Goal: Task Accomplishment & Management: Complete application form

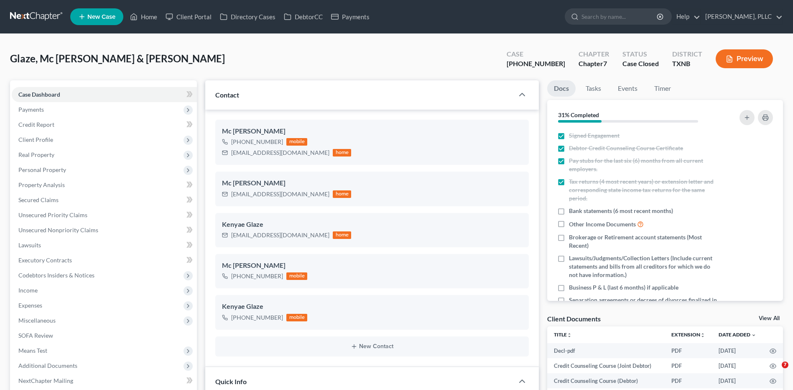
select select "1"
select select "4"
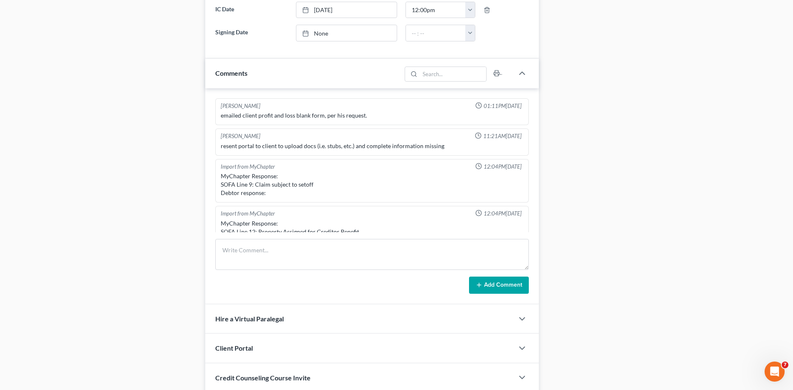
scroll to position [2126, 0]
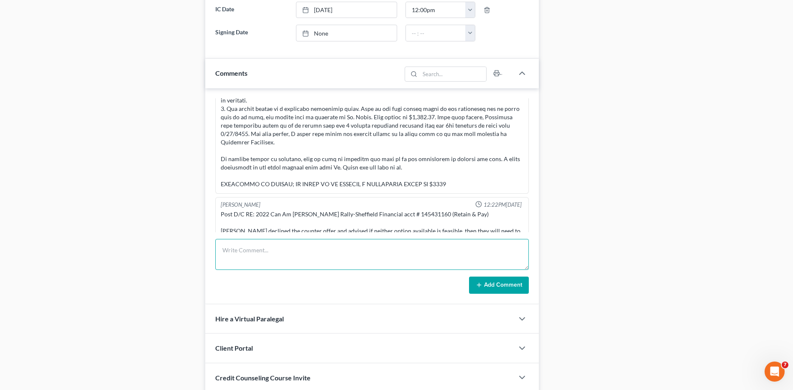
click at [315, 263] on textarea at bounding box center [372, 254] width 314 height 31
type textarea "Sheffield called reference to file- sd they made contact with the Client-Client…"
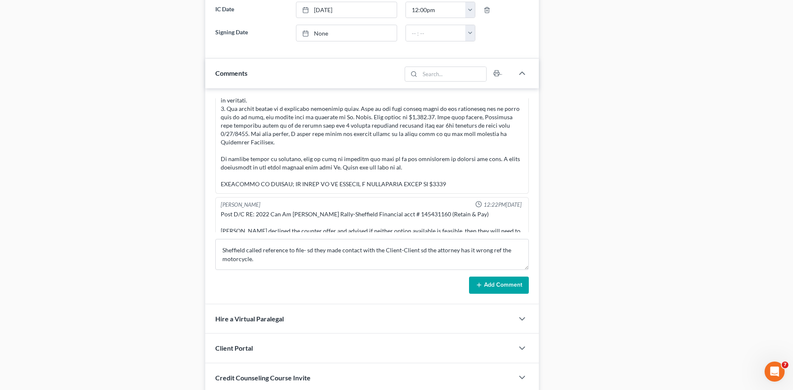
click at [490, 284] on button "Add Comment" at bounding box center [499, 285] width 60 height 18
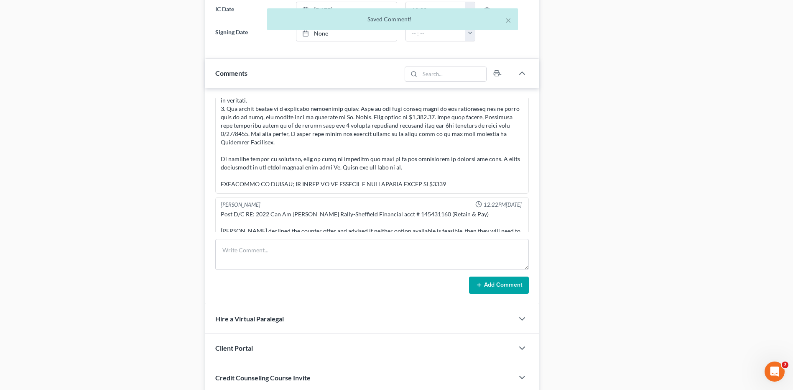
scroll to position [2166, 0]
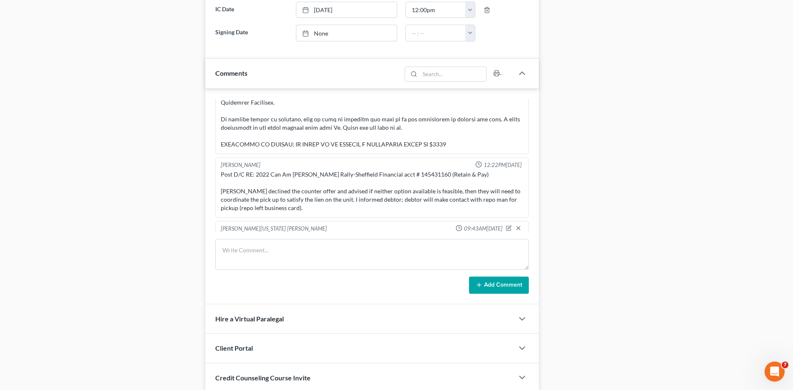
click at [669, 147] on div "Docs Tasks Events Timer 31% Completed Nothing here yet! Signed Engagement Debto…" at bounding box center [665, 25] width 244 height 793
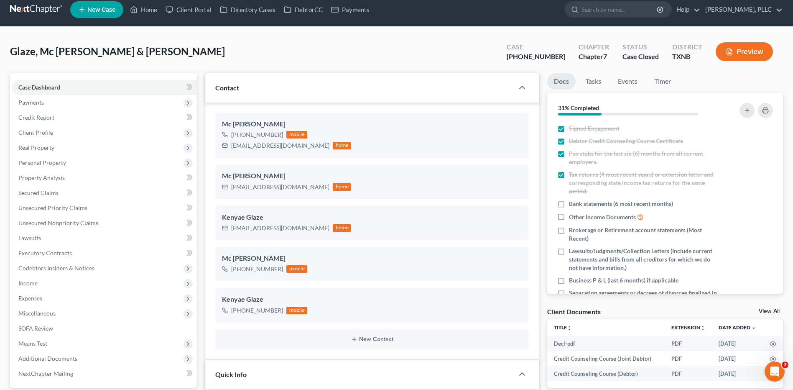
scroll to position [0, 0]
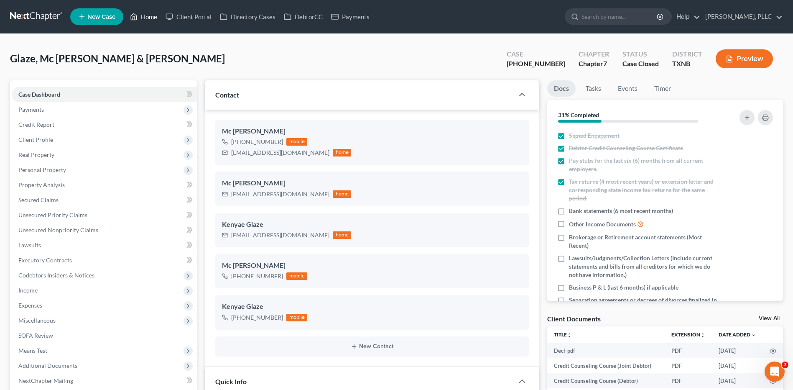
click at [155, 15] on link "Home" at bounding box center [144, 16] width 36 height 15
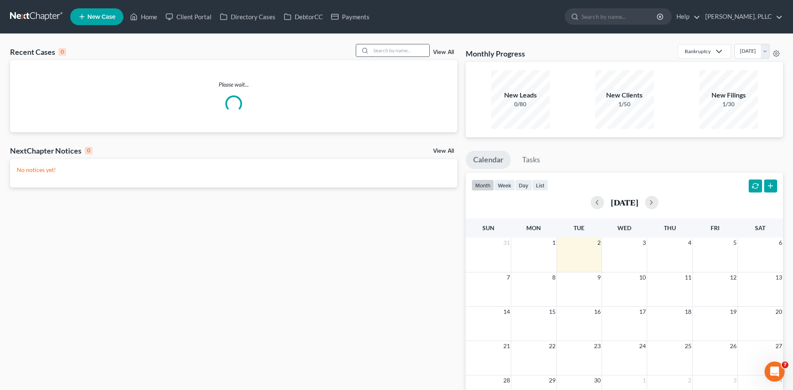
click at [386, 53] on input "search" at bounding box center [400, 50] width 59 height 12
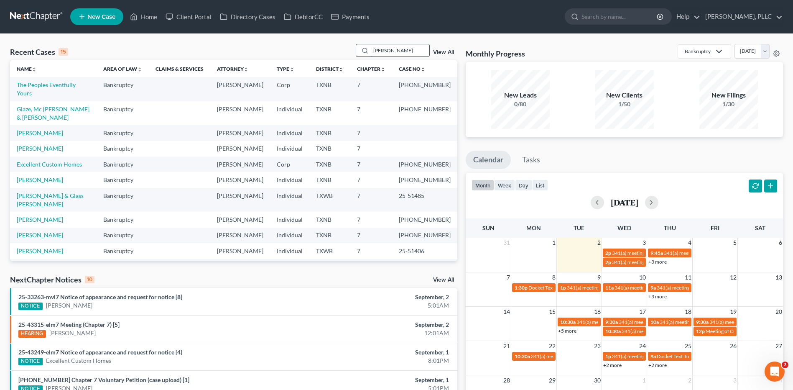
type input "Peterson"
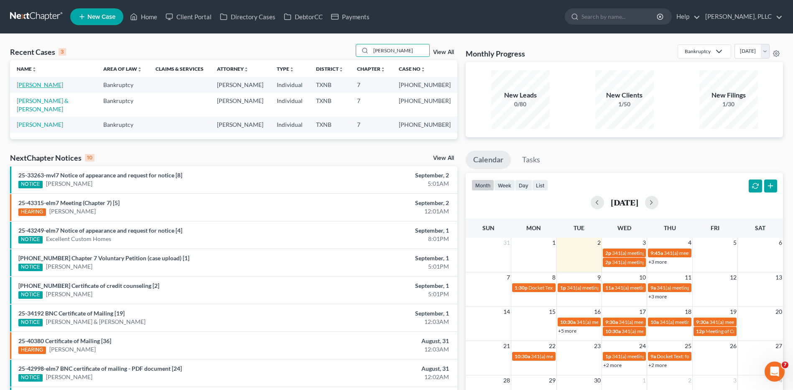
click at [50, 85] on link "Peterson, Shamaria" at bounding box center [40, 84] width 46 height 7
select select "1"
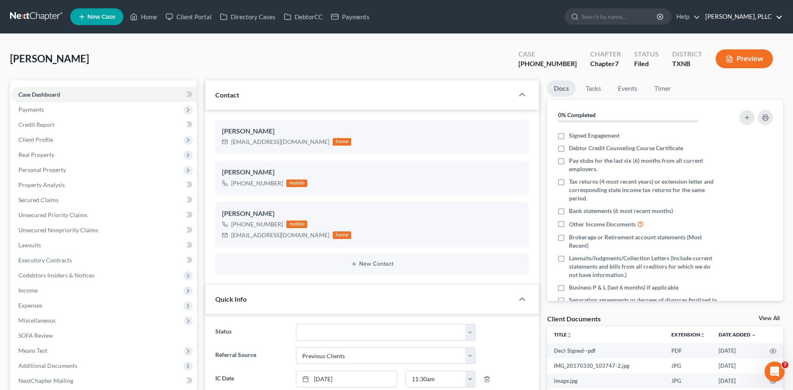
scroll to position [824, 0]
click at [148, 17] on link "Home" at bounding box center [144, 16] width 36 height 15
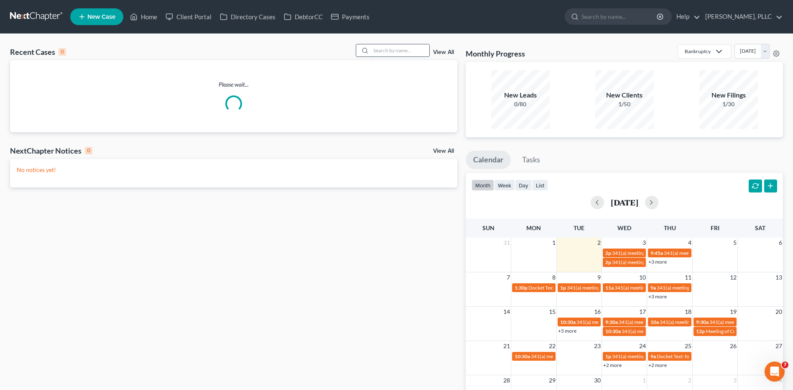
click at [378, 52] on input "search" at bounding box center [400, 50] width 59 height 12
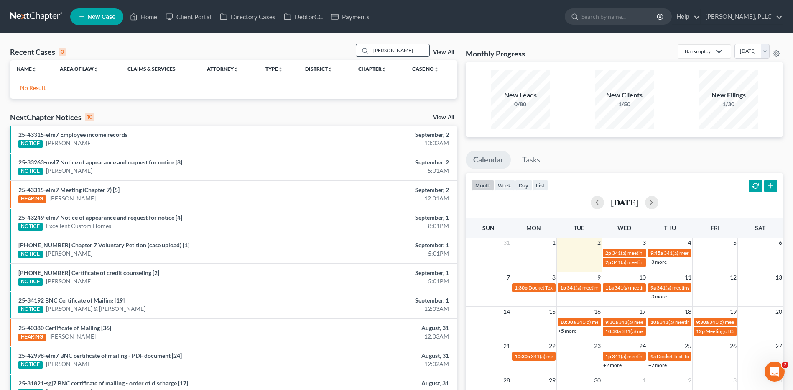
type input "Montano"
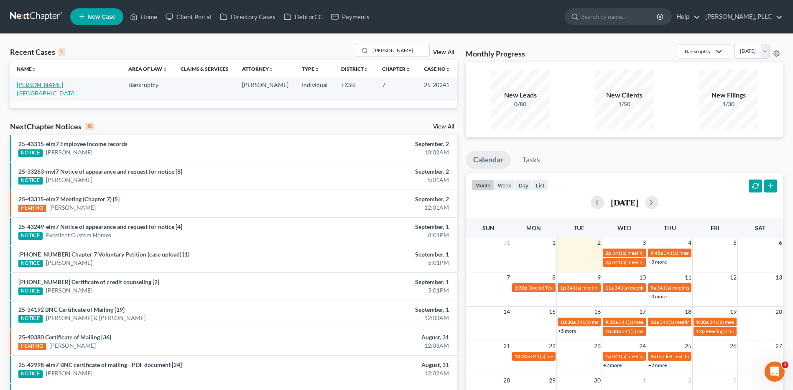
click at [38, 84] on link "[PERSON_NAME][GEOGRAPHIC_DATA]" at bounding box center [47, 88] width 60 height 15
select select "6"
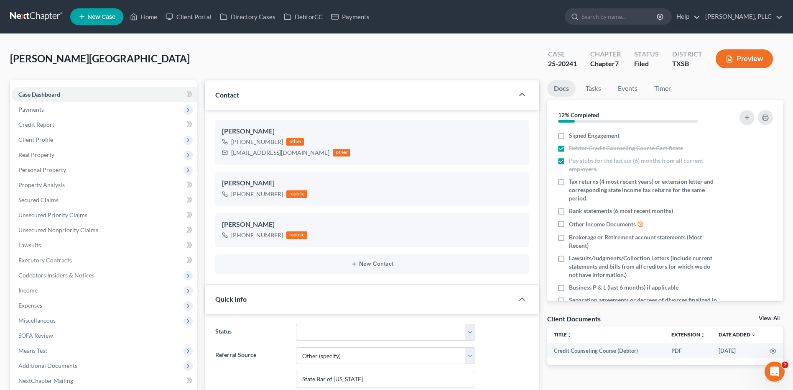
scroll to position [1983, 0]
click at [350, 73] on div "Montano, Israel Upgraded Case 25-20241 Chapter Chapter 7 Status Filed District …" at bounding box center [396, 62] width 773 height 36
click at [173, 45] on div "Montano, Israel Upgraded Case 25-20241 Chapter Chapter 7 Status Filed District …" at bounding box center [396, 62] width 773 height 36
drag, startPoint x: 232, startPoint y: 154, endPoint x: 309, endPoint y: 155, distance: 77.0
click at [309, 155] on div "jennettemontano@yahoo.com other" at bounding box center [286, 152] width 128 height 11
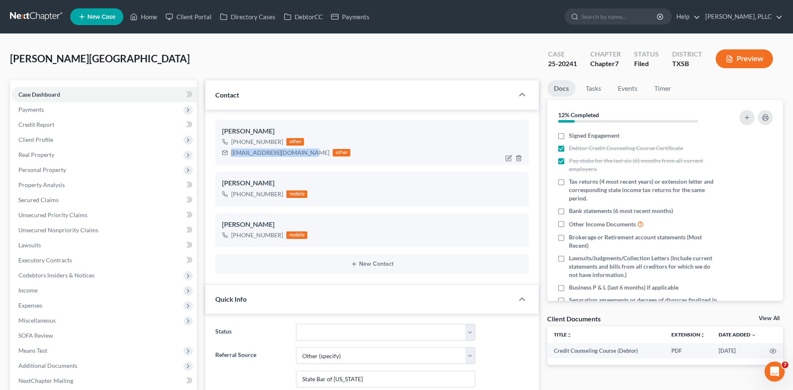
drag, startPoint x: 308, startPoint y: 155, endPoint x: 295, endPoint y: 154, distance: 13.0
copy div "jennettemontano@yahoo.com"
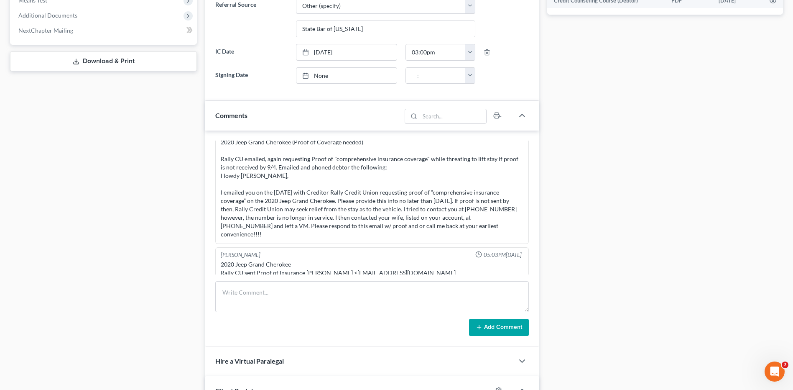
scroll to position [348, 0]
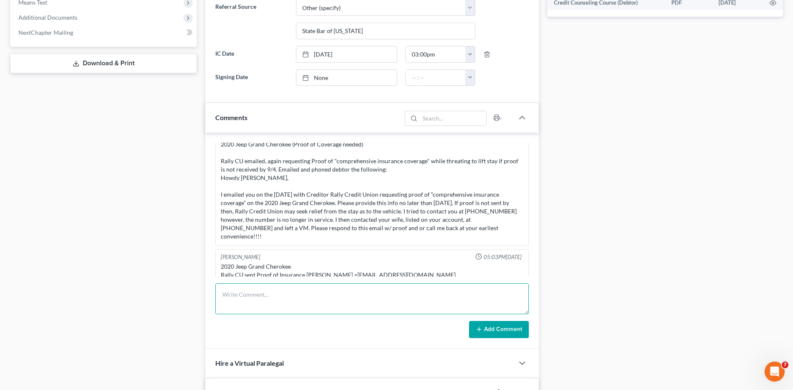
paste textarea "Greetings Israel Montano, At your earliest convenience, please fill out the att…"
type textarea "Greetings Israel Montano, At your earliest convenience, please fill out the att…"
click at [495, 326] on button "Add Comment" at bounding box center [499, 330] width 60 height 18
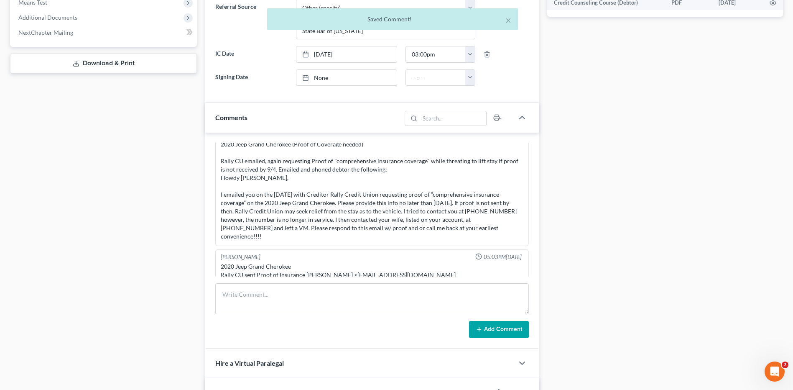
scroll to position [2114, 0]
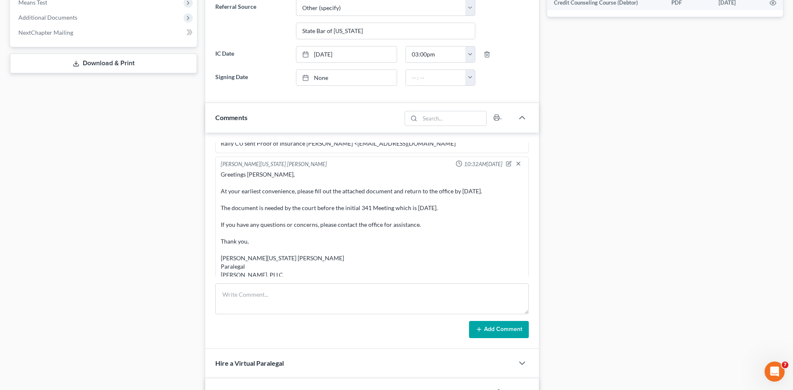
click at [606, 130] on div "Docs Tasks Events Timer 12% Completed Nothing here yet! Signed Engagement Debto…" at bounding box center [665, 142] width 244 height 821
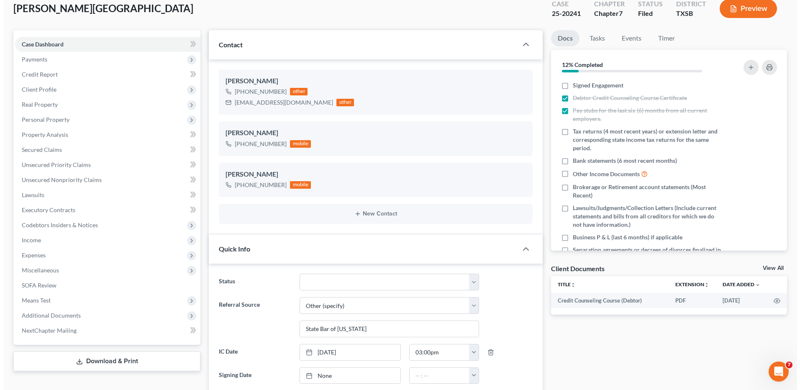
scroll to position [0, 0]
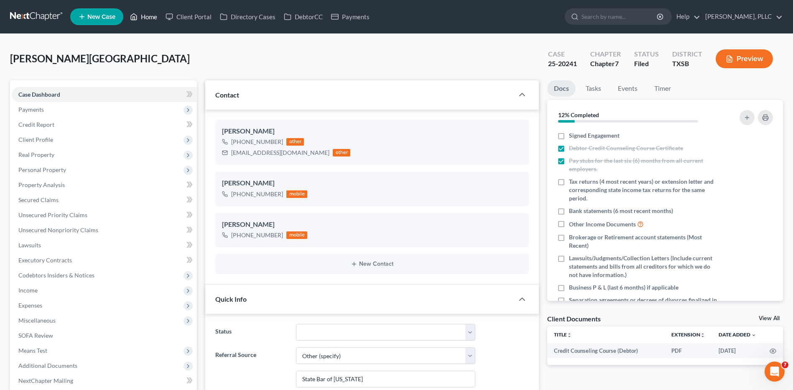
drag, startPoint x: 146, startPoint y: 17, endPoint x: 346, endPoint y: 59, distance: 204.8
click at [146, 17] on link "Home" at bounding box center [144, 16] width 36 height 15
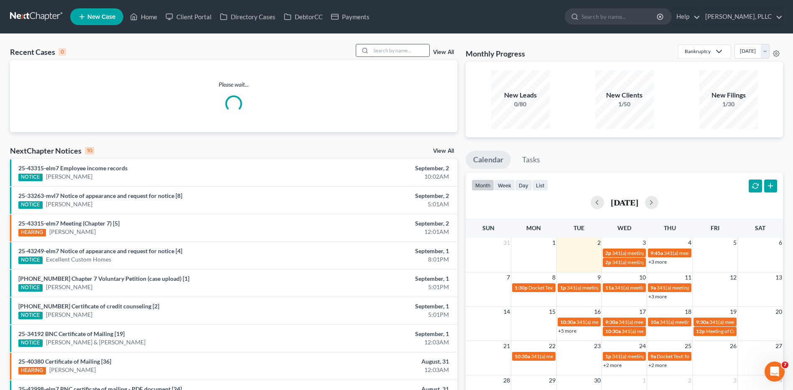
click at [383, 47] on input "search" at bounding box center [400, 50] width 59 height 12
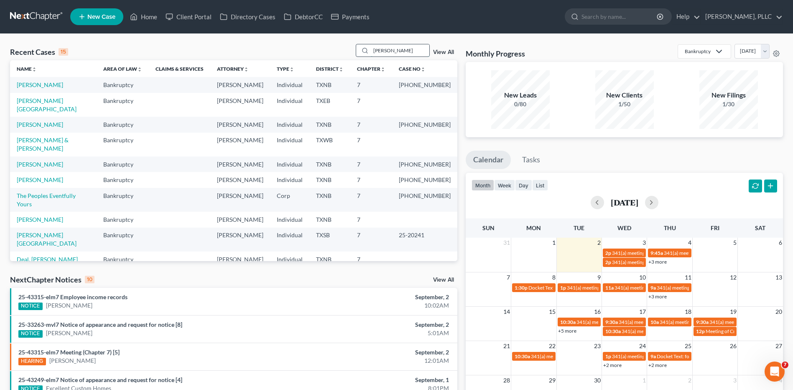
type input "Watson"
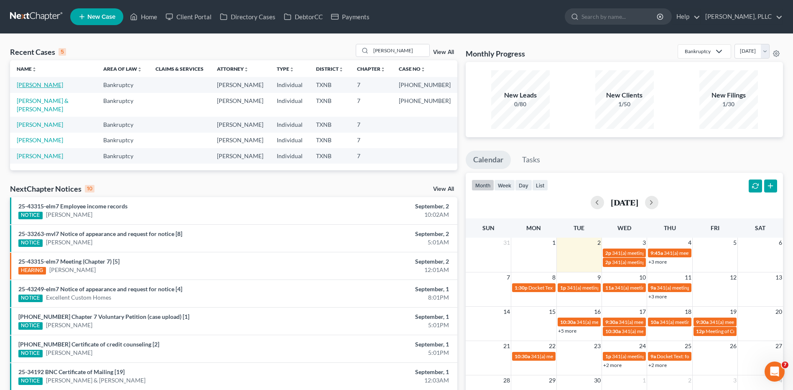
click at [45, 82] on link "[PERSON_NAME]" at bounding box center [40, 84] width 46 height 7
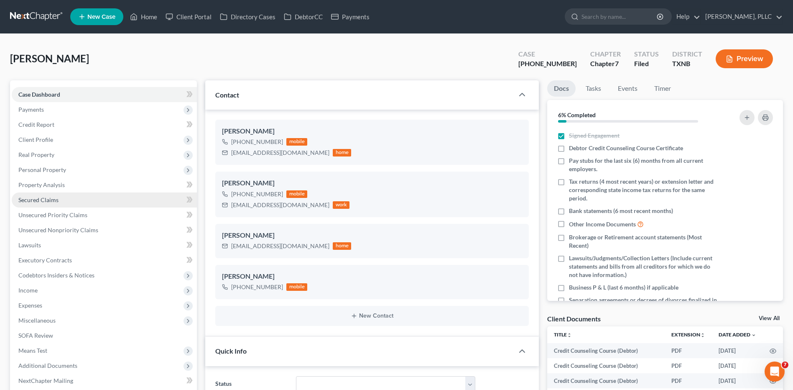
click at [35, 202] on span "Secured Claims" at bounding box center [38, 199] width 40 height 7
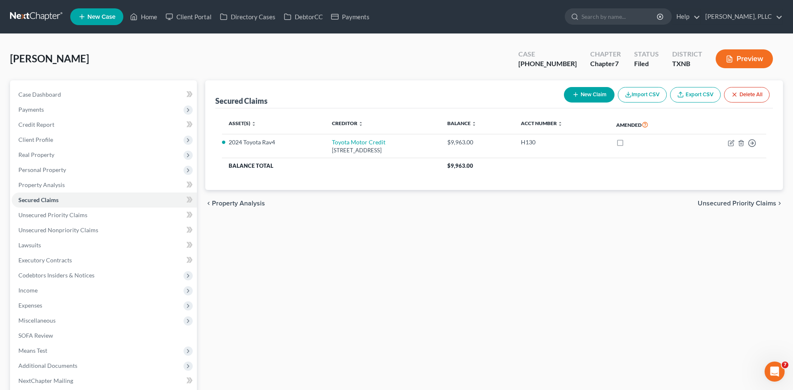
click at [593, 96] on button "New Claim" at bounding box center [589, 94] width 51 height 15
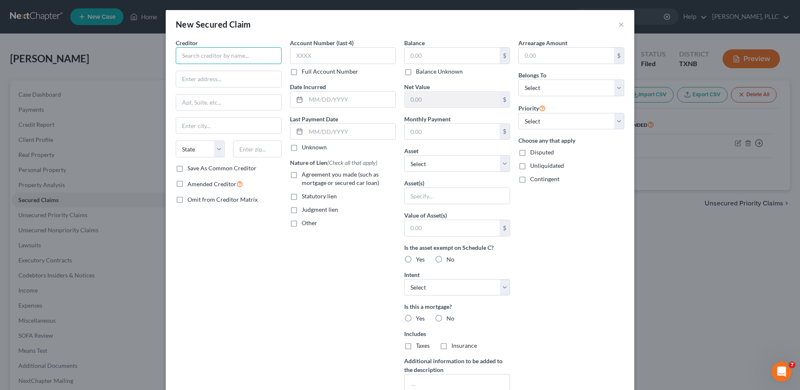
click at [217, 56] on input "text" at bounding box center [229, 55] width 106 height 17
type input "AmeriCU"
click at [425, 56] on input "text" at bounding box center [451, 56] width 95 height 16
click at [430, 50] on input "text" at bounding box center [451, 56] width 95 height 16
type input "36,399.00"
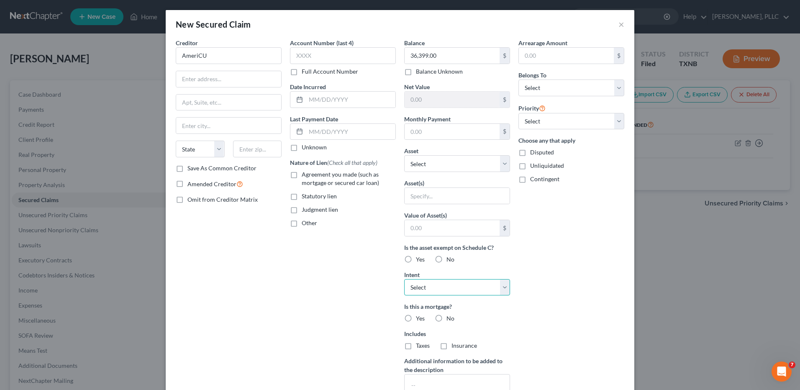
click at [502, 286] on select "Select Surrender Redeem Reaffirm Avoid Other" at bounding box center [457, 287] width 106 height 17
select select "0"
click at [404, 279] on select "Select Surrender Redeem Reaffirm Avoid Other" at bounding box center [457, 287] width 106 height 17
click at [446, 317] on label "No" at bounding box center [450, 318] width 8 height 8
click at [450, 317] on input "No" at bounding box center [452, 316] width 5 height 5
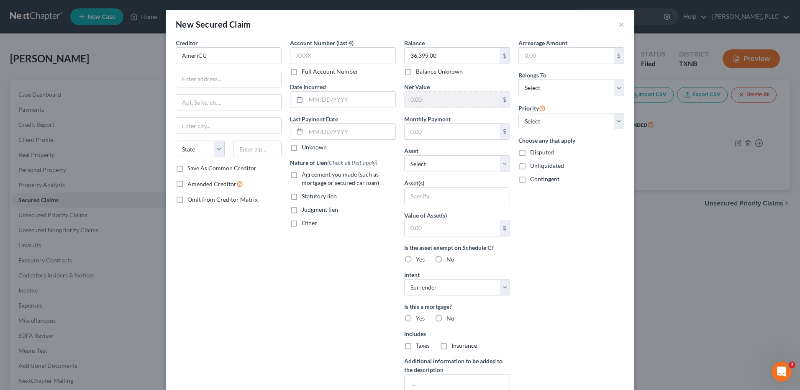
radio input "true"
click at [416, 345] on label "Yes" at bounding box center [420, 345] width 9 height 8
click at [419, 345] on input "Yes" at bounding box center [421, 343] width 5 height 5
radio input "true"
click at [614, 118] on select "Select 1st 2nd 3rd 4th 5th 6th 7th 8th 9th 10th 11th 12th 13th 14th 15th 16th 1…" at bounding box center [571, 121] width 106 height 17
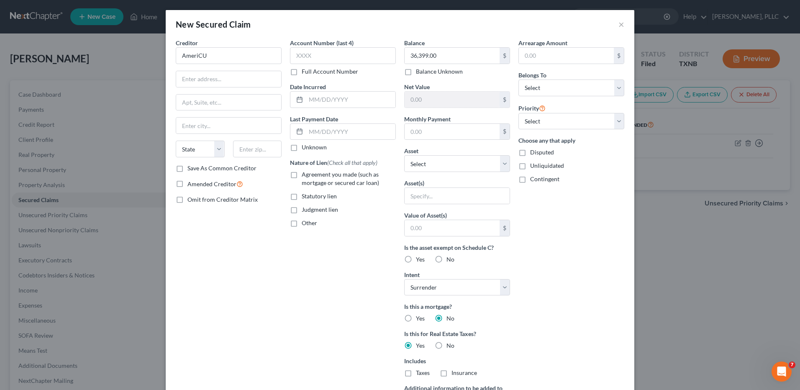
click at [599, 99] on div "Arrearage Amount $ Belongs To * Select Debtor 1 Only Debtor 2 Only Debtor 1 And…" at bounding box center [571, 238] width 114 height 400
click at [614, 88] on select "Select Debtor 1 Only Debtor 2 Only Debtor 1 And Debtor 2 Only At Least One Of T…" at bounding box center [571, 87] width 106 height 17
select select "3"
click at [518, 79] on select "Select Debtor 1 Only Debtor 2 Only Debtor 1 And Debtor 2 Only At Least One Of T…" at bounding box center [571, 87] width 106 height 17
click at [233, 77] on input "text" at bounding box center [228, 79] width 105 height 16
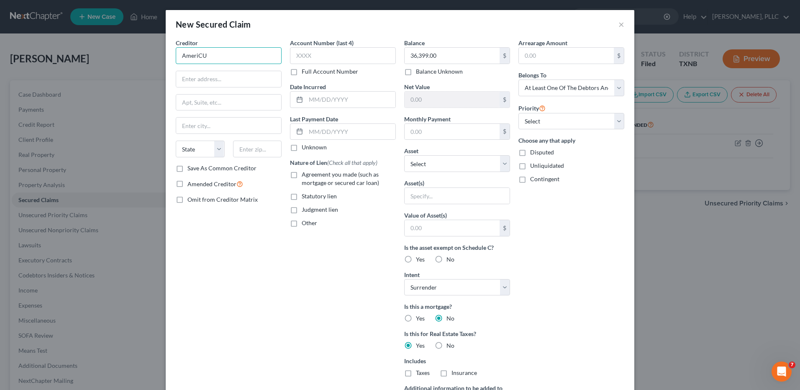
click at [226, 56] on input "AmeriCU" at bounding box center [229, 55] width 106 height 17
type input "AmeriCU Credit Union"
click at [209, 83] on input "text" at bounding box center [228, 79] width 105 height 16
type input "1916 Black River Blvd N"
type input "Rome"
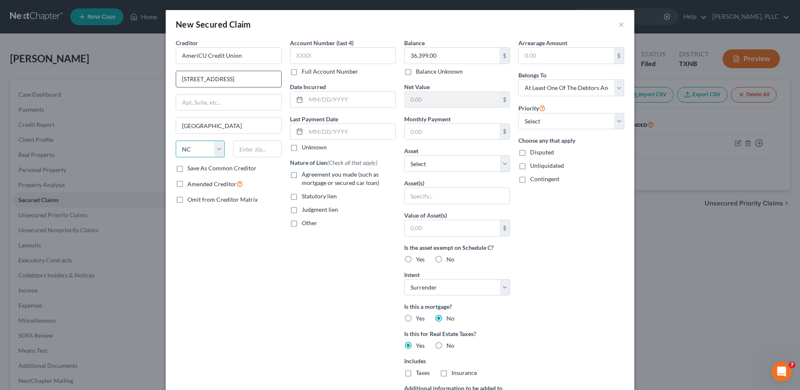
select select "35"
type input "13440"
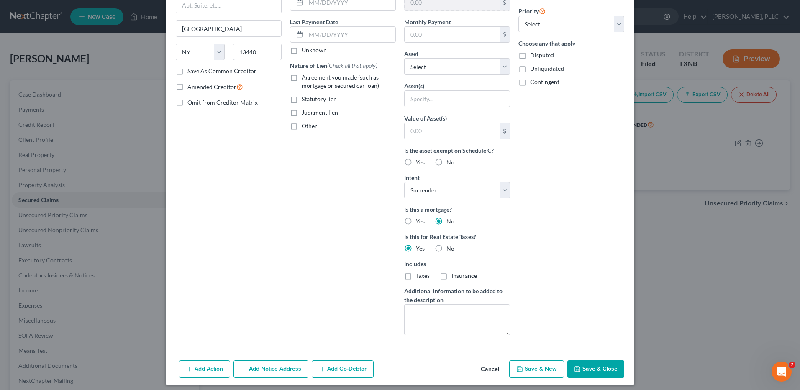
scroll to position [96, 0]
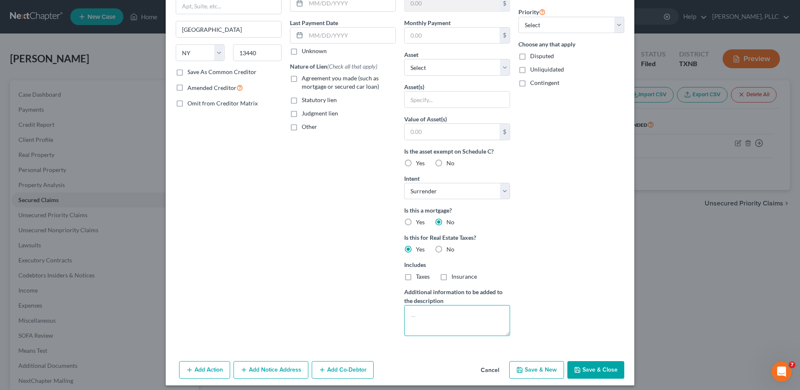
click at [434, 316] on textarea at bounding box center [457, 320] width 106 height 31
drag, startPoint x: 428, startPoint y: 319, endPoint x: 467, endPoint y: 318, distance: 38.5
click at [467, 318] on textarea "Debtor was co-signer" at bounding box center [457, 320] width 106 height 31
type textarea "Debtor co-signed with mother on a home-improvement loan"
click at [302, 78] on label "Agreement you made (such as mortgage or secured car loan)" at bounding box center [349, 82] width 94 height 17
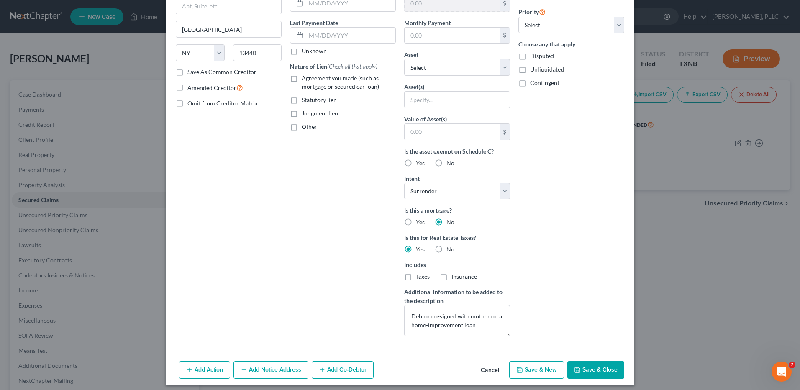
click at [305, 78] on input "Agreement you made (such as mortgage or secured car loan)" at bounding box center [307, 76] width 5 height 5
click at [302, 80] on label "Agreement you made (such as mortgage or secured car loan)" at bounding box center [349, 82] width 94 height 17
click at [305, 79] on input "Agreement you made (such as mortgage or secured car loan)" at bounding box center [307, 76] width 5 height 5
checkbox input "false"
click at [302, 127] on label "Other" at bounding box center [309, 127] width 15 height 8
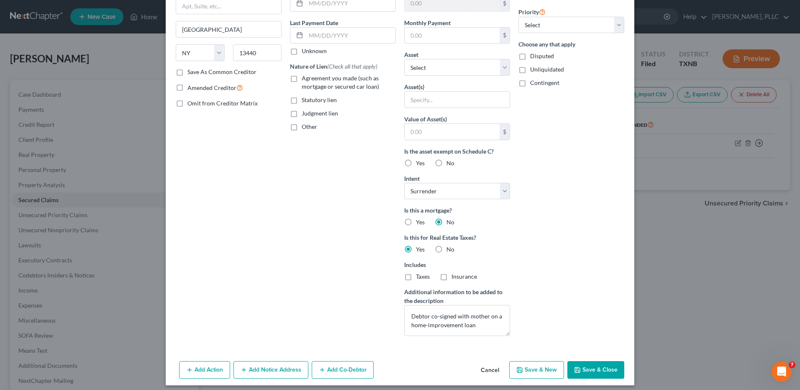
click at [305, 127] on input "Other" at bounding box center [307, 125] width 5 height 5
checkbox input "true"
drag, startPoint x: 409, startPoint y: 317, endPoint x: 466, endPoint y: 322, distance: 58.0
click at [483, 325] on textarea "Debtor co-signed with mother on a home-improvement loan" at bounding box center [457, 320] width 106 height 31
paste input "Debtor co-signed with mother on a home-improvement loan"
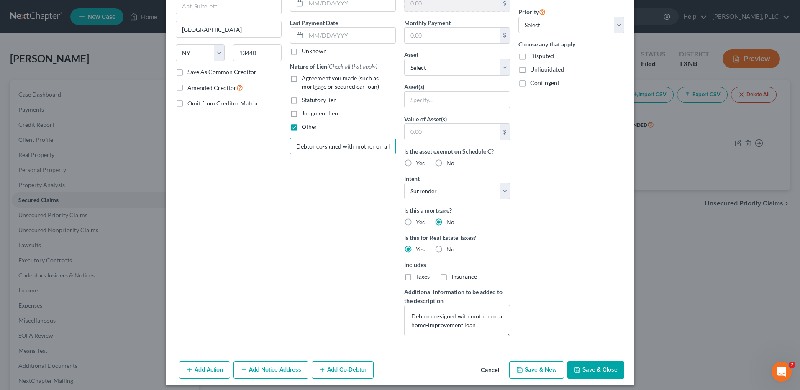
scroll to position [0, 59]
type input "Debtor co-signed with mother on a home-improvement loan"
click at [591, 370] on button "Save & Close" at bounding box center [595, 370] width 57 height 18
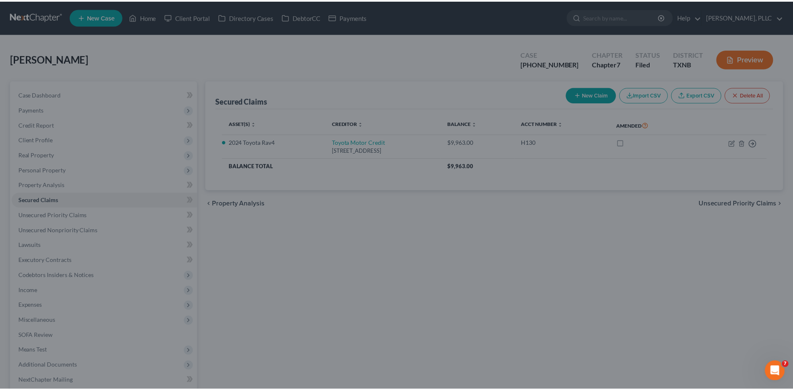
scroll to position [10, 0]
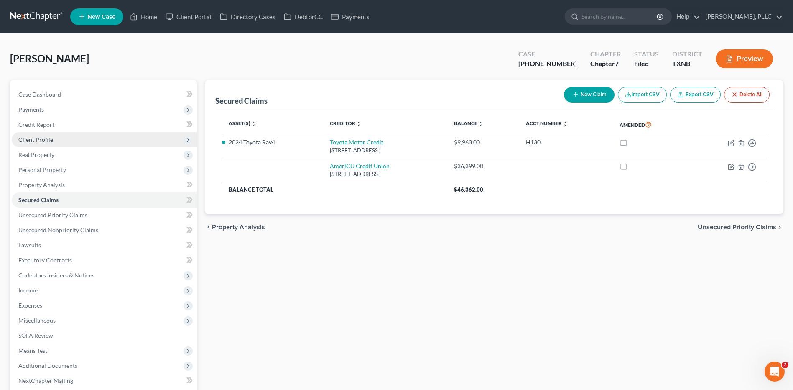
click at [46, 137] on span "Client Profile" at bounding box center [35, 139] width 35 height 7
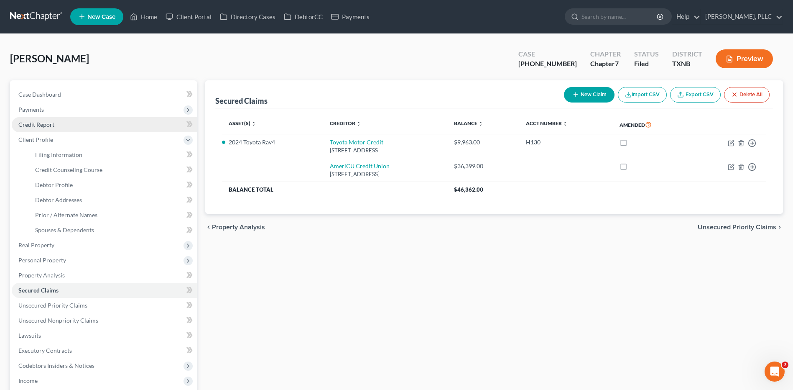
click at [38, 122] on span "Credit Report" at bounding box center [36, 124] width 36 height 7
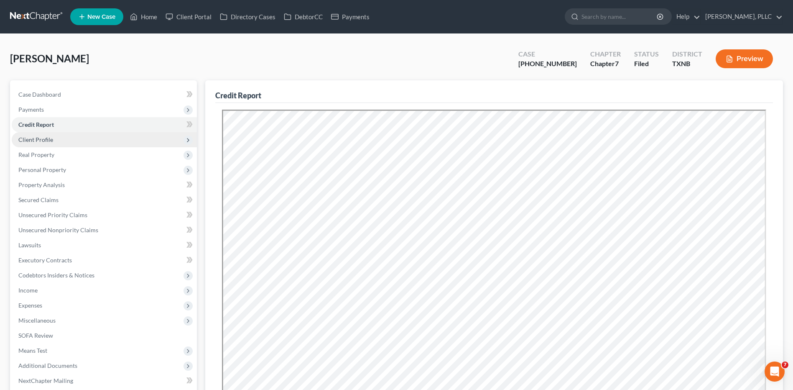
click at [41, 138] on span "Client Profile" at bounding box center [35, 139] width 35 height 7
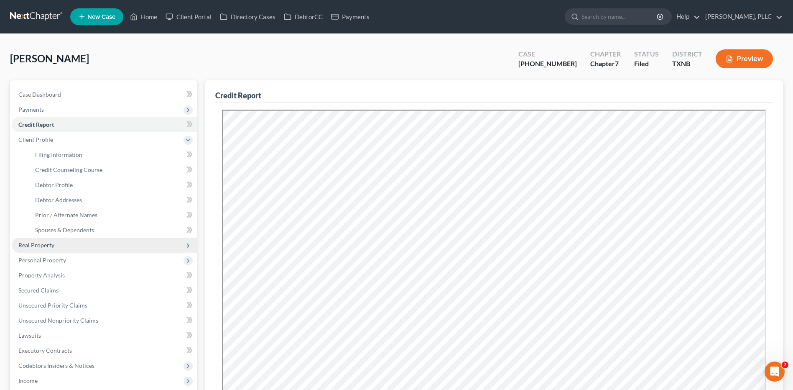
click at [37, 245] on span "Real Property" at bounding box center [36, 244] width 36 height 7
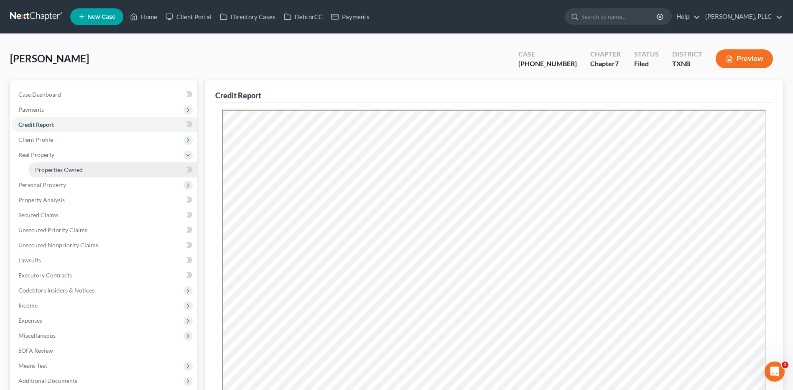
click at [57, 166] on span "Properties Owned" at bounding box center [59, 169] width 48 height 7
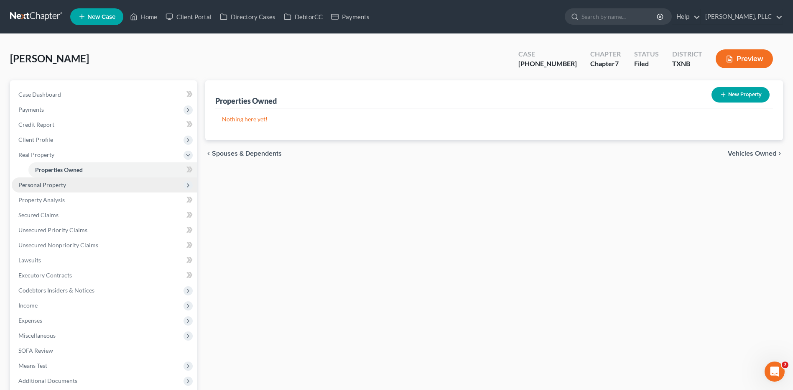
click at [57, 184] on span "Personal Property" at bounding box center [42, 184] width 48 height 7
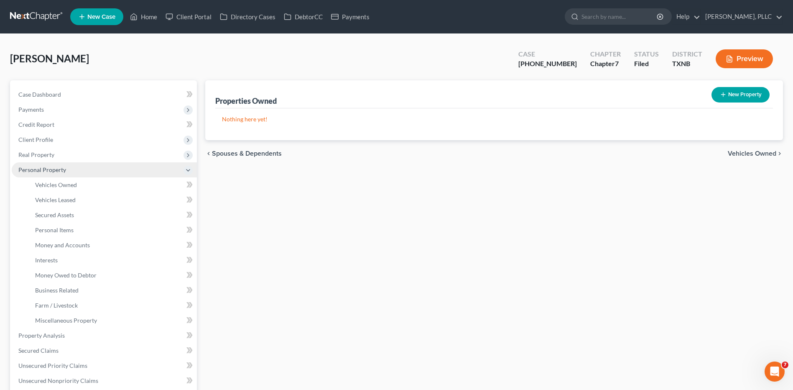
click at [59, 169] on span "Personal Property" at bounding box center [42, 169] width 48 height 7
click at [50, 152] on span "Real Property" at bounding box center [36, 154] width 36 height 7
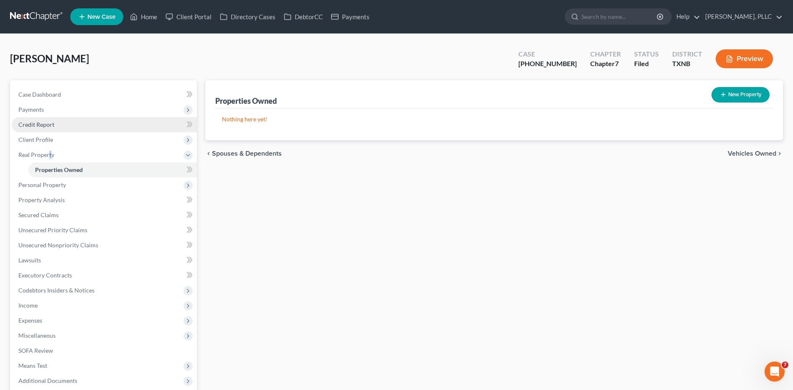
click at [42, 124] on span "Credit Report" at bounding box center [36, 124] width 36 height 7
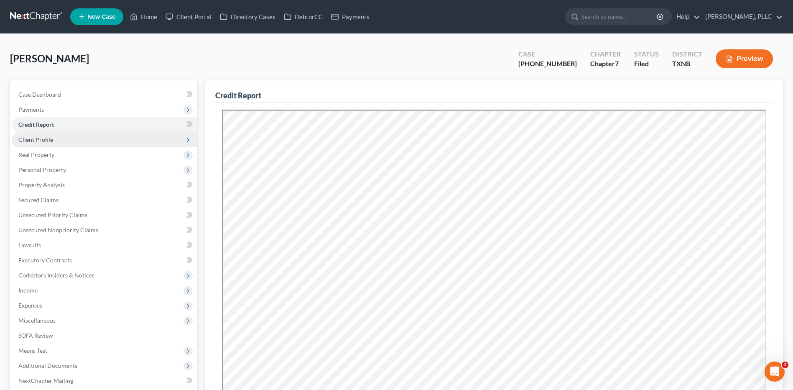
click at [43, 138] on span "Client Profile" at bounding box center [35, 139] width 35 height 7
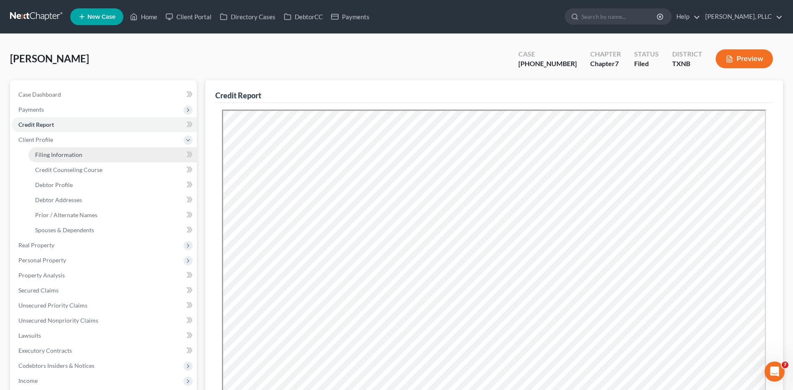
click at [43, 151] on span "Filing Information" at bounding box center [58, 154] width 47 height 7
select select "1"
select select "0"
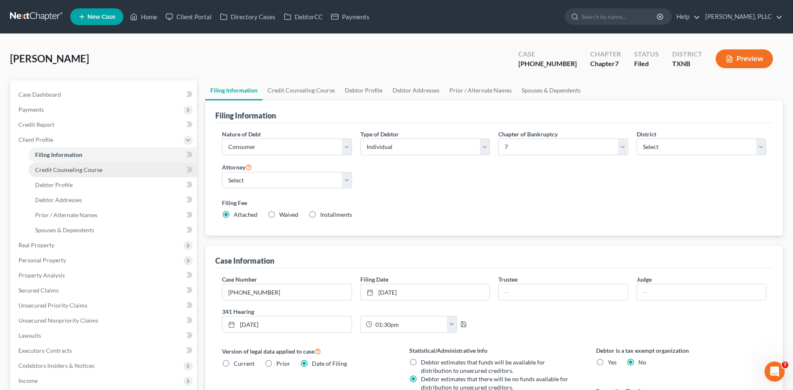
click at [52, 165] on link "Credit Counseling Course" at bounding box center [112, 169] width 169 height 15
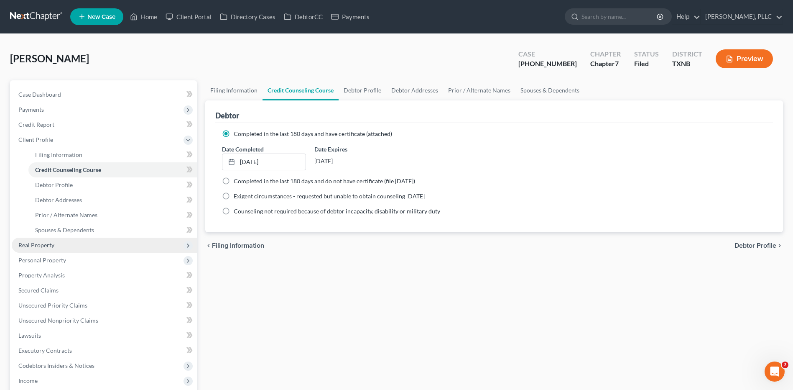
click at [45, 244] on span "Real Property" at bounding box center [36, 244] width 36 height 7
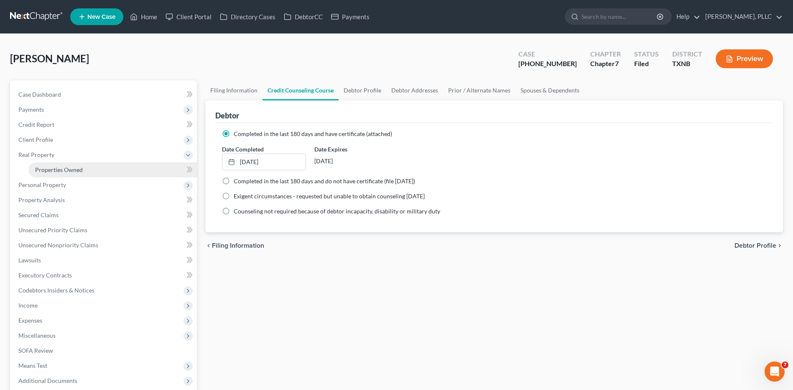
click at [52, 168] on span "Properties Owned" at bounding box center [59, 169] width 48 height 7
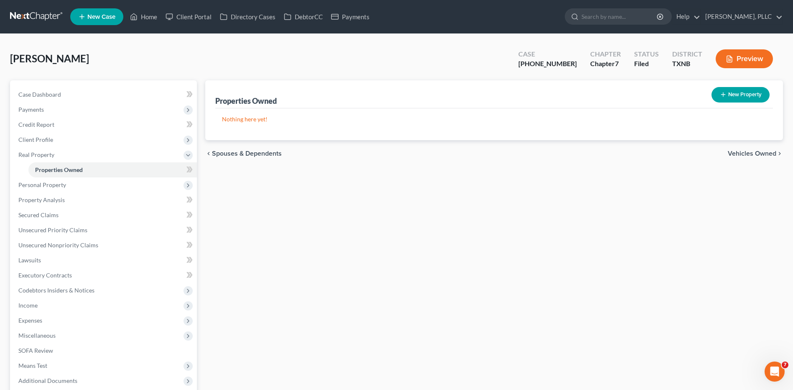
click at [734, 92] on button "New Property" at bounding box center [741, 94] width 58 height 15
select select "45"
select select "0"
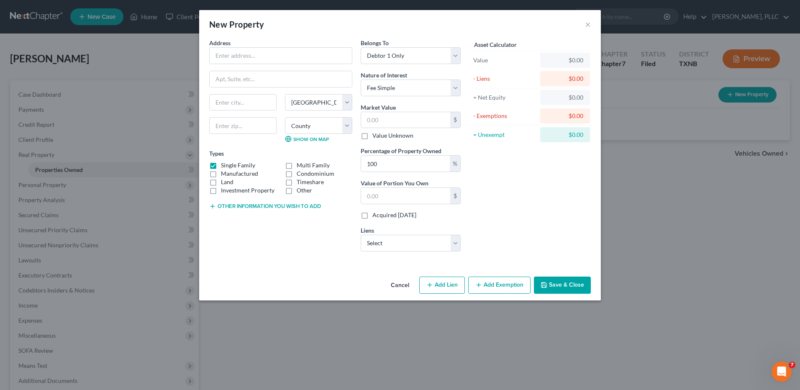
click at [559, 283] on button "Save & Close" at bounding box center [562, 285] width 57 height 18
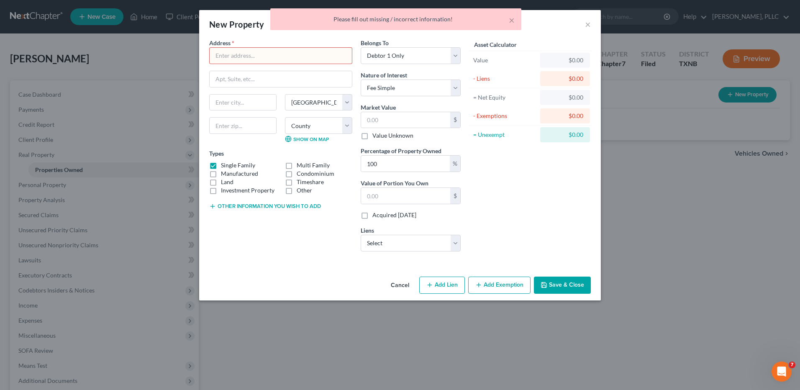
click at [397, 284] on button "Cancel" at bounding box center [400, 285] width 32 height 17
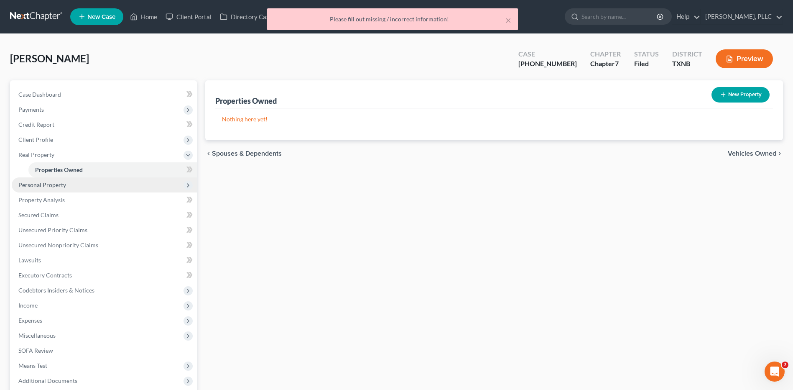
click at [40, 184] on span "Personal Property" at bounding box center [42, 184] width 48 height 7
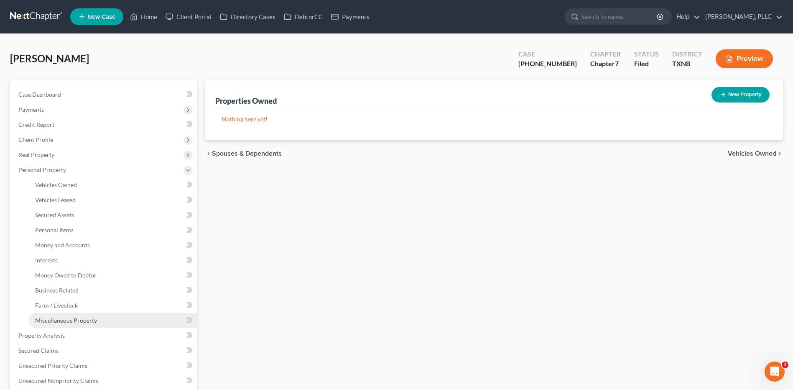
click at [69, 320] on span "Miscellaneous Property" at bounding box center [66, 320] width 62 height 7
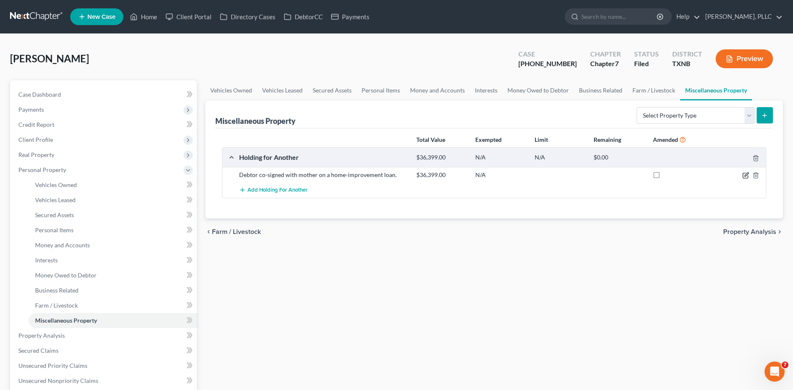
click at [747, 174] on icon "button" at bounding box center [746, 175] width 7 height 7
select select "45"
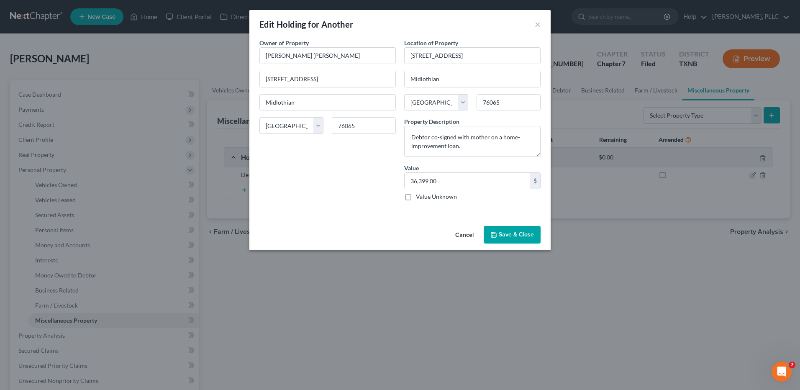
click at [515, 232] on button "Save & Close" at bounding box center [512, 235] width 57 height 18
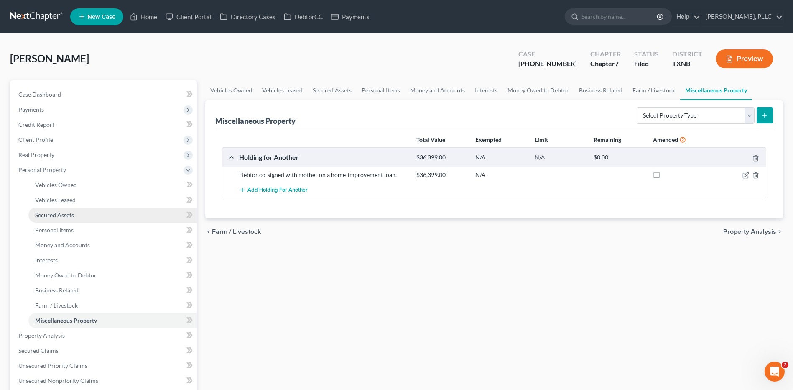
click at [54, 213] on span "Secured Assets" at bounding box center [54, 214] width 39 height 7
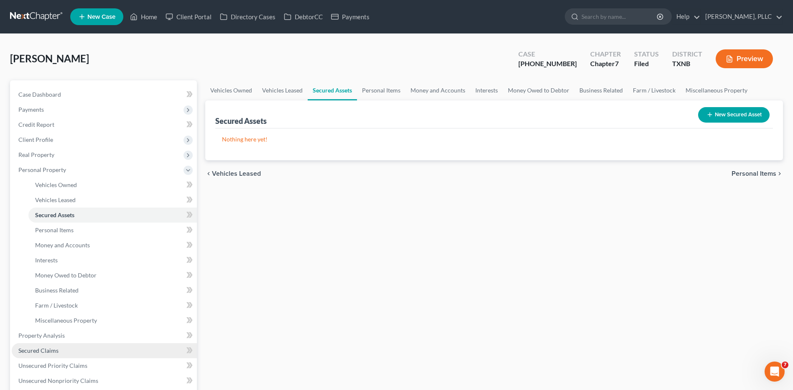
click at [39, 348] on span "Secured Claims" at bounding box center [38, 350] width 40 height 7
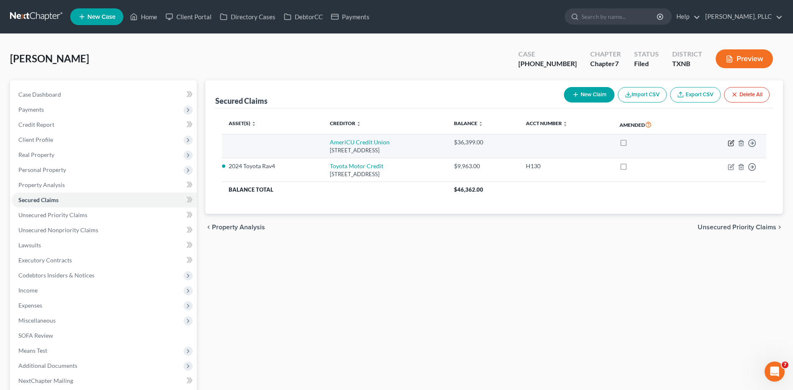
click at [732, 141] on icon "button" at bounding box center [732, 142] width 4 height 4
select select "35"
select select "0"
select select "3"
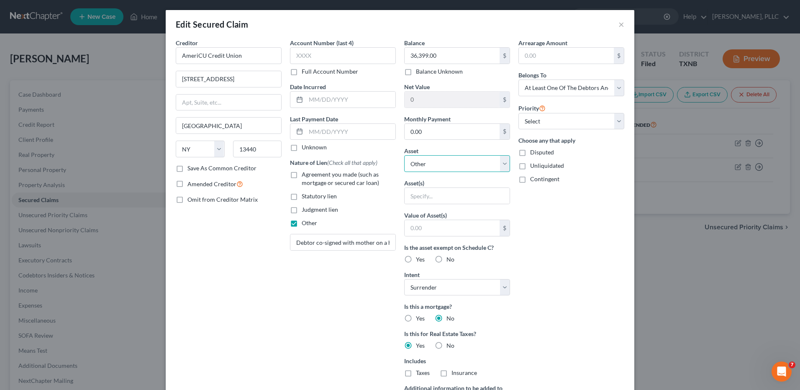
click at [502, 162] on select "Select Other Multiple Assets Debtor co-signed with mother on a home-improvement…" at bounding box center [457, 163] width 106 height 17
select select "2"
click at [404, 155] on select "Select Other Multiple Assets Debtor co-signed with mother on a home-improvement…" at bounding box center [457, 163] width 106 height 17
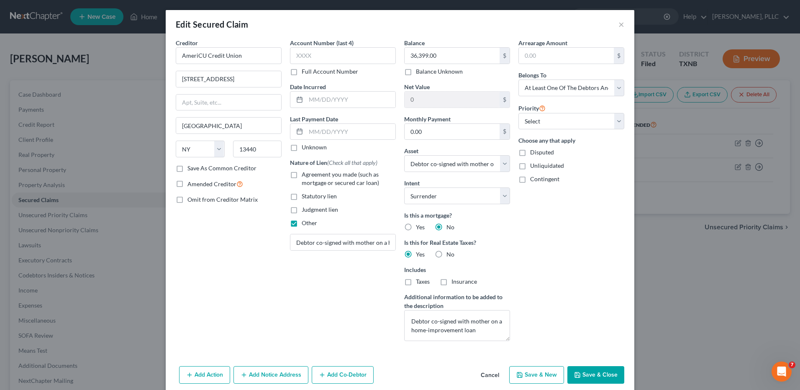
click at [584, 376] on button "Save & Close" at bounding box center [595, 375] width 57 height 18
select select
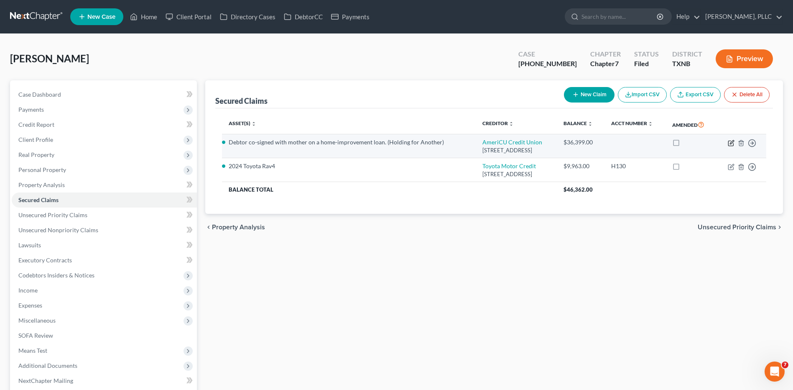
click at [731, 141] on icon "button" at bounding box center [731, 143] width 7 height 7
select select "35"
select select "0"
select select "3"
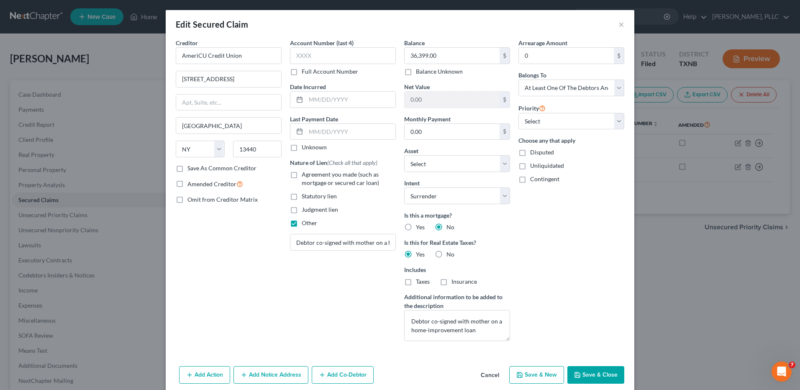
click at [598, 371] on button "Save & Close" at bounding box center [595, 375] width 57 height 18
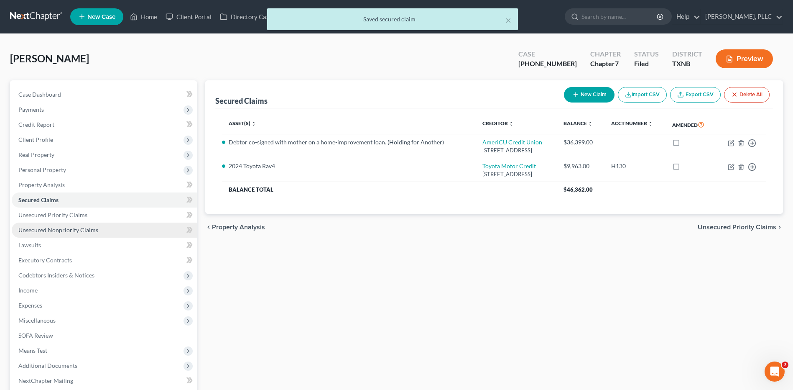
click at [30, 229] on span "Unsecured Nonpriority Claims" at bounding box center [58, 229] width 80 height 7
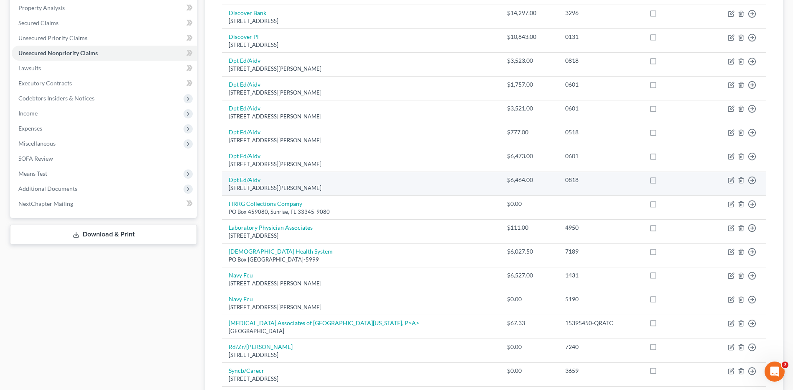
scroll to position [179, 0]
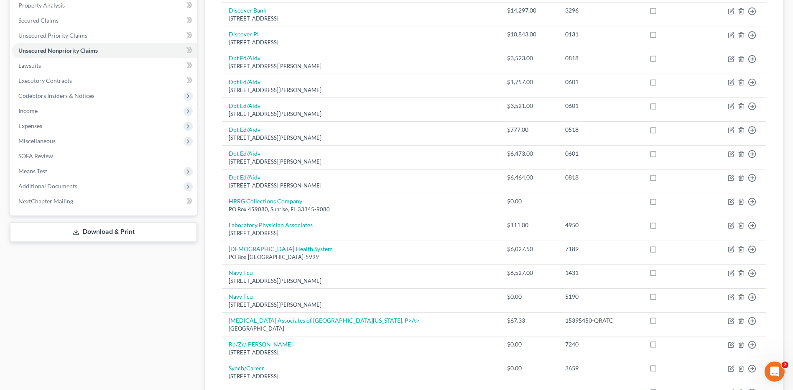
click at [104, 232] on link "Download & Print" at bounding box center [103, 232] width 187 height 20
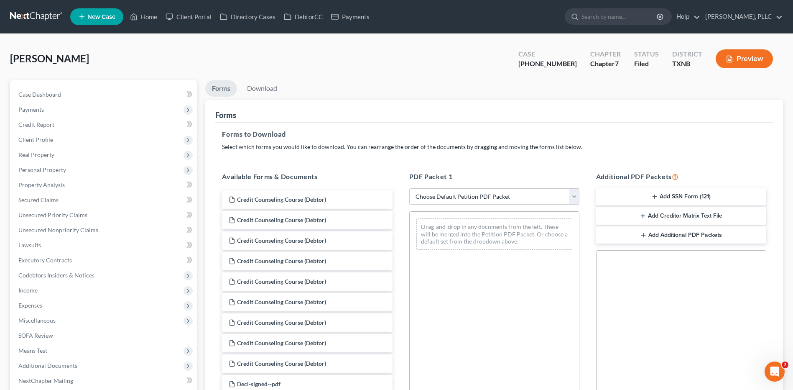
click at [573, 194] on select "Choose Default Petition PDF Packet Complete Bankruptcy Petition (all forms and …" at bounding box center [494, 196] width 170 height 17
select select "2"
click at [409, 188] on select "Choose Default Petition PDF Packet Complete Bankruptcy Petition (all forms and …" at bounding box center [494, 196] width 170 height 17
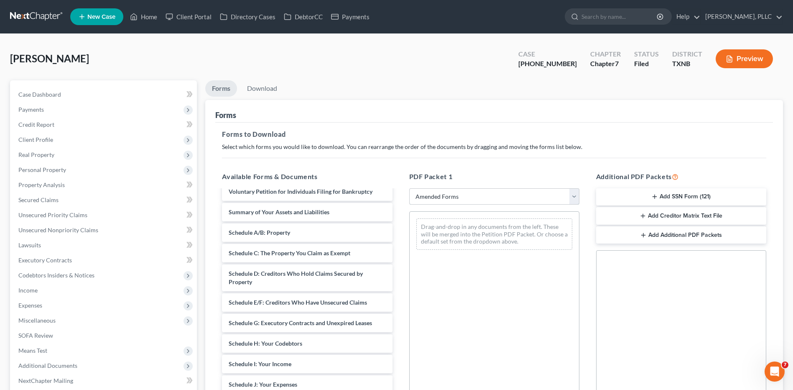
scroll to position [10, 0]
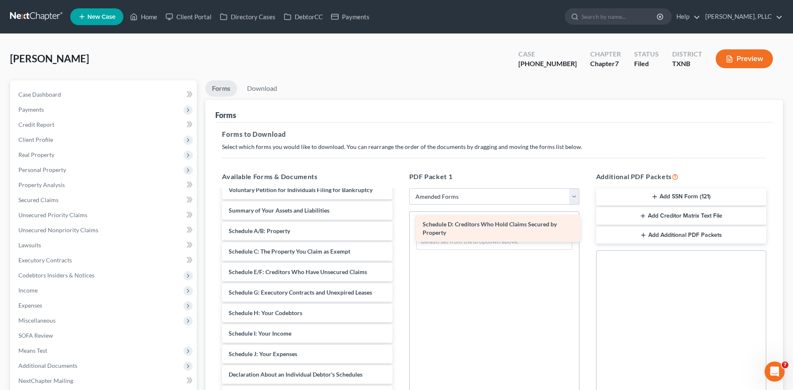
drag, startPoint x: 284, startPoint y: 274, endPoint x: 478, endPoint y: 227, distance: 199.8
click at [399, 227] on div "Schedule D: Creditors Who Hold Claims Secured by Property Voluntary Petition fo…" at bounding box center [307, 371] width 184 height 380
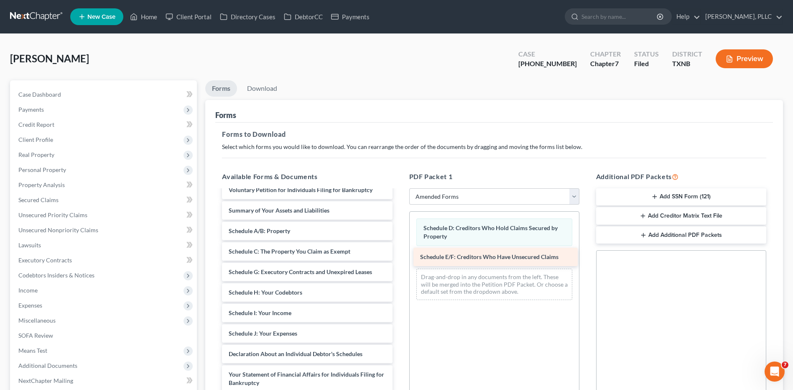
drag, startPoint x: 271, startPoint y: 272, endPoint x: 463, endPoint y: 257, distance: 192.2
click at [399, 257] on div "Schedule E/F: Creditors Who Have Unsecured Claims Voluntary Petition for Indivi…" at bounding box center [307, 360] width 184 height 359
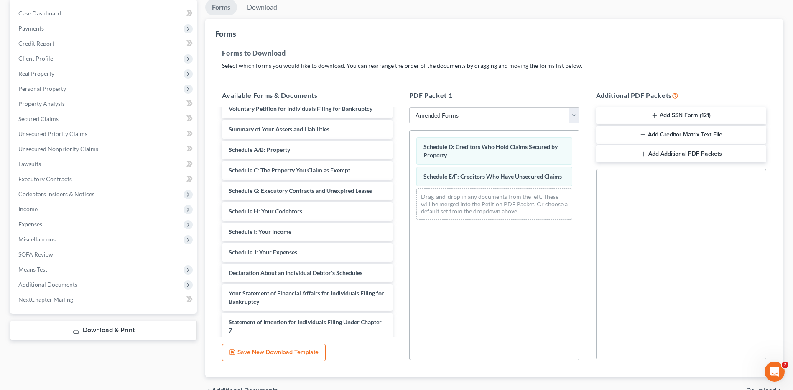
scroll to position [82, 0]
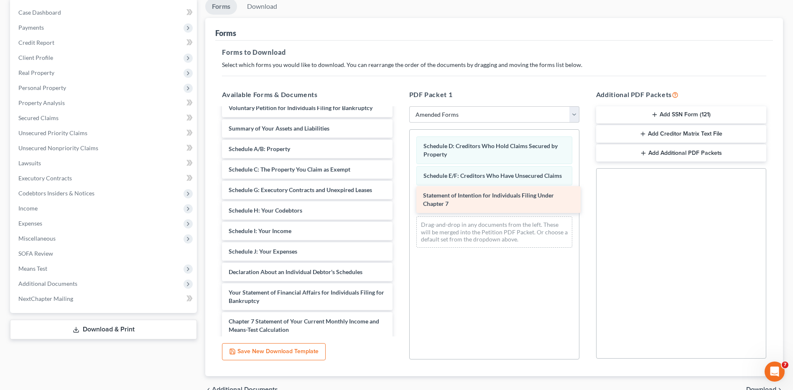
drag, startPoint x: 261, startPoint y: 324, endPoint x: 455, endPoint y: 198, distance: 231.7
click at [399, 198] on div "Statement of Intention for Individuals Filing Under Chapter 7 Voluntary Petitio…" at bounding box center [307, 264] width 184 height 330
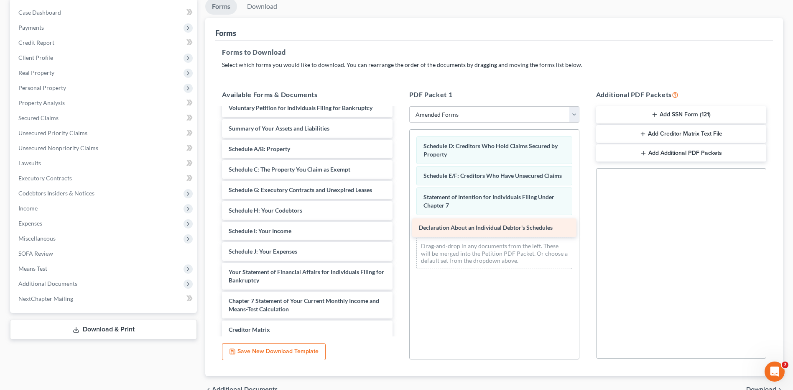
drag, startPoint x: 267, startPoint y: 269, endPoint x: 458, endPoint y: 225, distance: 195.4
click at [399, 225] on div "Declaration About an Individual Debtor's Schedules Voluntary Petition for Indiv…" at bounding box center [307, 254] width 184 height 310
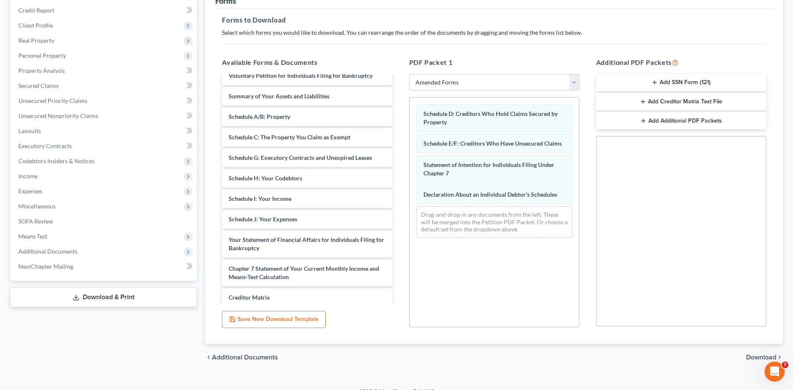
scroll to position [127, 0]
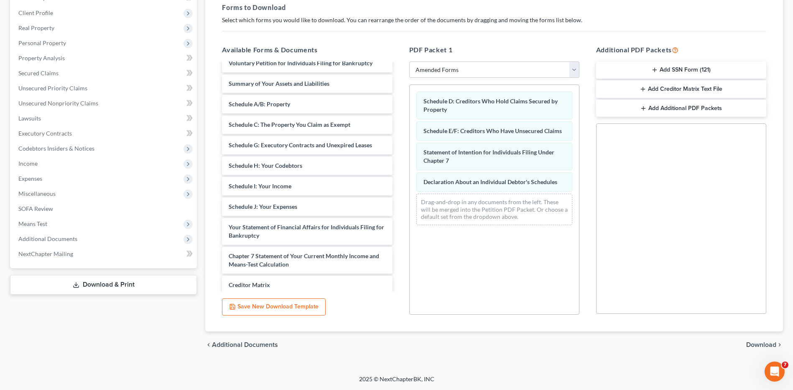
click at [756, 344] on span "Download" at bounding box center [762, 344] width 30 height 7
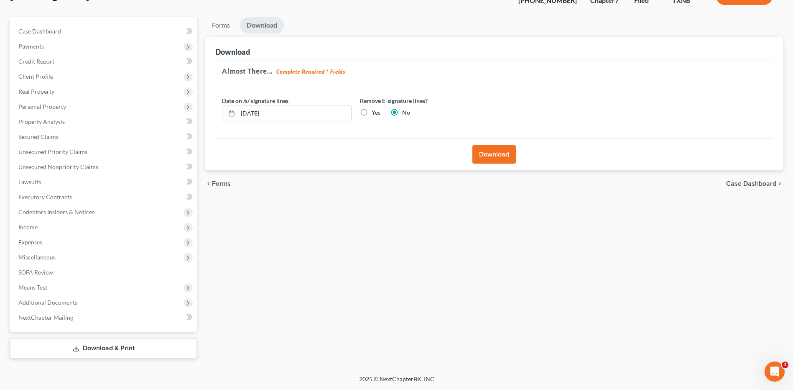
click at [493, 153] on button "Download" at bounding box center [494, 154] width 43 height 18
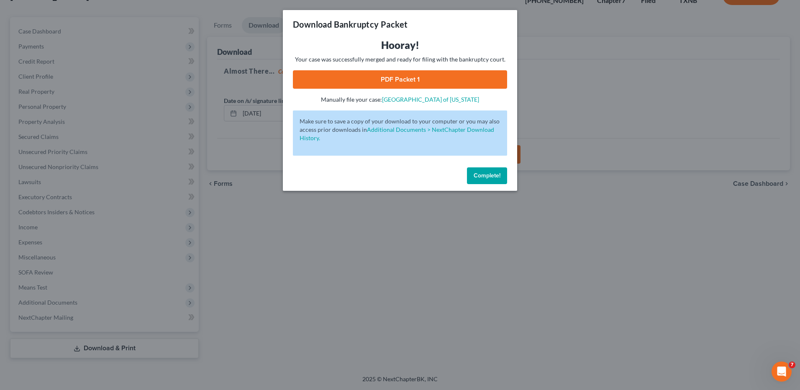
click at [363, 80] on link "PDF Packet 1" at bounding box center [400, 79] width 214 height 18
click at [407, 79] on link "PDF Packet 1" at bounding box center [400, 79] width 214 height 18
click at [490, 177] on span "Complete!" at bounding box center [486, 175] width 27 height 7
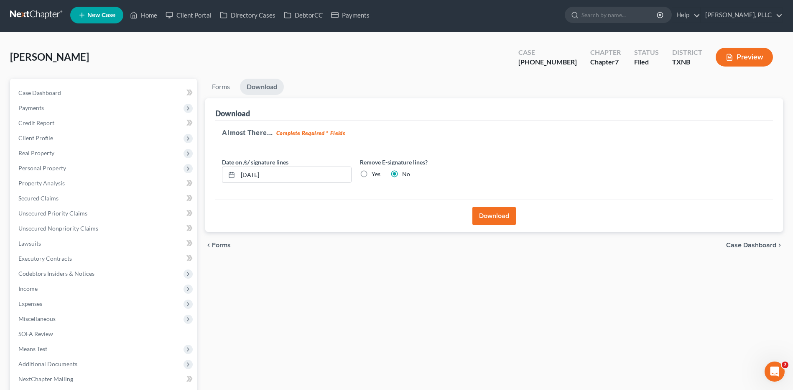
scroll to position [0, 0]
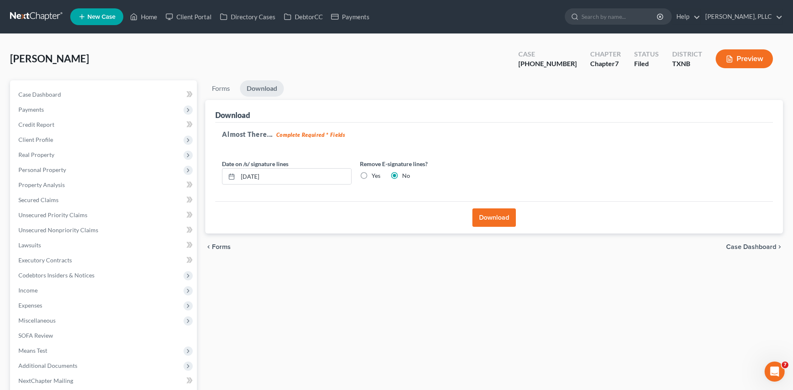
click at [147, 64] on div "Watson, Rebecca Upgraded Case 25-32096-7 Chapter Chapter 7 Status Filed Distric…" at bounding box center [396, 62] width 773 height 36
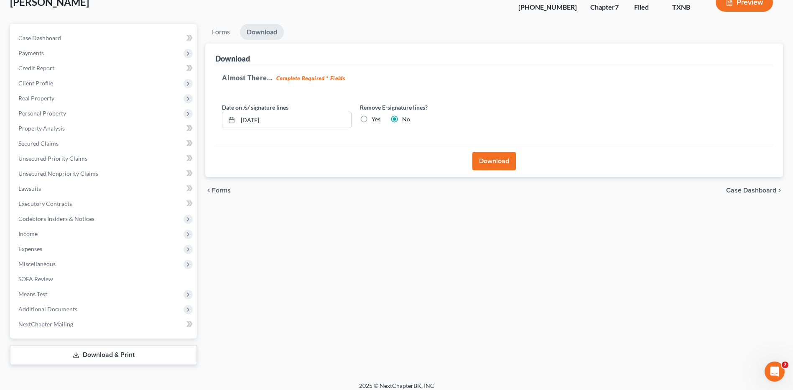
scroll to position [63, 0]
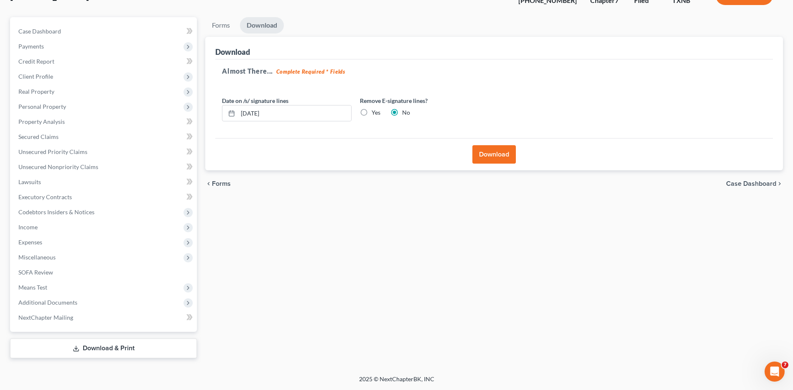
drag, startPoint x: 490, startPoint y: 280, endPoint x: 663, endPoint y: 258, distance: 174.2
click at [494, 279] on div "Forms Download Forms Forms to Download Select which forms you would like to dow…" at bounding box center [494, 187] width 586 height 341
click at [101, 349] on link "Download & Print" at bounding box center [103, 348] width 187 height 20
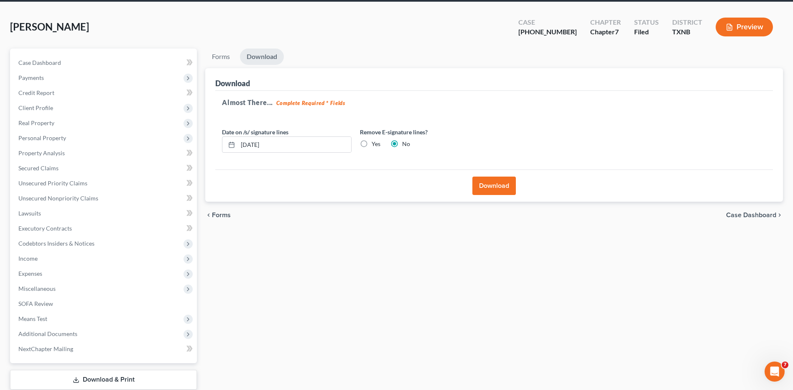
scroll to position [25, 0]
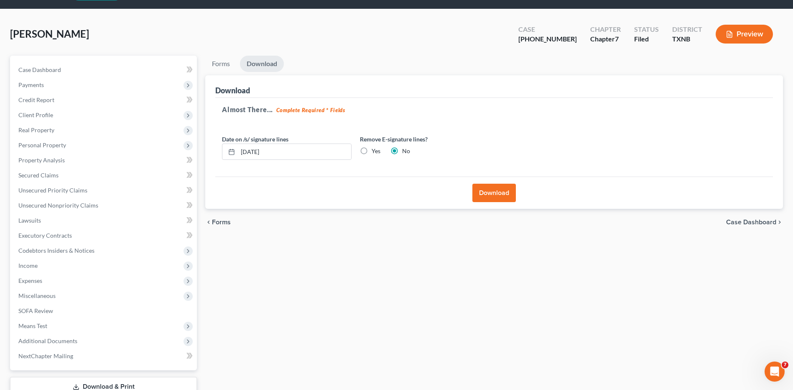
click at [133, 379] on link "Download & Print" at bounding box center [103, 387] width 187 height 20
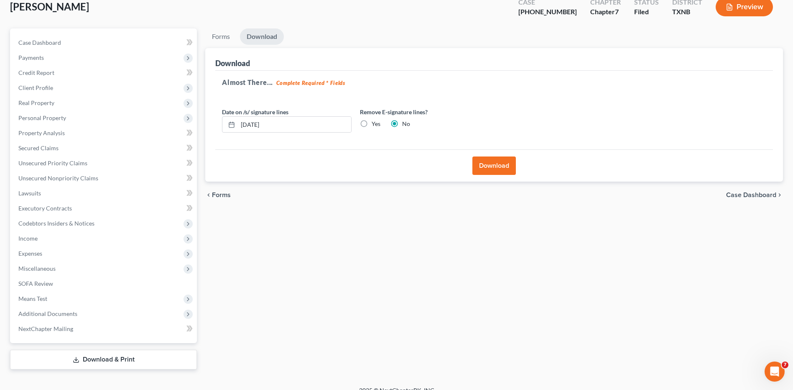
scroll to position [63, 0]
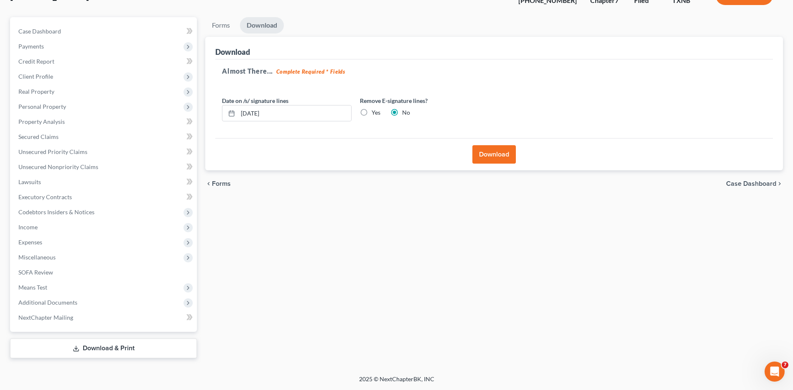
click at [100, 351] on link "Download & Print" at bounding box center [103, 348] width 187 height 20
drag, startPoint x: 651, startPoint y: 315, endPoint x: 683, endPoint y: 305, distance: 32.8
click at [651, 315] on div "Forms Download Forms Forms to Download Select which forms you would like to dow…" at bounding box center [494, 187] width 586 height 341
click at [104, 346] on link "Download & Print" at bounding box center [103, 348] width 187 height 20
click at [85, 348] on link "Download & Print" at bounding box center [103, 348] width 187 height 20
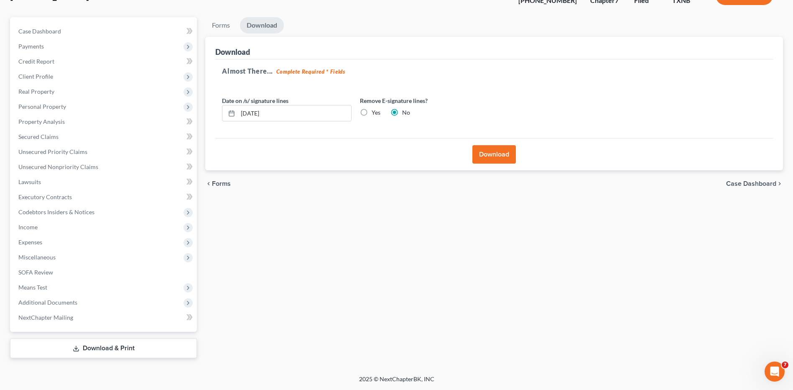
click at [393, 239] on div "Forms Download Forms Forms to Download Select which forms you would like to dow…" at bounding box center [494, 187] width 586 height 341
click at [616, 269] on div "Forms Download Forms Forms to Download Select which forms you would like to dow…" at bounding box center [494, 187] width 586 height 341
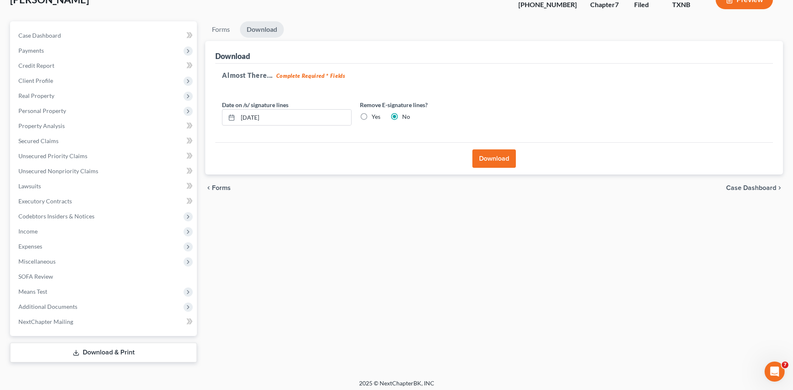
scroll to position [0, 0]
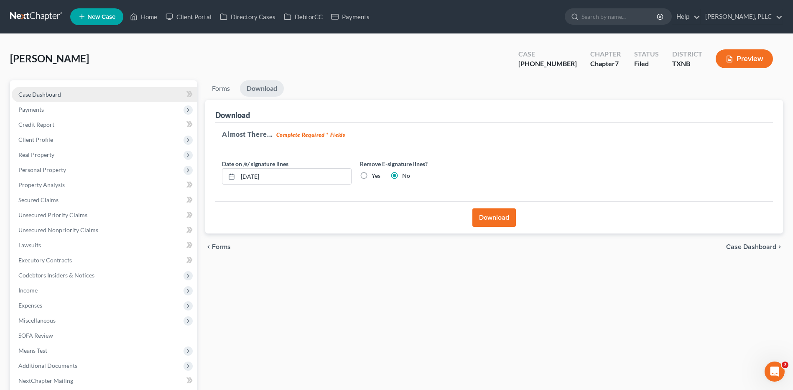
click at [47, 93] on span "Case Dashboard" at bounding box center [39, 94] width 43 height 7
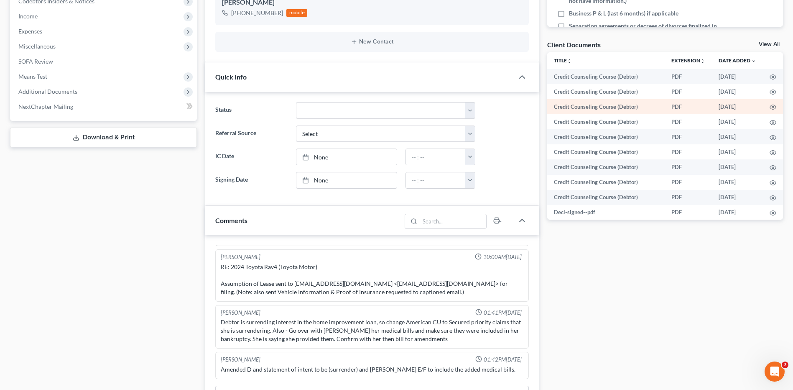
scroll to position [258, 0]
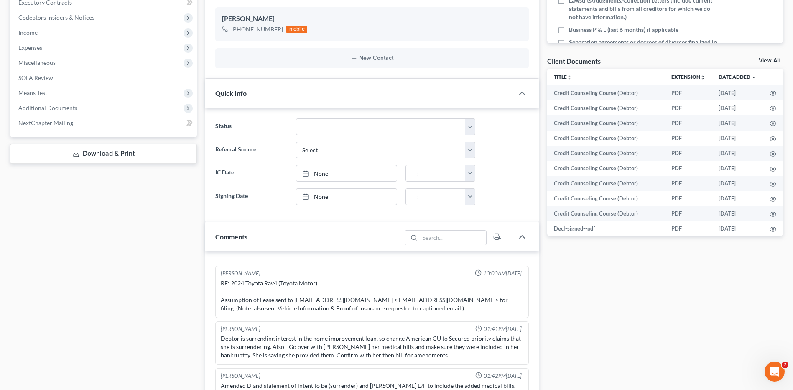
click at [73, 152] on icon at bounding box center [76, 154] width 7 height 7
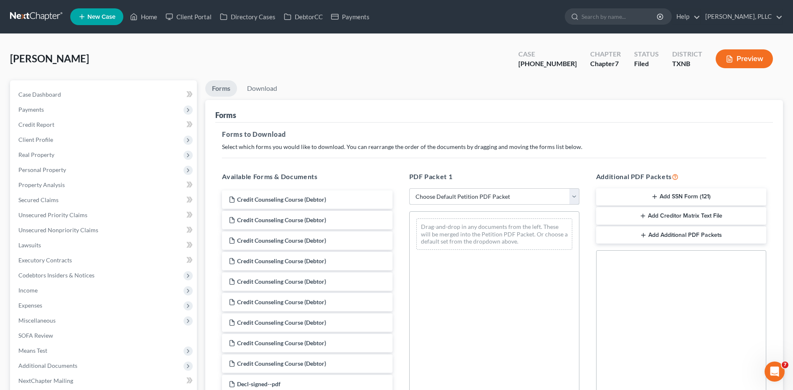
click at [575, 194] on select "Choose Default Petition PDF Packet Complete Bankruptcy Petition (all forms and …" at bounding box center [494, 196] width 170 height 17
select select "2"
click at [409, 188] on select "Choose Default Petition PDF Packet Complete Bankruptcy Petition (all forms and …" at bounding box center [494, 196] width 170 height 17
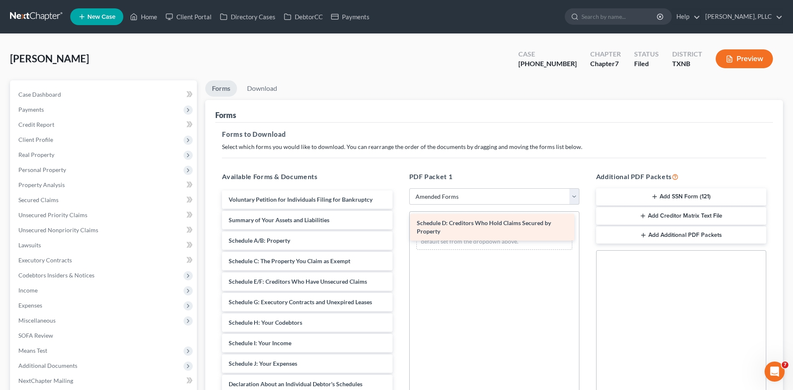
drag, startPoint x: 261, startPoint y: 284, endPoint x: 438, endPoint y: 232, distance: 184.9
click at [399, 224] on div "Schedule D: Creditors Who Hold Claims Secured by Property Voluntary Petition fo…" at bounding box center [307, 380] width 184 height 380
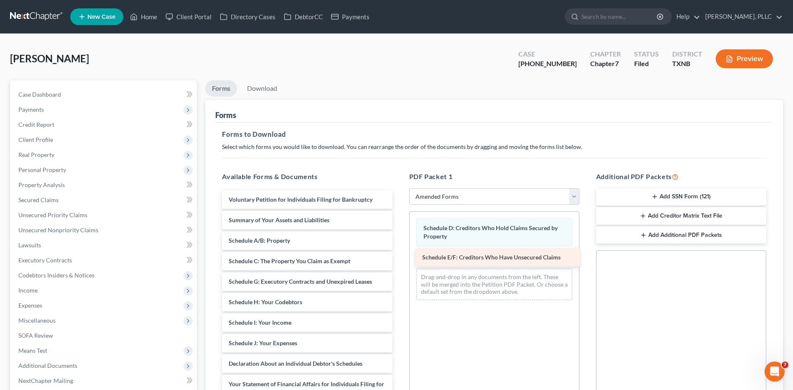
drag, startPoint x: 259, startPoint y: 278, endPoint x: 453, endPoint y: 253, distance: 195.2
click at [399, 253] on div "Schedule E/F: Creditors Who Have Unsecured Claims Voluntary Petition for Indivi…" at bounding box center [307, 369] width 184 height 359
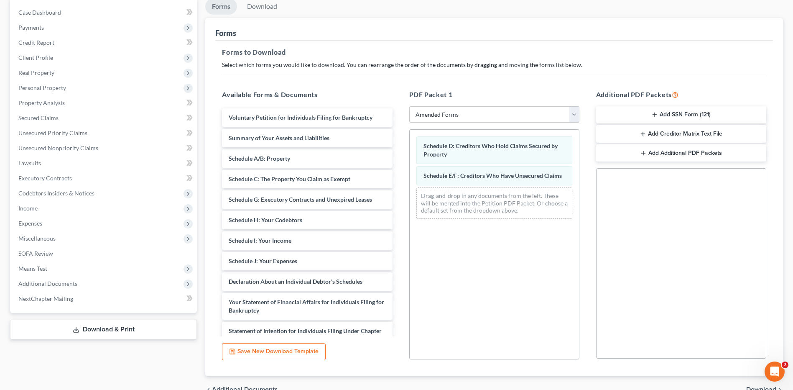
scroll to position [84, 0]
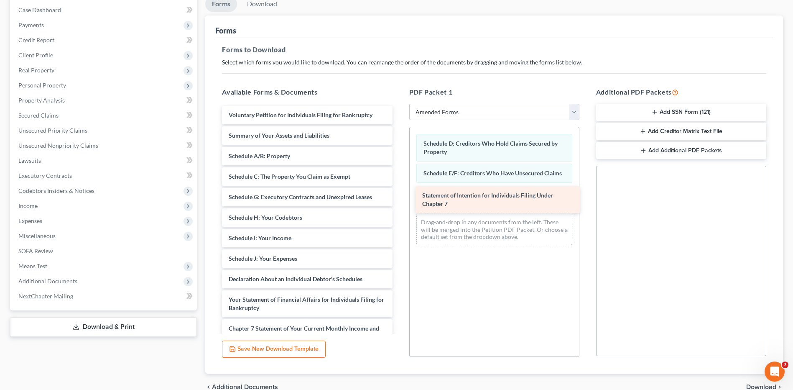
drag, startPoint x: 282, startPoint y: 330, endPoint x: 476, endPoint y: 197, distance: 234.9
click at [399, 197] on div "Statement of Intention for Individuals Filing Under Chapter 7 Voluntary Petitio…" at bounding box center [307, 271] width 184 height 330
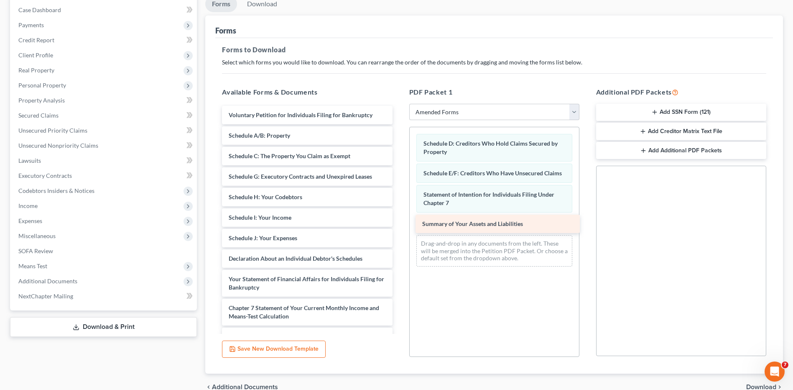
drag, startPoint x: 258, startPoint y: 133, endPoint x: 451, endPoint y: 221, distance: 212.8
click at [399, 221] on div "Summary of Your Assets and Liabilities Voluntary Petition for Individuals Filin…" at bounding box center [307, 261] width 184 height 310
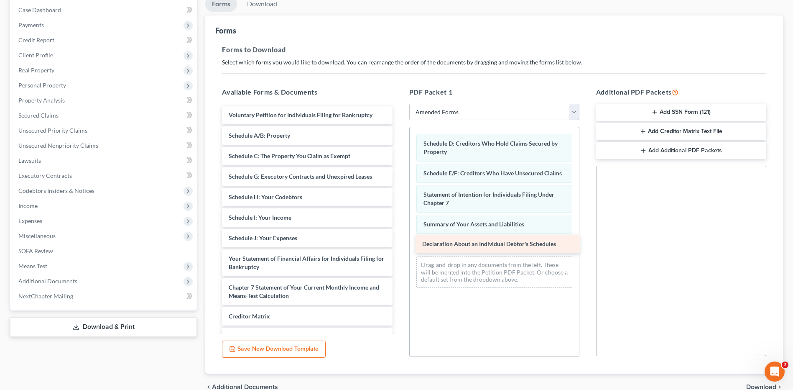
drag, startPoint x: 297, startPoint y: 254, endPoint x: 490, endPoint y: 240, distance: 194.2
click at [399, 240] on div "Declaration About an Individual Debtor's Schedules Voluntary Petition for Indiv…" at bounding box center [307, 250] width 184 height 289
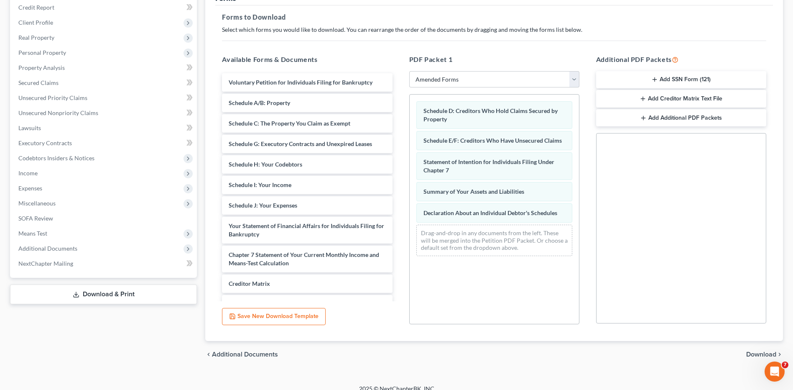
scroll to position [127, 0]
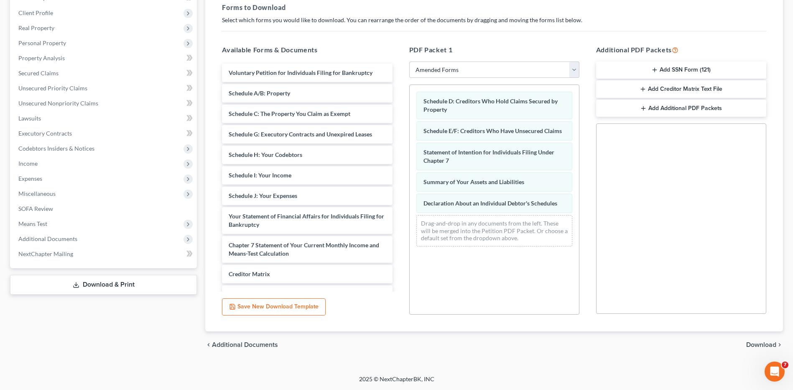
click at [762, 343] on span "Download" at bounding box center [762, 344] width 30 height 7
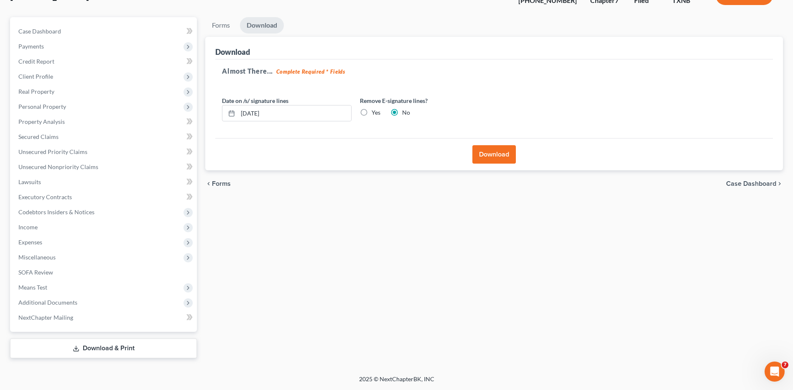
scroll to position [63, 0]
click at [484, 152] on button "Download" at bounding box center [494, 154] width 43 height 18
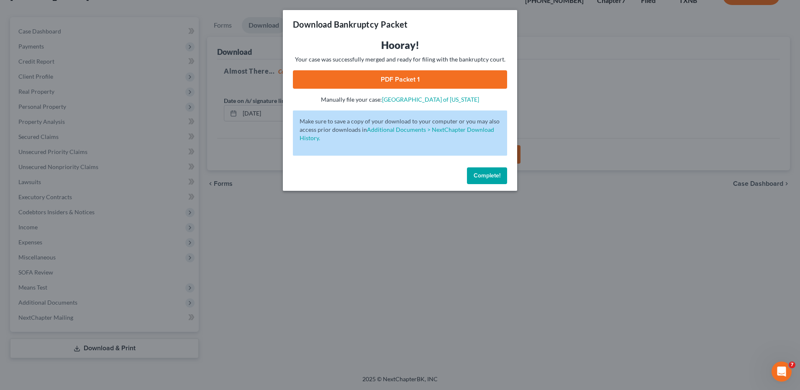
click at [385, 80] on link "PDF Packet 1" at bounding box center [400, 79] width 214 height 18
click at [491, 173] on span "Complete!" at bounding box center [486, 175] width 27 height 7
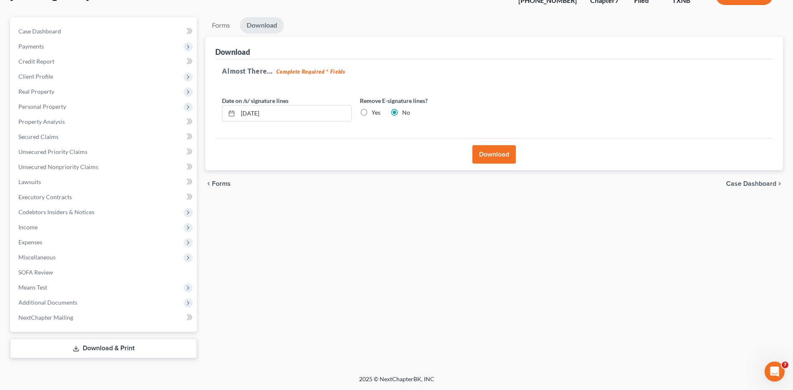
click at [468, 81] on div "Almost There... Complete Required * Fields Date on /s/ signature lines 09/02/20…" at bounding box center [494, 98] width 558 height 79
click at [491, 246] on div "Forms Download Forms Forms to Download Select which forms you would like to dow…" at bounding box center [494, 187] width 586 height 341
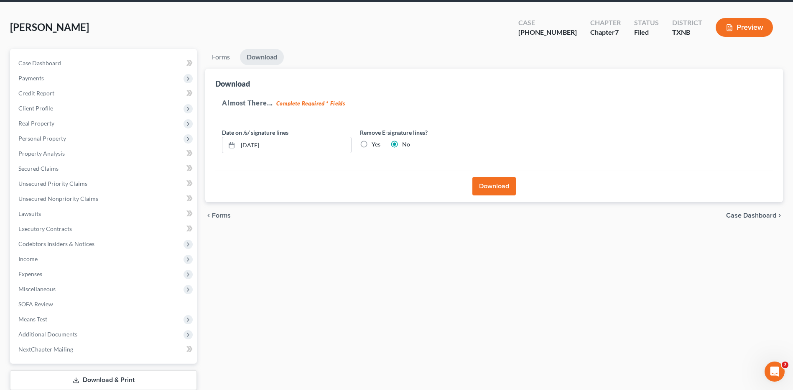
scroll to position [0, 0]
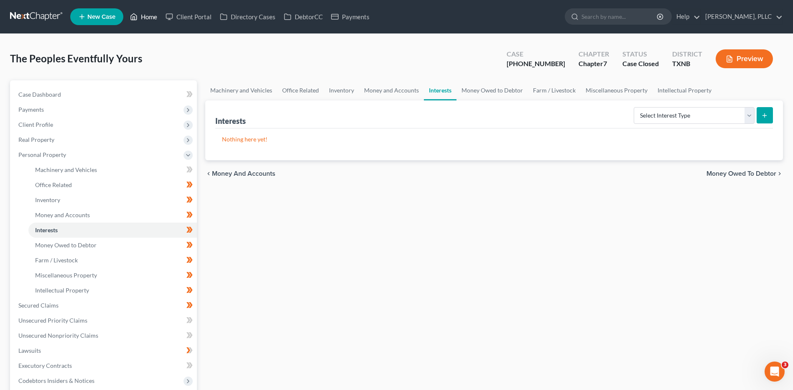
click at [151, 15] on link "Home" at bounding box center [144, 16] width 36 height 15
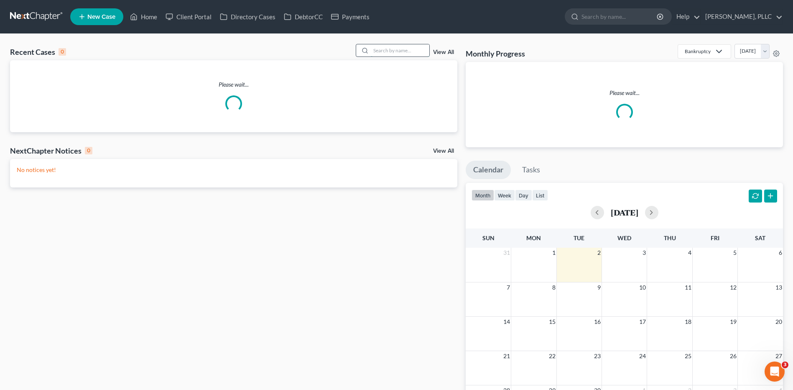
click at [382, 54] on input "search" at bounding box center [400, 50] width 59 height 12
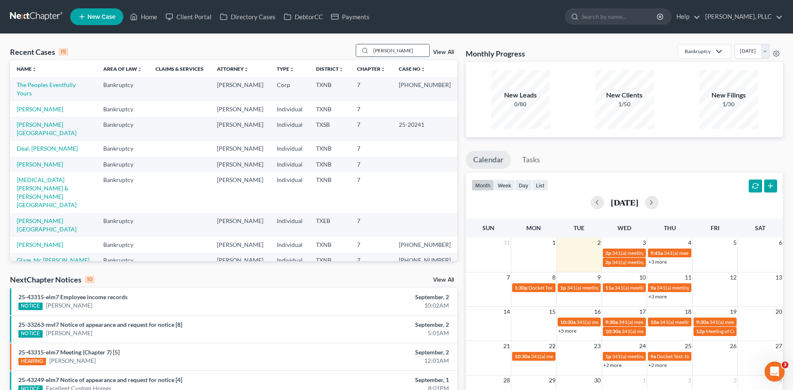
type input "Reed"
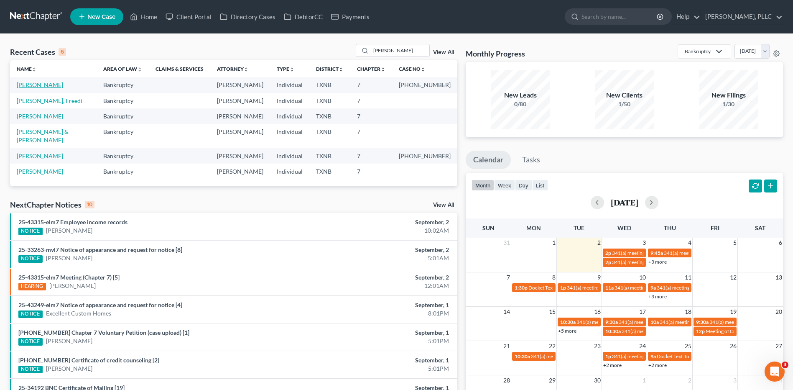
click at [37, 84] on link "[PERSON_NAME]" at bounding box center [40, 84] width 46 height 7
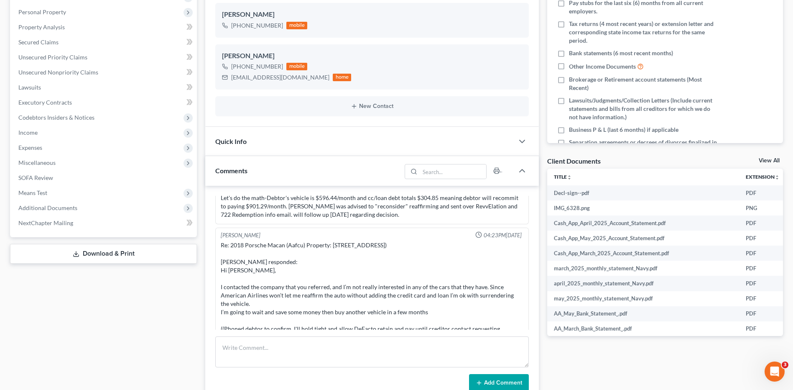
scroll to position [1228, 0]
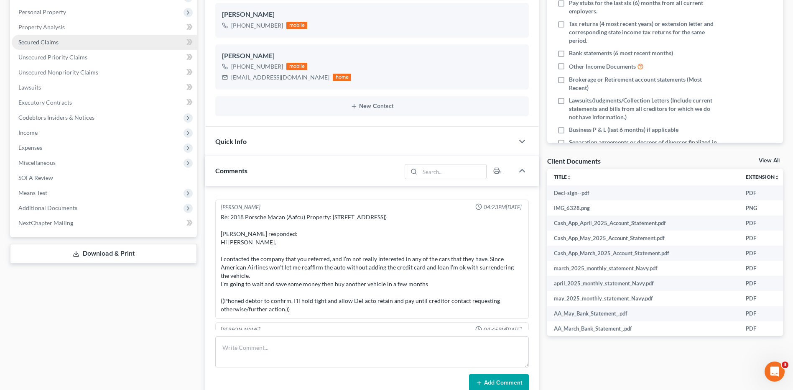
click at [49, 41] on span "Secured Claims" at bounding box center [38, 41] width 40 height 7
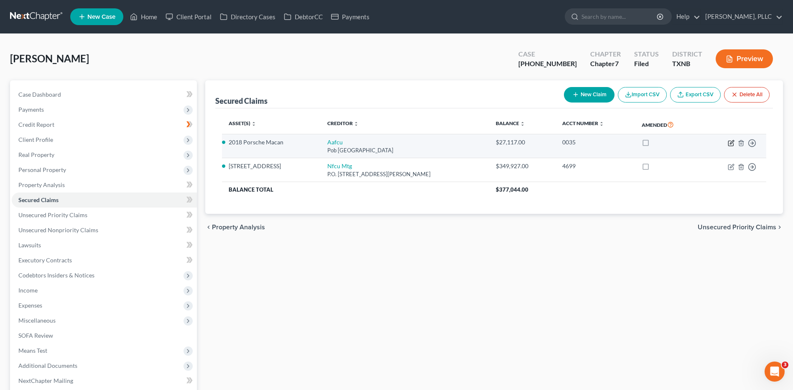
click at [731, 141] on icon "button" at bounding box center [731, 143] width 7 height 7
select select "45"
select select "2"
select select "0"
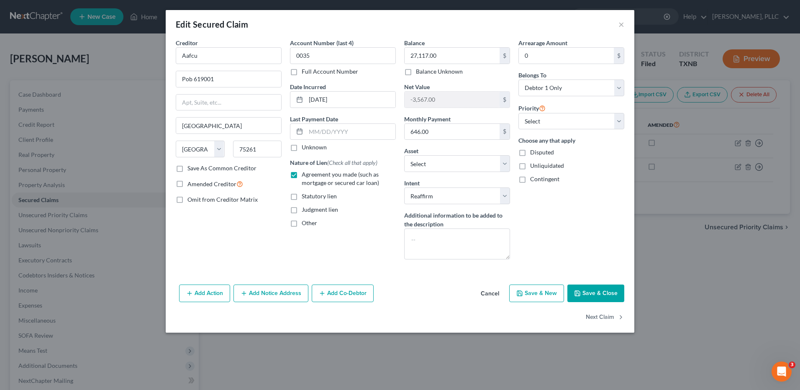
click at [591, 291] on button "Save & Close" at bounding box center [595, 293] width 57 height 18
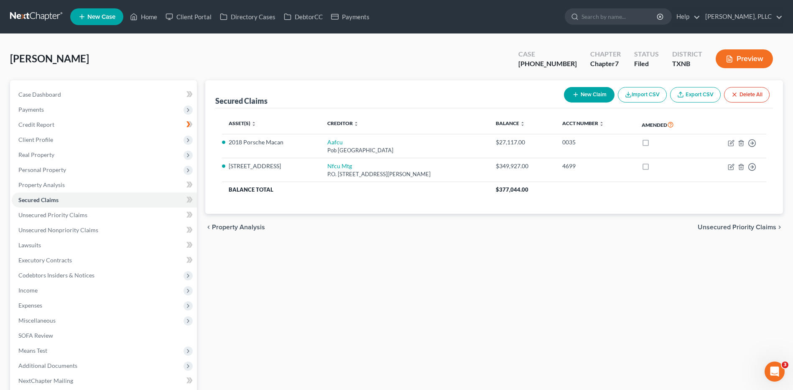
drag, startPoint x: 179, startPoint y: 63, endPoint x: 167, endPoint y: 48, distance: 19.6
click at [179, 63] on div "Reed, Stephanie Upgraded Case 25-42119-7 Chapter Chapter 7 Status Filed Distric…" at bounding box center [396, 62] width 773 height 36
click at [150, 18] on link "Home" at bounding box center [144, 16] width 36 height 15
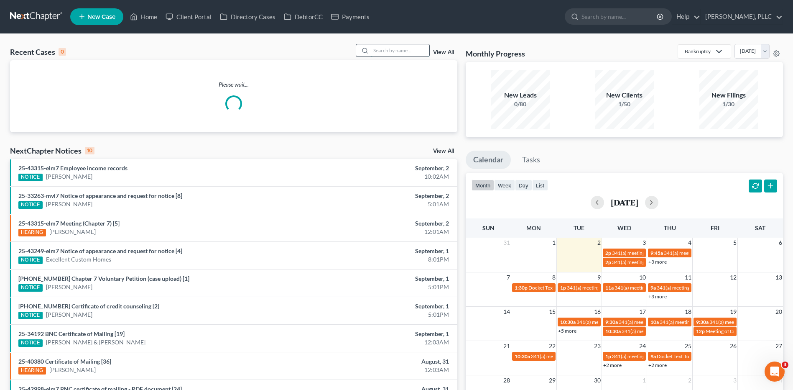
click at [387, 53] on input "search" at bounding box center [400, 50] width 59 height 12
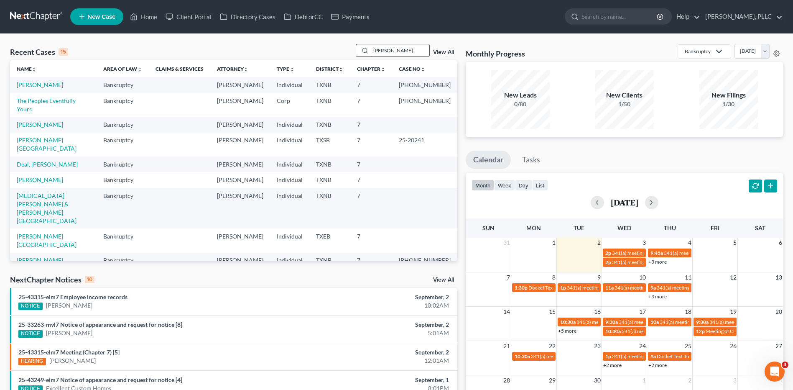
type input "Watson"
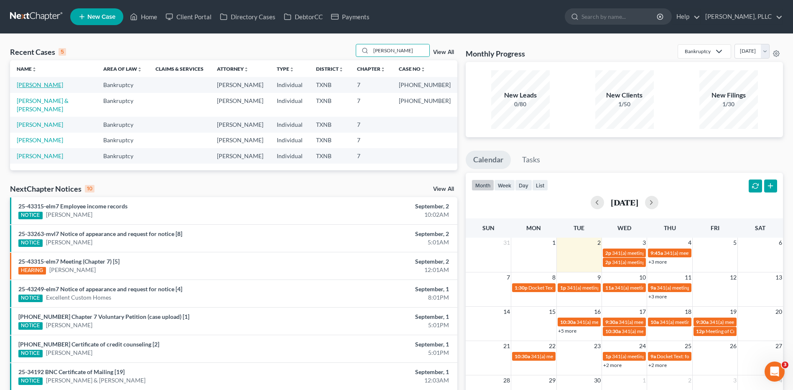
click at [37, 85] on link "[PERSON_NAME]" at bounding box center [40, 84] width 46 height 7
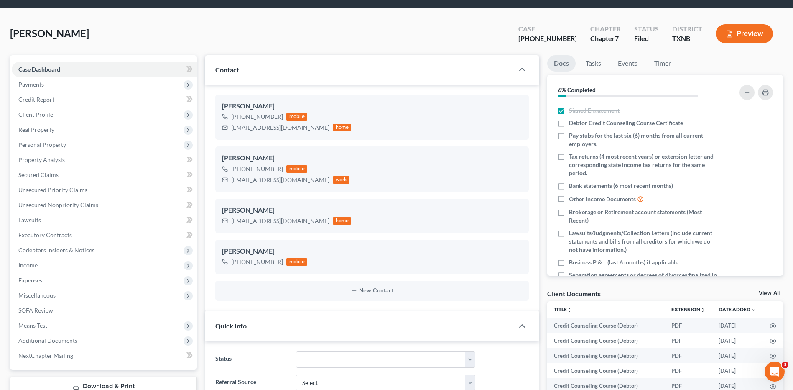
scroll to position [20, 0]
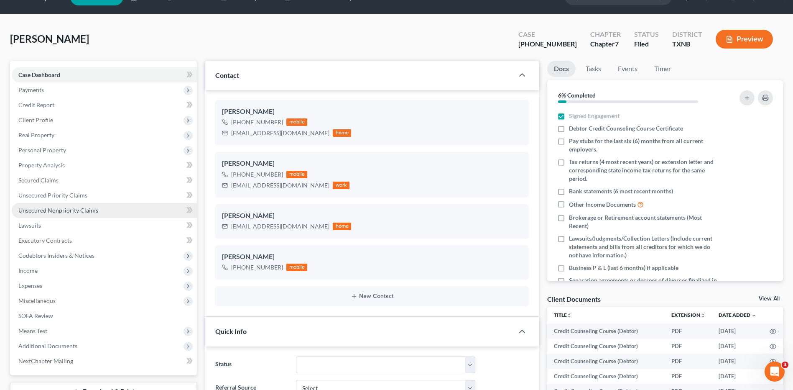
click at [79, 210] on span "Unsecured Nonpriority Claims" at bounding box center [58, 210] width 80 height 7
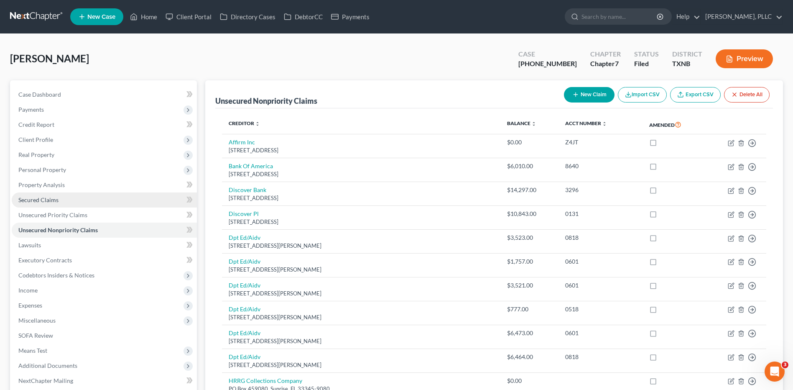
click at [38, 200] on span "Secured Claims" at bounding box center [38, 199] width 40 height 7
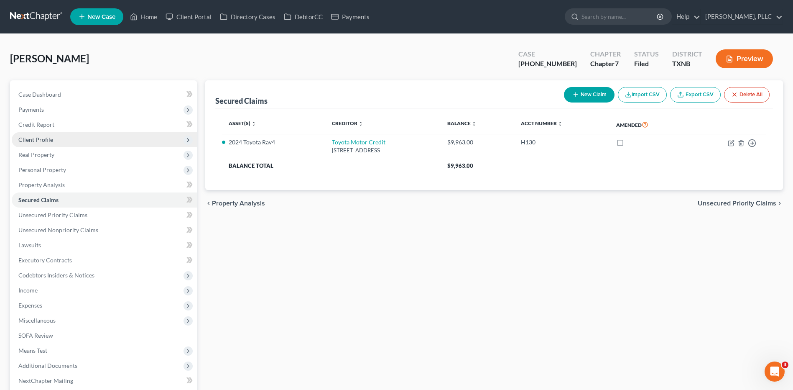
click at [36, 140] on span "Client Profile" at bounding box center [35, 139] width 35 height 7
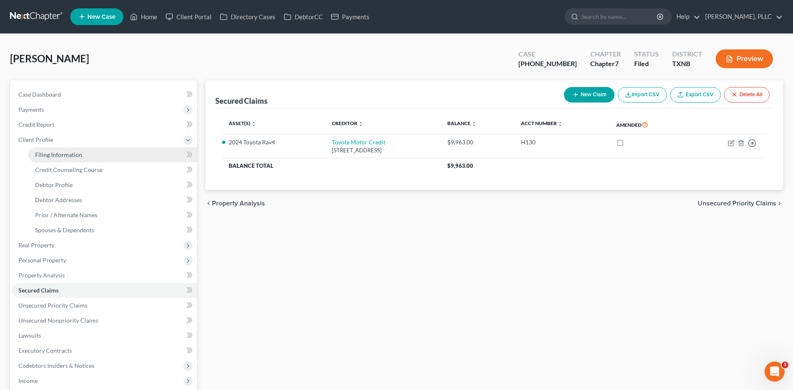
click at [40, 152] on span "Filing Information" at bounding box center [58, 154] width 47 height 7
select select "1"
select select "0"
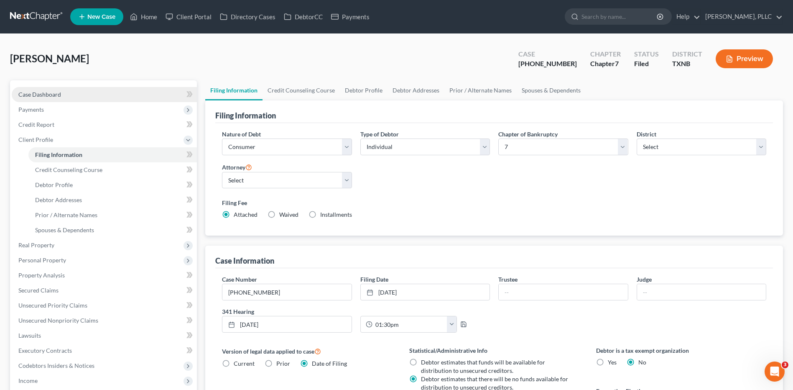
click at [40, 96] on span "Case Dashboard" at bounding box center [39, 94] width 43 height 7
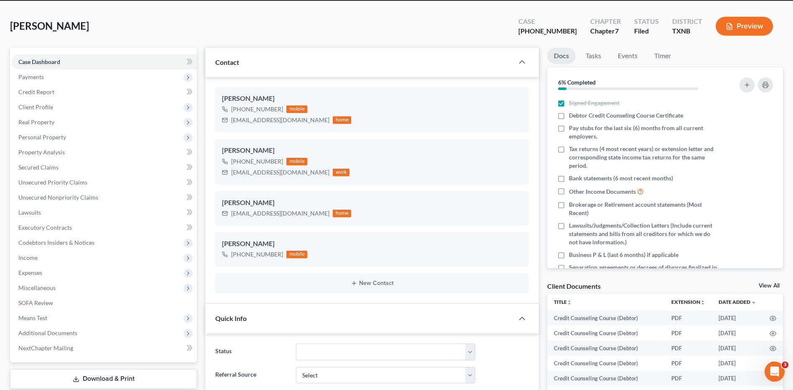
scroll to position [27, 0]
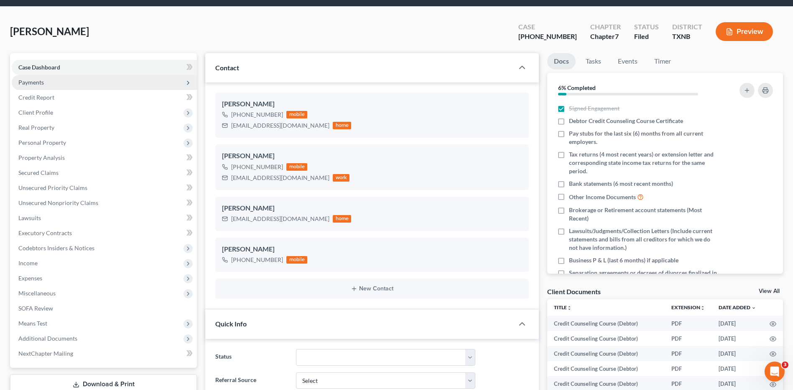
click at [38, 81] on span "Payments" at bounding box center [31, 82] width 26 height 7
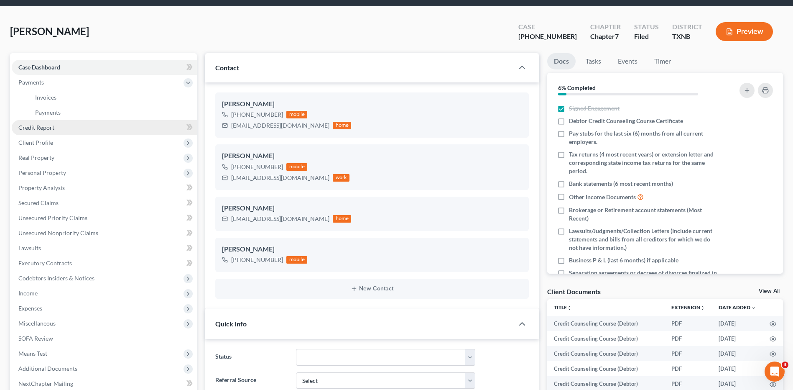
click at [40, 123] on link "Credit Report" at bounding box center [104, 127] width 185 height 15
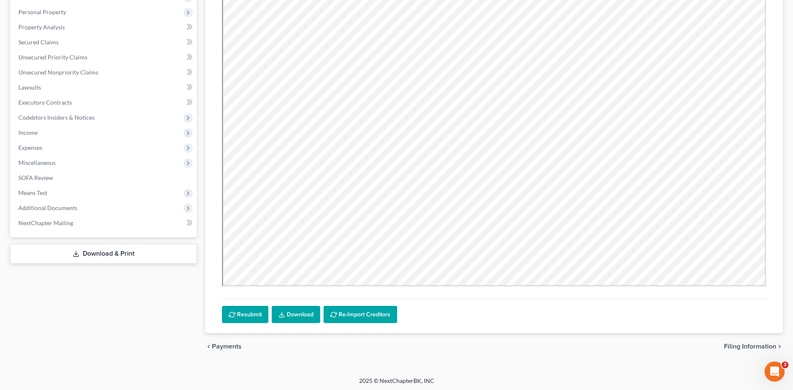
scroll to position [159, 0]
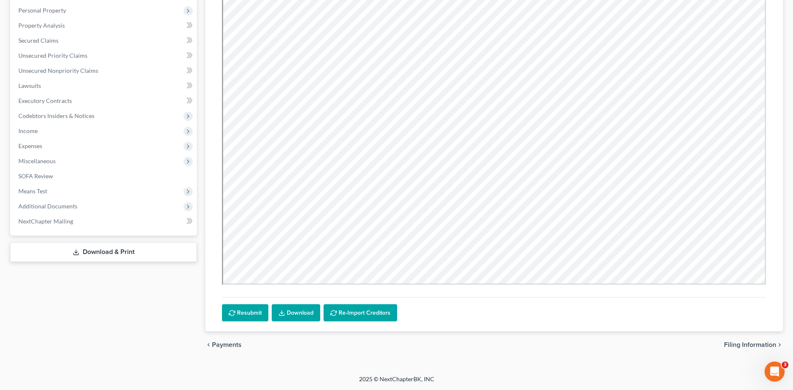
click at [754, 345] on span "Filing Information" at bounding box center [750, 344] width 52 height 7
select select "1"
select select "0"
select select "78"
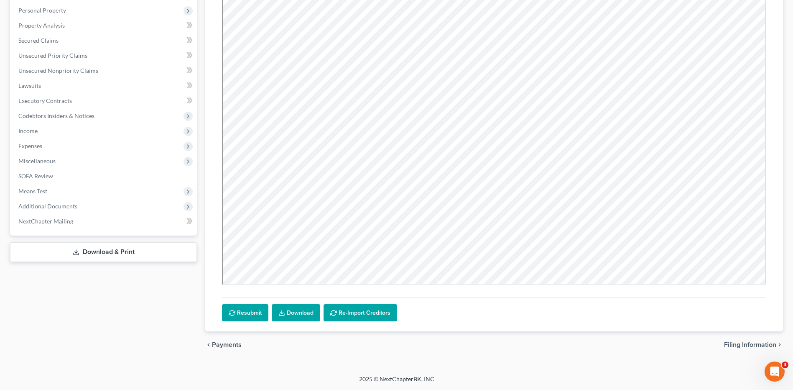
select select "1"
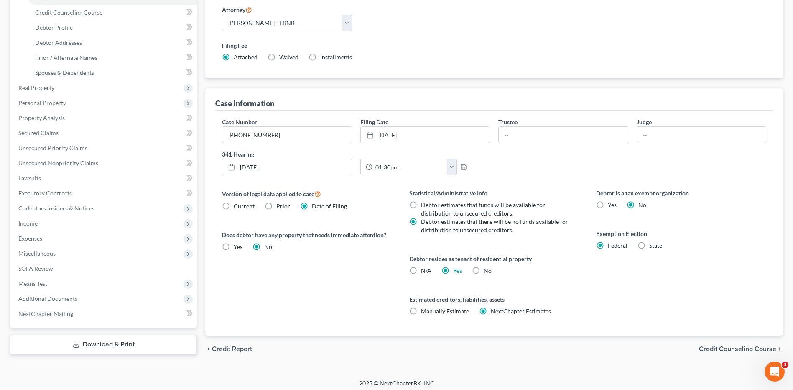
scroll to position [161, 0]
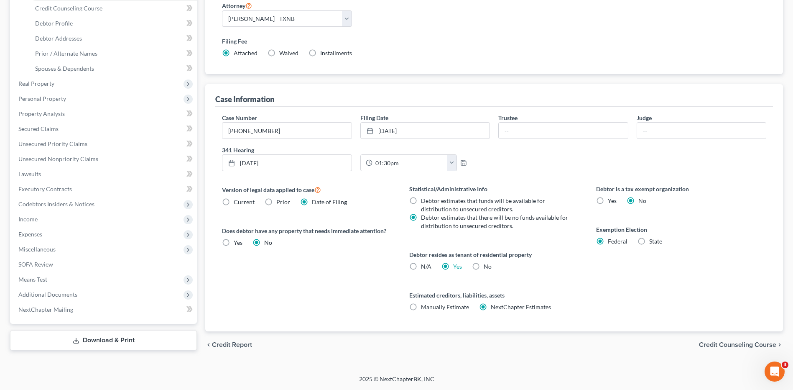
click at [729, 344] on span "Credit Counseling Course" at bounding box center [737, 344] width 77 height 7
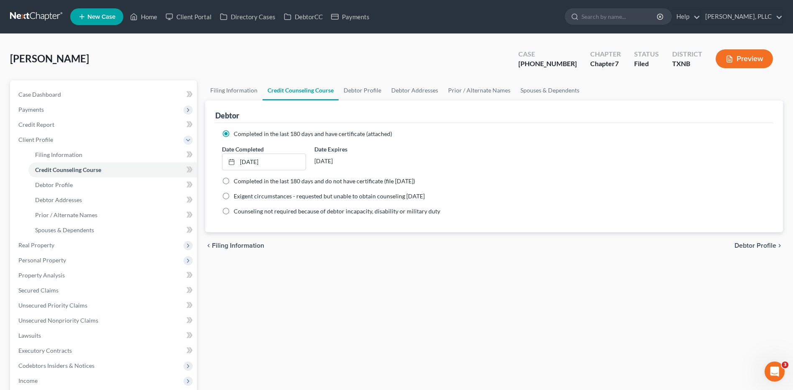
click at [758, 245] on span "Debtor Profile" at bounding box center [756, 245] width 42 height 7
select select "0"
select select "1"
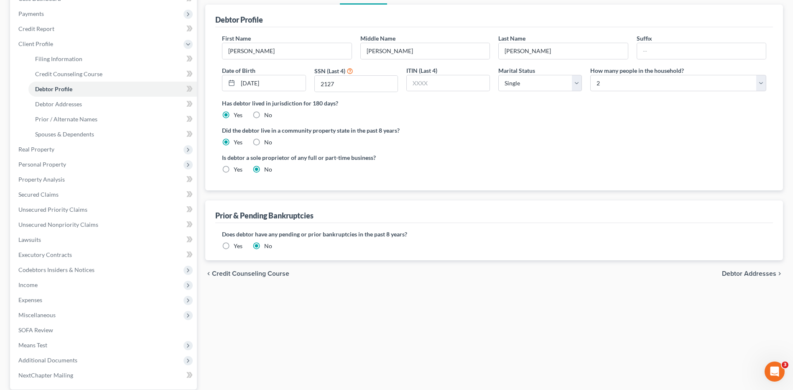
scroll to position [104, 0]
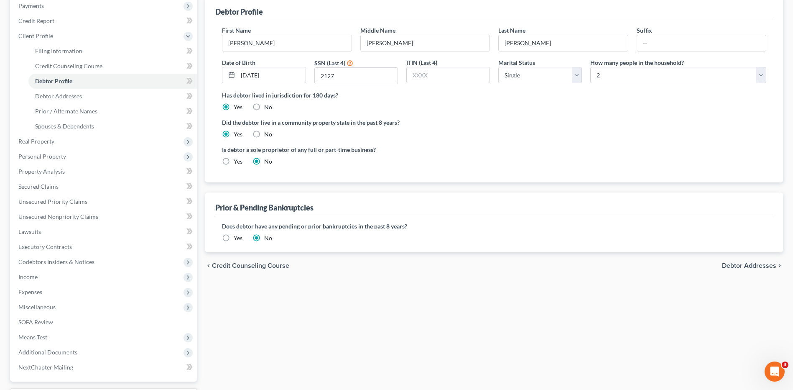
click at [742, 266] on span "Debtor Addresses" at bounding box center [749, 265] width 54 height 7
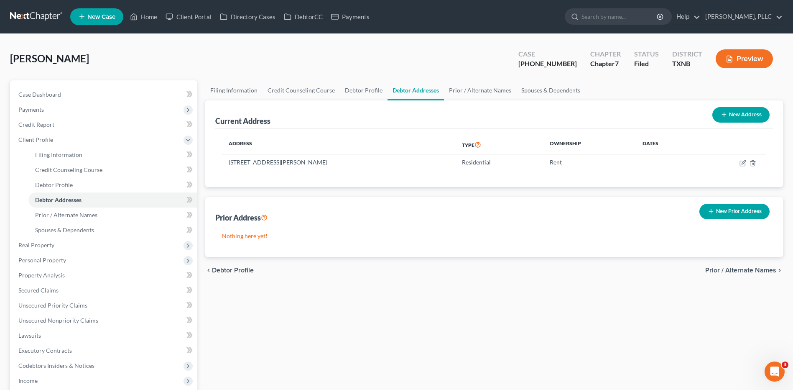
click at [759, 269] on span "Prior / Alternate Names" at bounding box center [741, 270] width 71 height 7
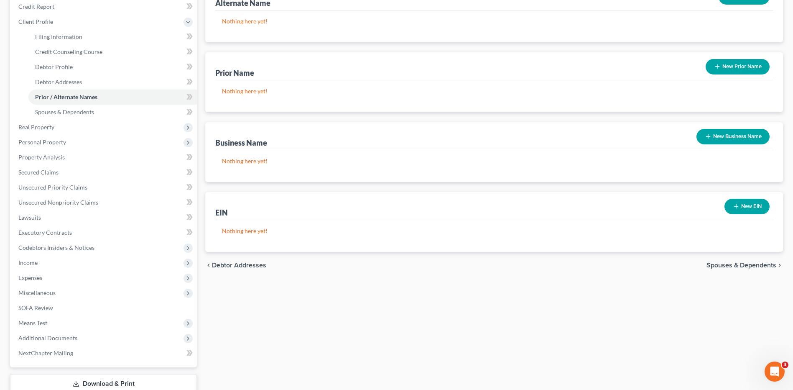
scroll to position [119, 0]
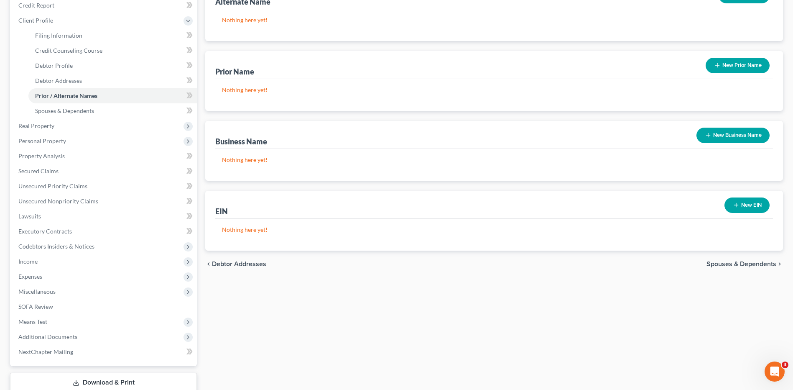
click at [736, 264] on span "Spouses & Dependents" at bounding box center [742, 264] width 70 height 7
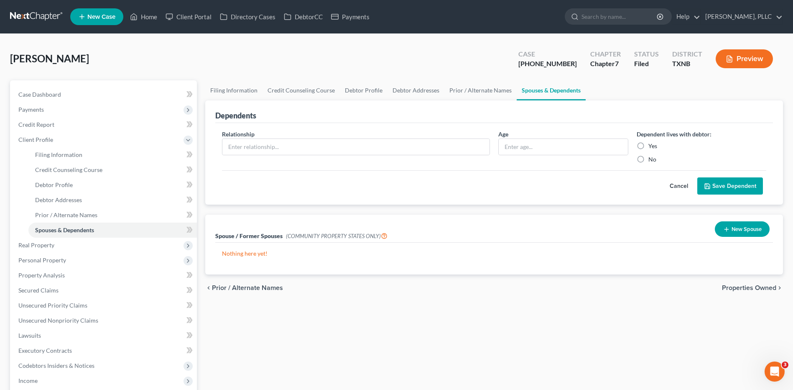
click at [744, 287] on span "Properties Owned" at bounding box center [749, 287] width 54 height 7
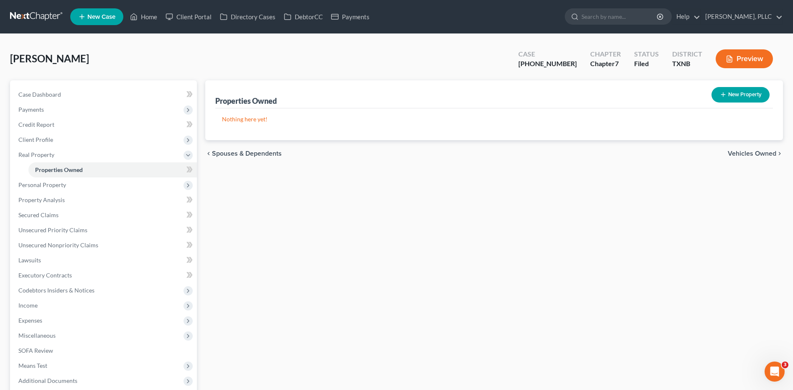
click at [745, 152] on span "Vehicles Owned" at bounding box center [752, 153] width 49 height 7
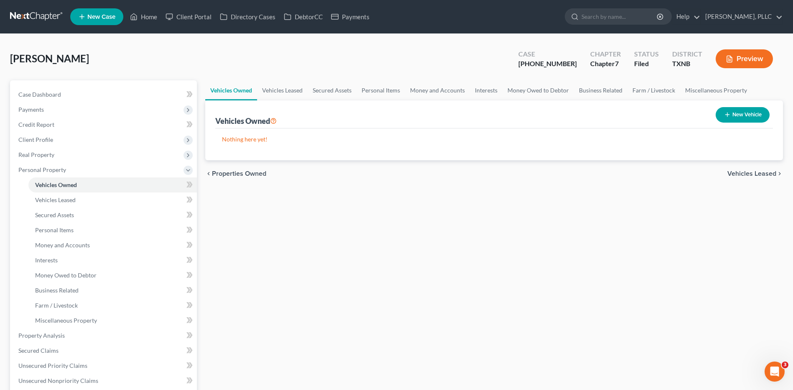
click at [750, 175] on span "Vehicles Leased" at bounding box center [752, 173] width 49 height 7
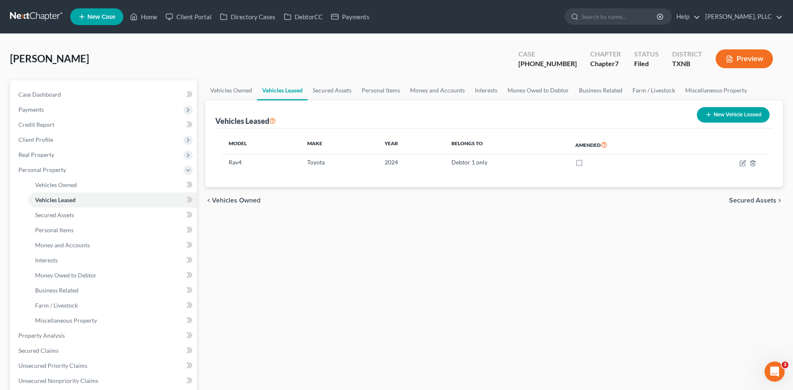
click at [746, 199] on span "Secured Assets" at bounding box center [752, 200] width 47 height 7
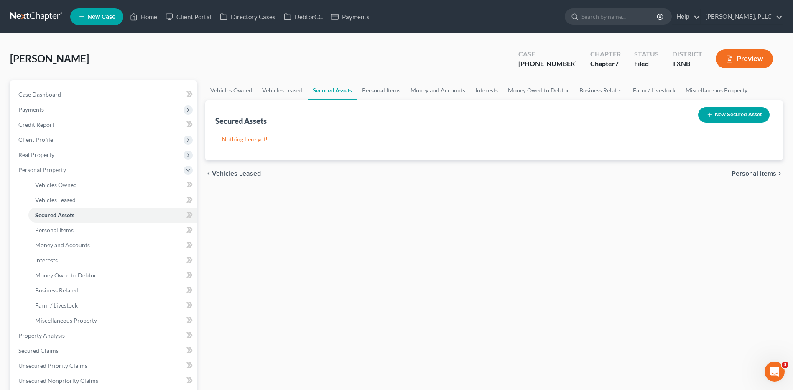
click at [752, 170] on span "Personal Items" at bounding box center [754, 173] width 45 height 7
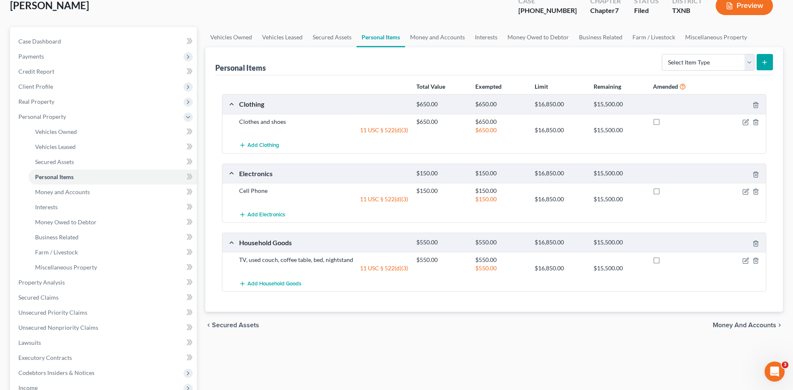
scroll to position [58, 0]
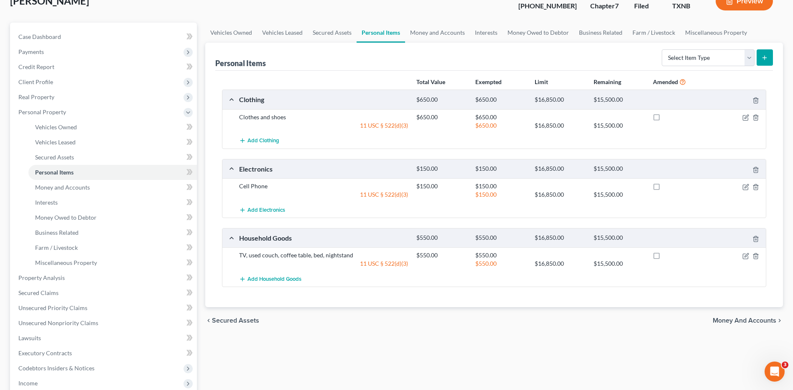
click at [737, 319] on span "Money and Accounts" at bounding box center [745, 320] width 64 height 7
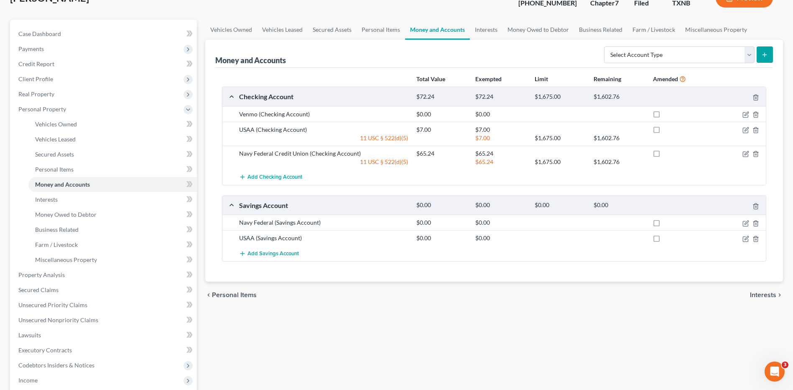
scroll to position [64, 0]
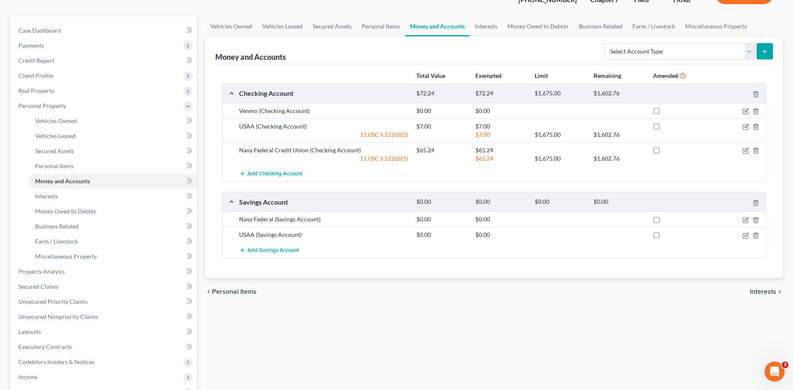
click at [768, 289] on span "Interests" at bounding box center [763, 291] width 26 height 7
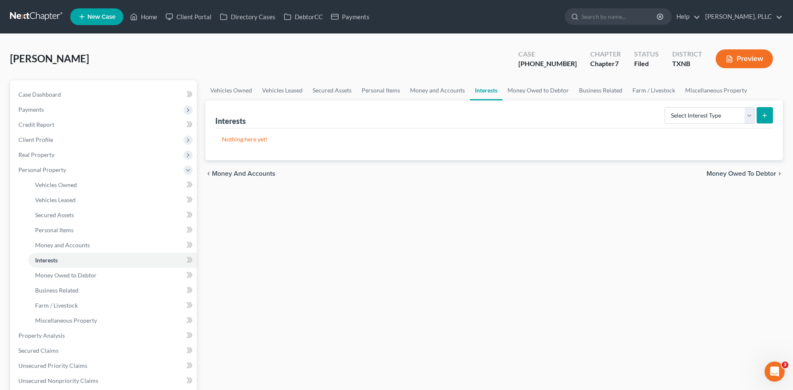
click at [729, 171] on span "Money Owed to Debtor" at bounding box center [742, 173] width 70 height 7
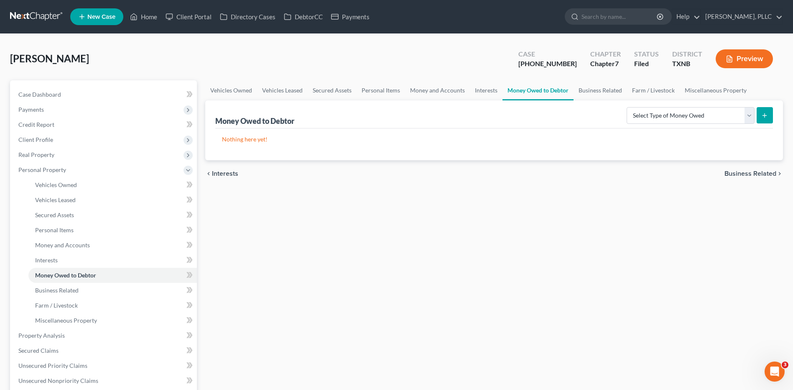
click at [739, 171] on span "Business Related" at bounding box center [751, 173] width 52 height 7
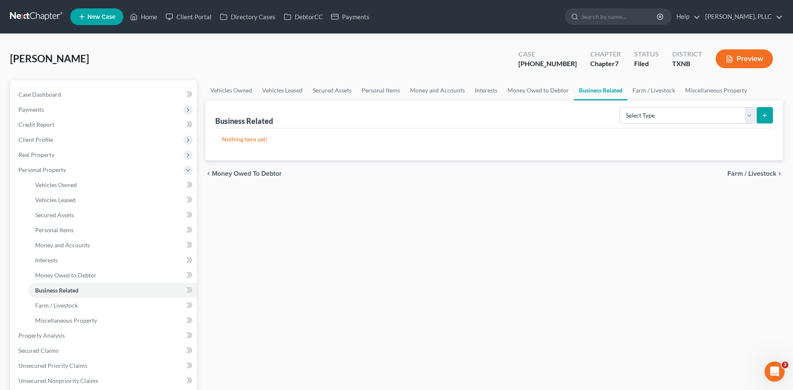
click at [750, 170] on span "Farm / Livestock" at bounding box center [752, 173] width 49 height 7
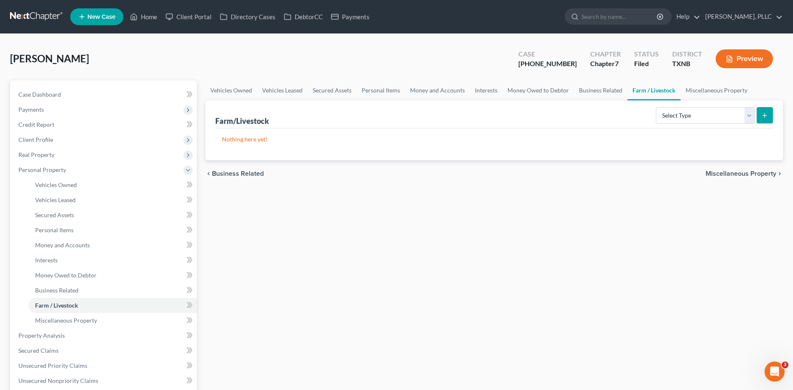
click at [759, 172] on span "Miscellaneous Property" at bounding box center [741, 173] width 71 height 7
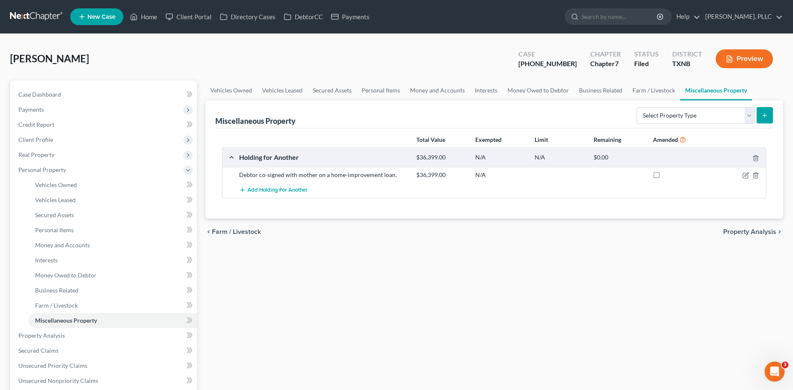
click at [559, 266] on div "Vehicles Owned Vehicles Leased Secured Assets Personal Items Money and Accounts…" at bounding box center [494, 325] width 586 height 491
click at [38, 349] on span "Secured Claims" at bounding box center [38, 350] width 40 height 7
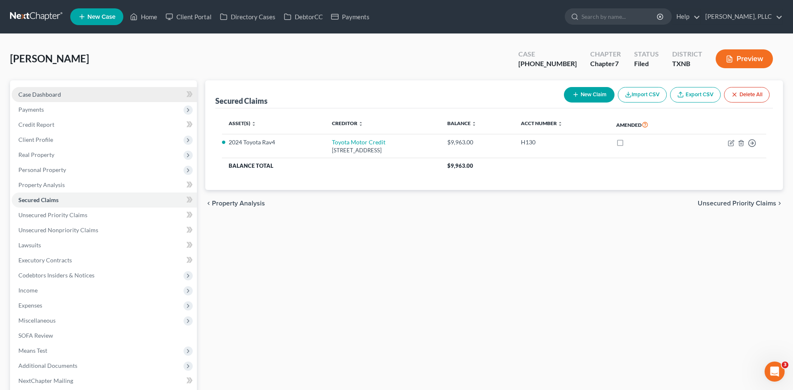
click at [49, 91] on span "Case Dashboard" at bounding box center [39, 94] width 43 height 7
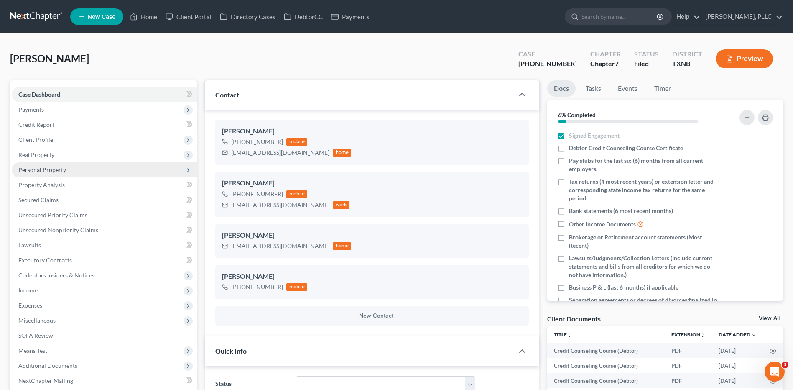
scroll to position [1773, 0]
click at [30, 199] on span "Secured Claims" at bounding box center [38, 199] width 40 height 7
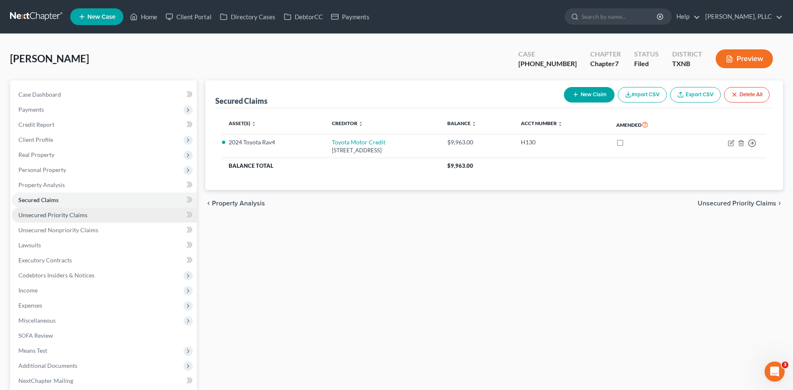
click at [35, 210] on link "Unsecured Priority Claims" at bounding box center [104, 214] width 185 height 15
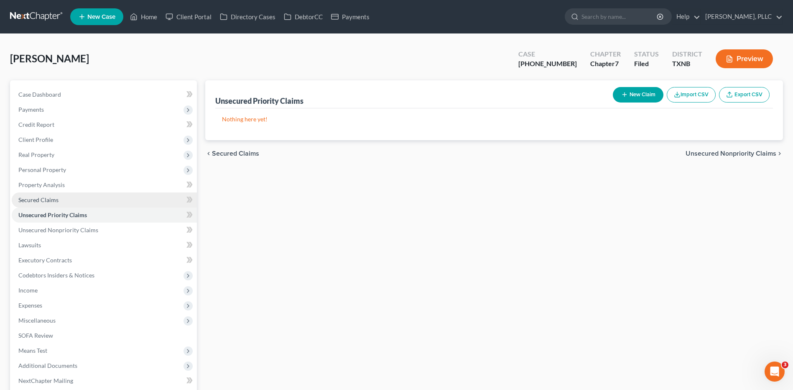
click at [38, 201] on span "Secured Claims" at bounding box center [38, 199] width 40 height 7
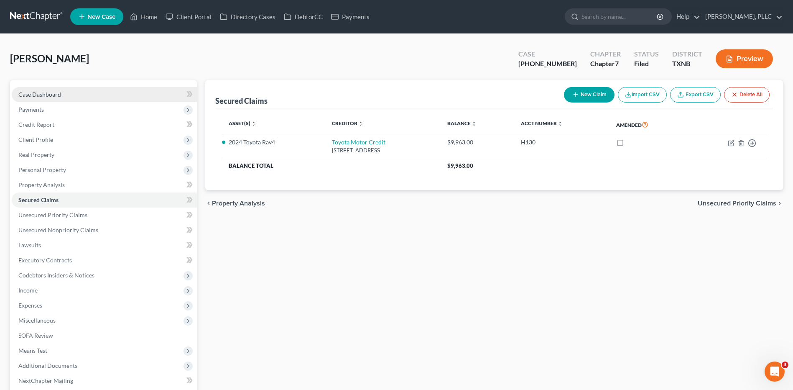
click at [52, 94] on span "Case Dashboard" at bounding box center [39, 94] width 43 height 7
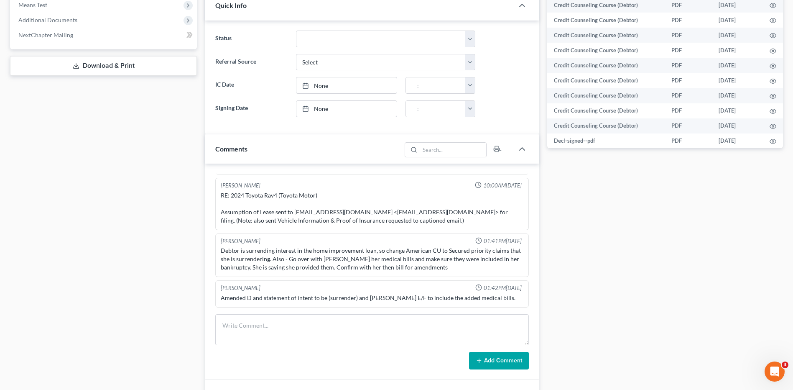
scroll to position [347, 0]
click at [42, 214] on div "Case Dashboard Payments Invoices Payments Payments Credit Report Client Profile" at bounding box center [103, 159] width 195 height 850
drag, startPoint x: 773, startPoint y: 194, endPoint x: 793, endPoint y: 199, distance: 19.7
click at [772, 194] on div "Docs Tasks Events Timer 6% Completed Nothing here yet! Signed Engagement Debtor…" at bounding box center [665, 159] width 244 height 850
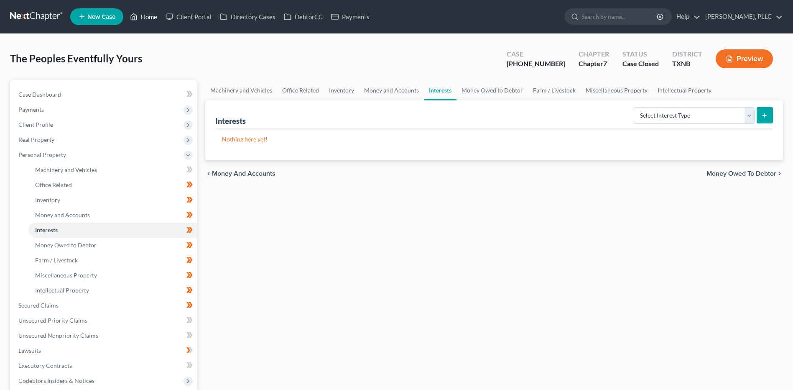
drag, startPoint x: 151, startPoint y: 18, endPoint x: 240, endPoint y: 53, distance: 95.8
click at [151, 17] on link "Home" at bounding box center [144, 16] width 36 height 15
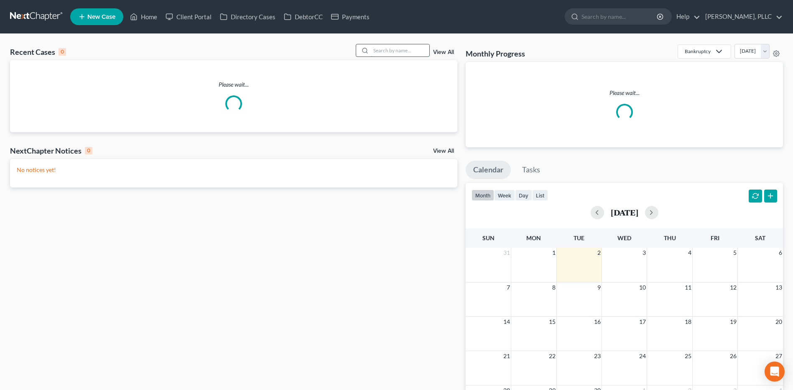
click at [391, 46] on input "search" at bounding box center [400, 50] width 59 height 12
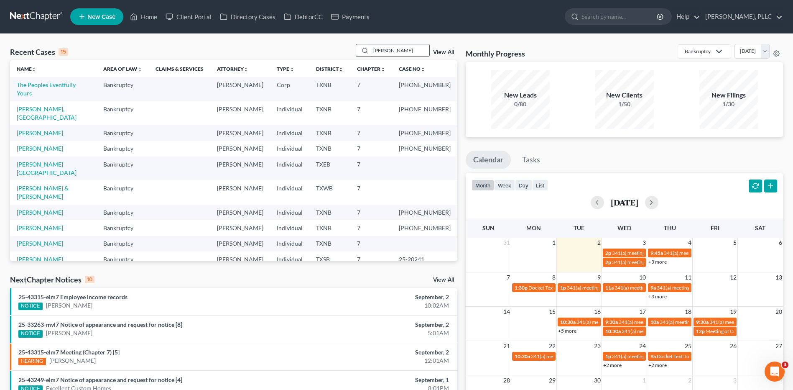
type input "[PERSON_NAME]"
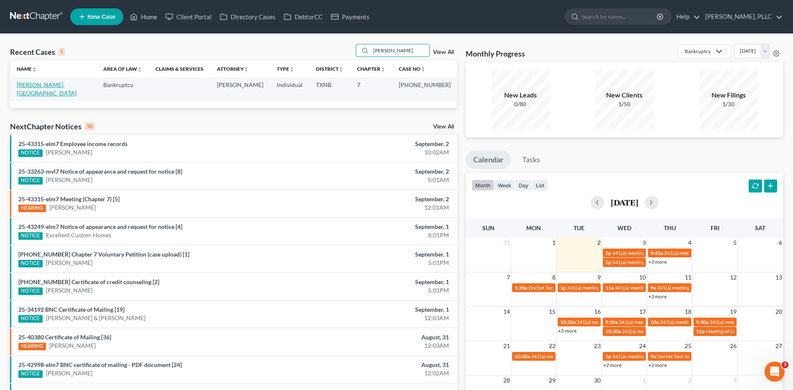
click at [28, 85] on link "[PERSON_NAME], [GEOGRAPHIC_DATA]" at bounding box center [47, 88] width 60 height 15
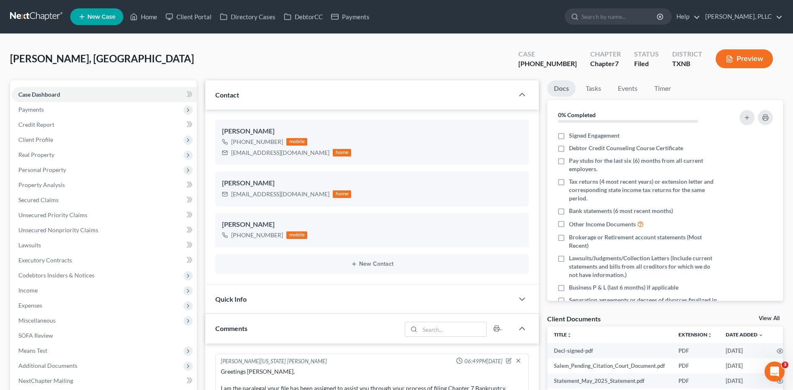
scroll to position [1281, 0]
click at [281, 333] on div "Comments" at bounding box center [303, 328] width 196 height 29
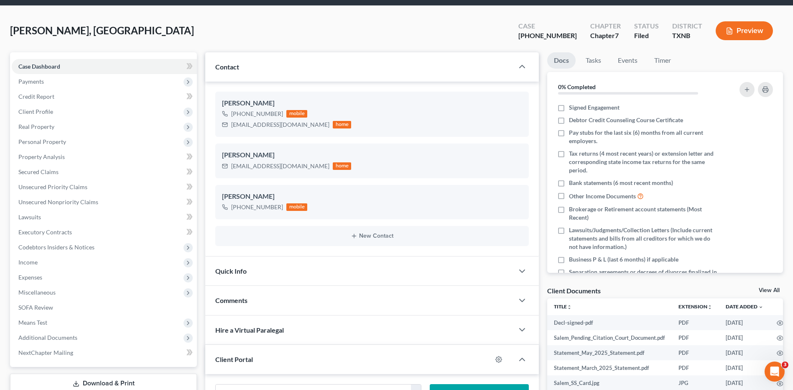
scroll to position [0, 0]
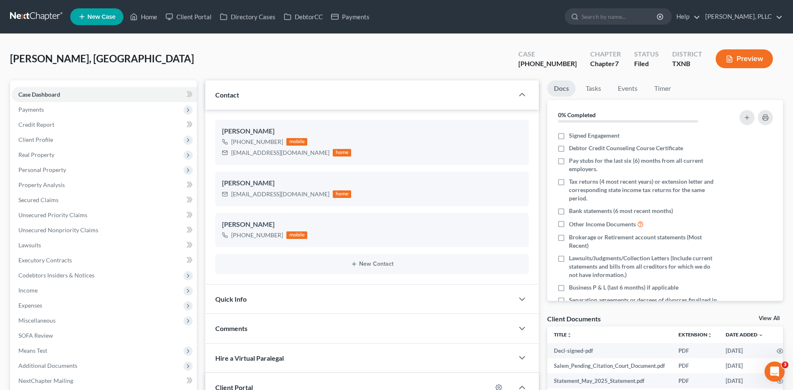
click at [123, 59] on div "[PERSON_NAME], [GEOGRAPHIC_DATA] Upgraded Case [PHONE_NUMBER] Chapter Chapter 7…" at bounding box center [396, 62] width 773 height 36
drag, startPoint x: 231, startPoint y: 154, endPoint x: 287, endPoint y: 154, distance: 55.2
click at [287, 154] on div "[EMAIL_ADDRESS][DOMAIN_NAME]" at bounding box center [280, 152] width 98 height 8
copy div "[EMAIL_ADDRESS][DOMAIN_NAME]"
click at [243, 325] on span "Comments" at bounding box center [231, 328] width 32 height 8
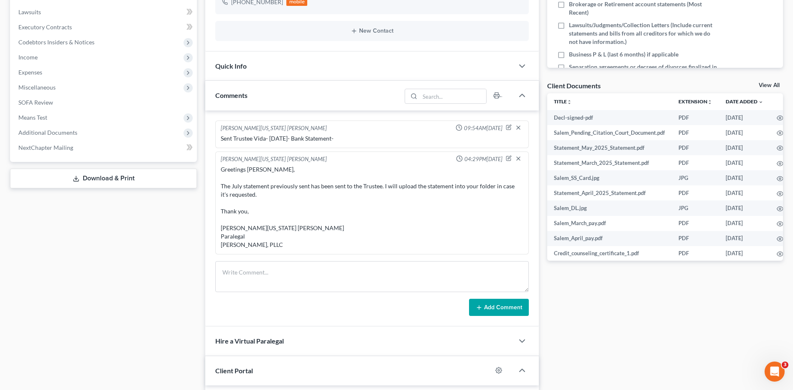
scroll to position [234, 0]
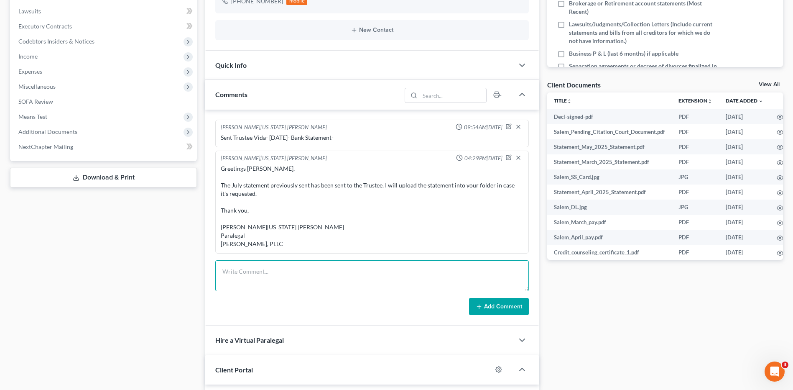
paste textarea "Greetings Salem Thyne, Please sign on to attend the 341 Meeting this morning. T…"
type textarea "Greetings Salem Thyne, Please sign on to attend the 341 Meeting this morning. T…"
click at [489, 310] on button "Add Comment" at bounding box center [499, 307] width 60 height 18
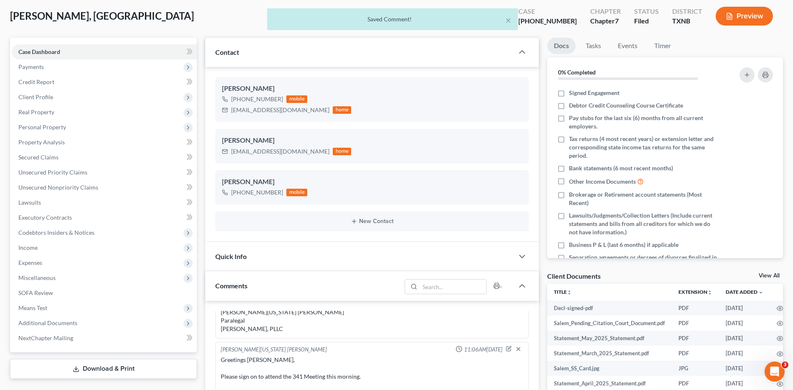
scroll to position [0, 0]
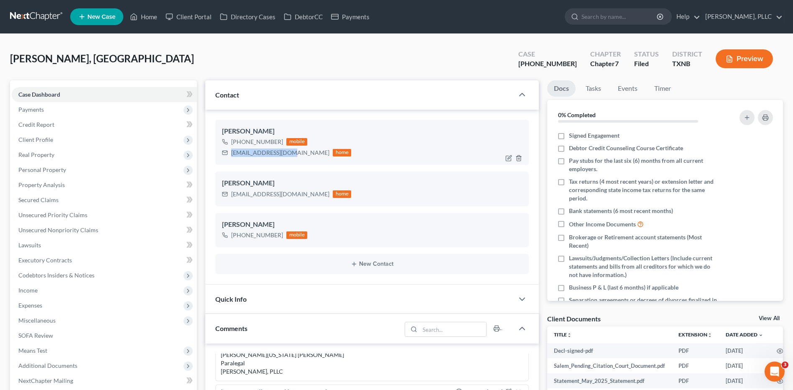
drag, startPoint x: 232, startPoint y: 153, endPoint x: 287, endPoint y: 152, distance: 54.8
click at [287, 152] on div "sthyne1@hotmail.com" at bounding box center [280, 152] width 98 height 8
copy div "sthyne1@hotmail.com"
click at [37, 136] on span "Client Profile" at bounding box center [35, 139] width 35 height 7
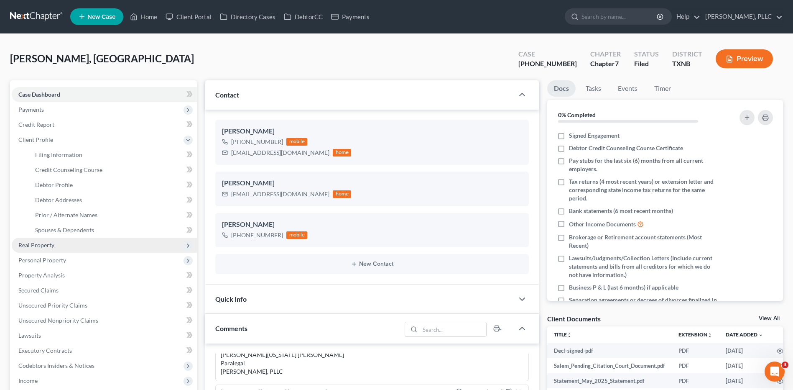
click at [49, 243] on span "Real Property" at bounding box center [36, 244] width 36 height 7
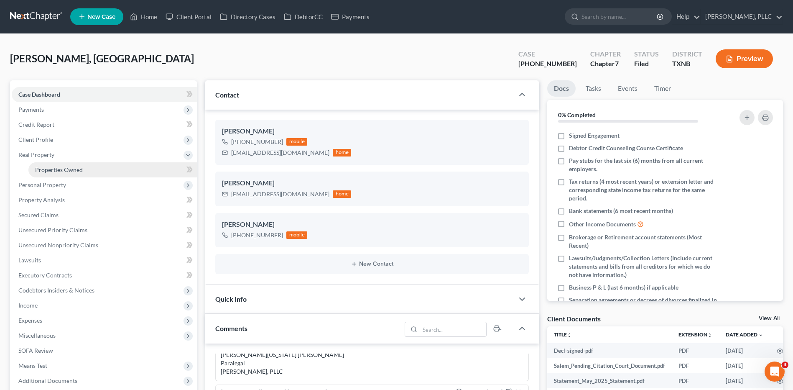
click at [56, 169] on span "Properties Owned" at bounding box center [59, 169] width 48 height 7
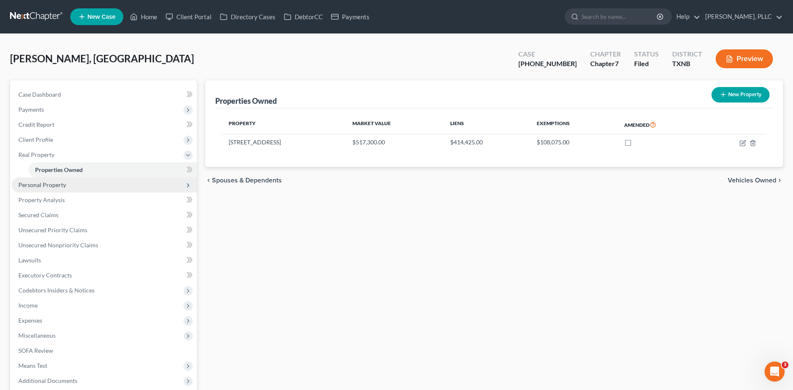
click at [53, 182] on span "Personal Property" at bounding box center [42, 184] width 48 height 7
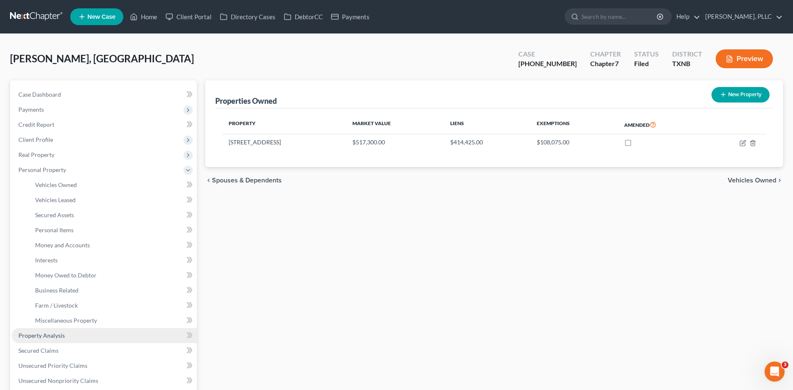
click at [53, 334] on span "Property Analysis" at bounding box center [41, 335] width 46 height 7
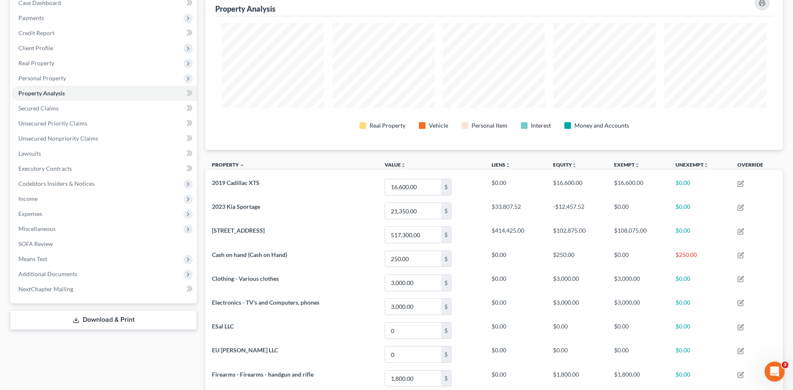
scroll to position [91, 0]
click at [46, 61] on span "Real Property" at bounding box center [36, 63] width 36 height 7
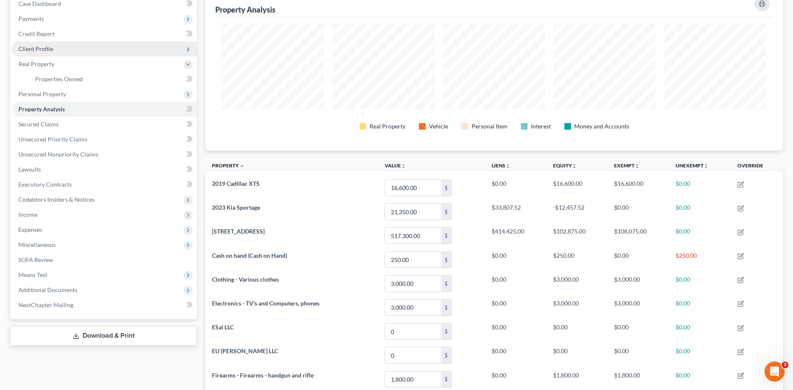
click at [45, 45] on span "Client Profile" at bounding box center [35, 48] width 35 height 7
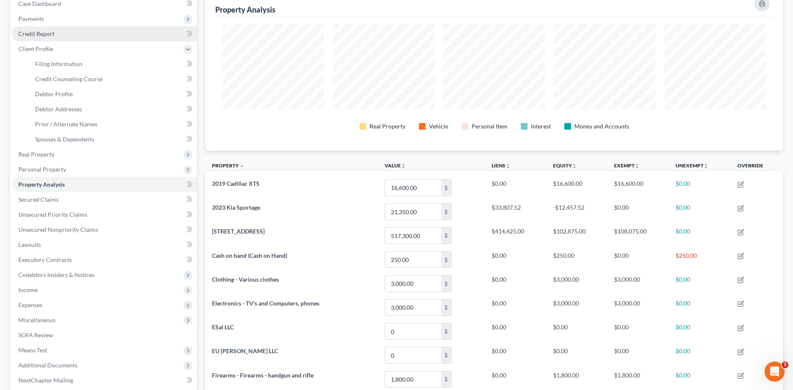
click at [43, 31] on span "Credit Report" at bounding box center [36, 33] width 36 height 7
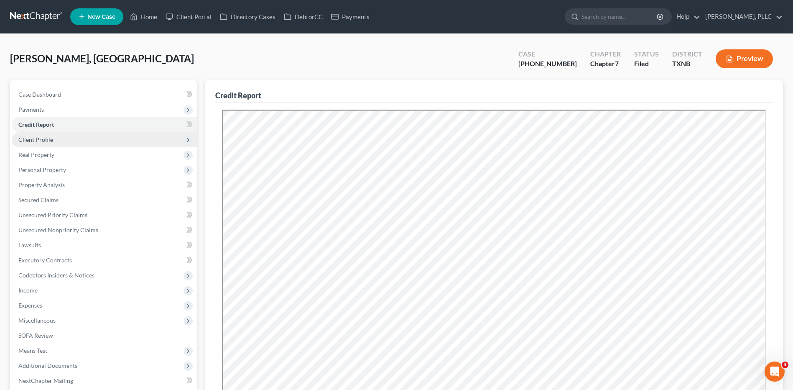
click at [38, 138] on span "Client Profile" at bounding box center [35, 139] width 35 height 7
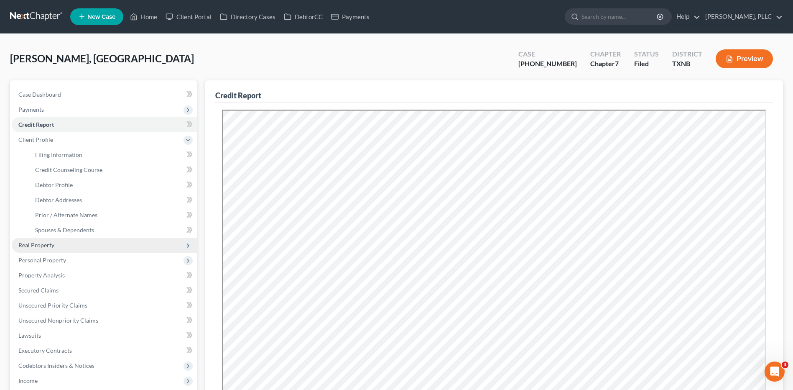
click at [41, 243] on span "Real Property" at bounding box center [36, 244] width 36 height 7
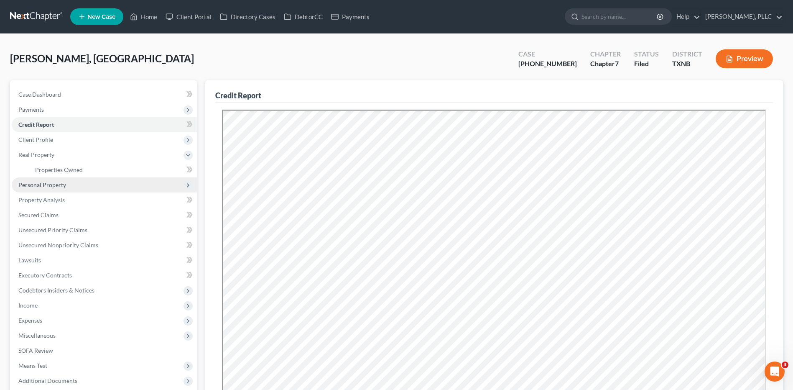
click at [43, 184] on span "Personal Property" at bounding box center [42, 184] width 48 height 7
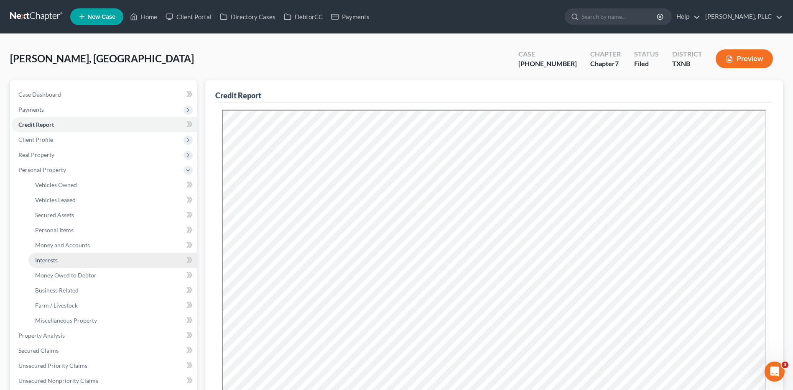
click at [46, 258] on span "Interests" at bounding box center [46, 259] width 23 height 7
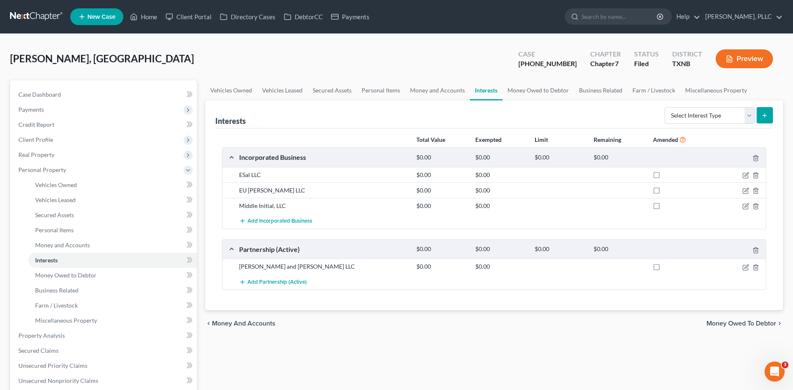
click at [464, 19] on ul "New Case Home Client Portal Directory Cases DebtorCC Payments - No Result - See…" at bounding box center [426, 17] width 713 height 22
click at [50, 96] on span "Case Dashboard" at bounding box center [39, 94] width 43 height 7
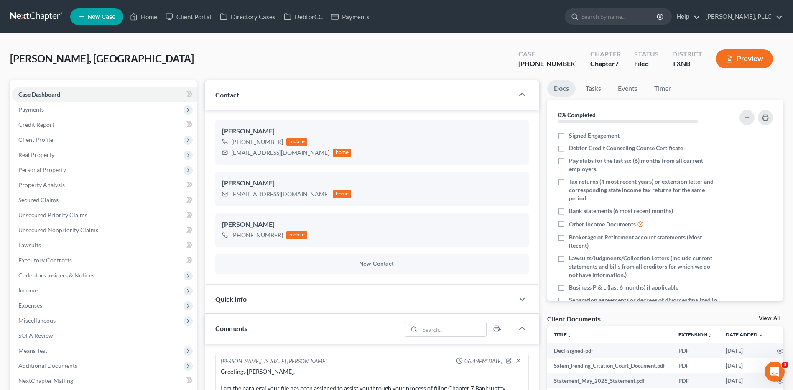
scroll to position [1387, 0]
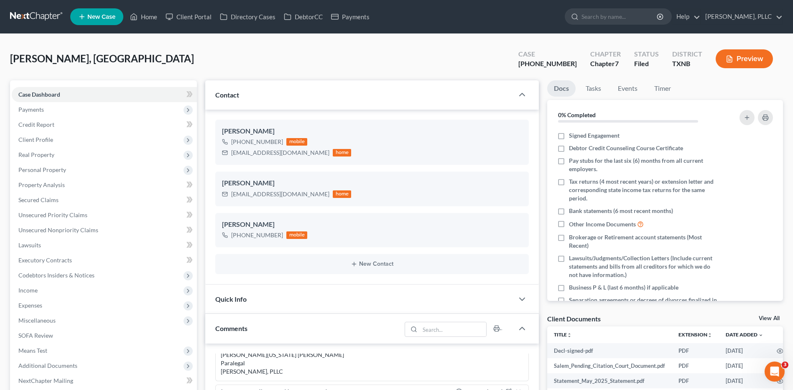
click at [234, 327] on span "Comments" at bounding box center [231, 328] width 32 height 8
click at [225, 328] on span "Comments" at bounding box center [231, 328] width 32 height 8
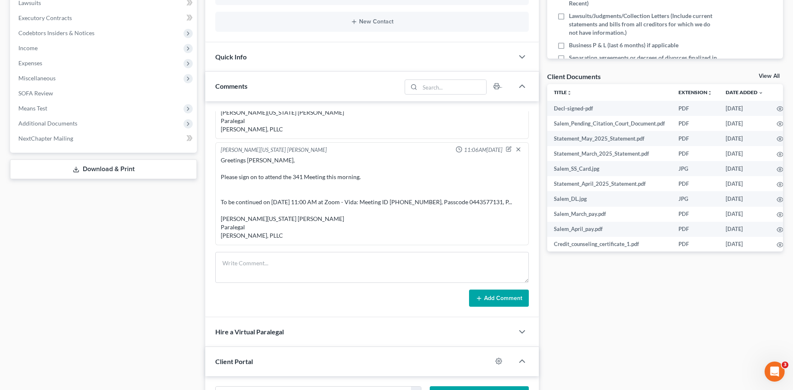
scroll to position [245, 0]
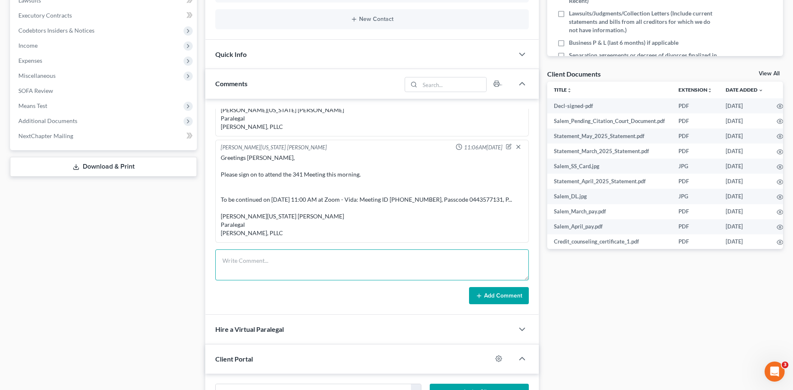
paste textarea "Greetings Salem Thyne, Please provide the following information per the Trustee…"
type textarea "Greetings Salem Thyne, Please provide the following information per the Trustee…"
click at [481, 293] on icon at bounding box center [479, 295] width 7 height 7
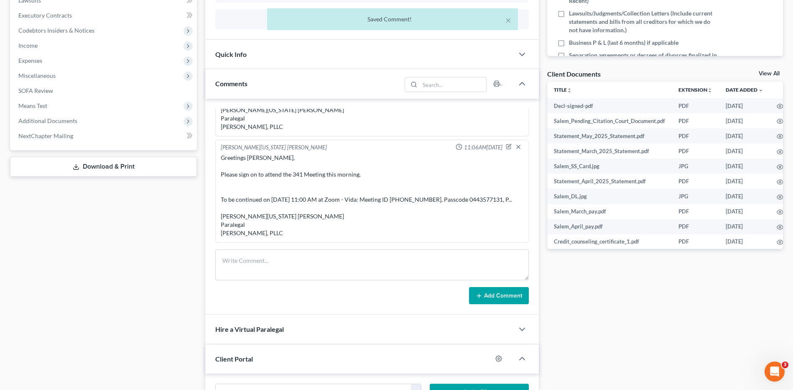
scroll to position [1518, 0]
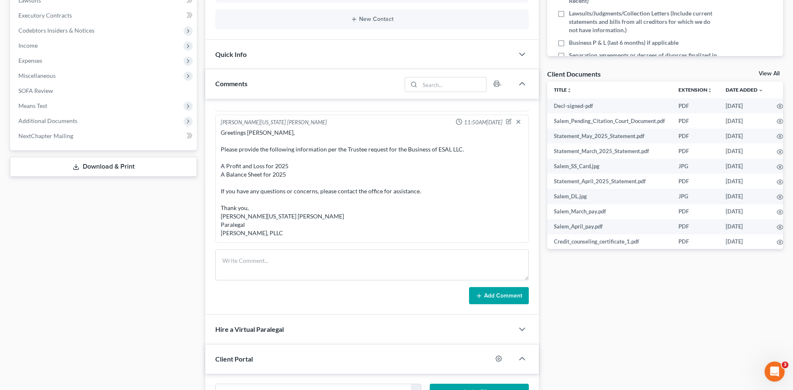
drag, startPoint x: 709, startPoint y: 280, endPoint x: 795, endPoint y: 242, distance: 93.8
click at [710, 280] on div "Docs Tasks Events Timer 0% Completed Nothing here yet! Signed Engagement Debtor…" at bounding box center [665, 182] width 244 height 693
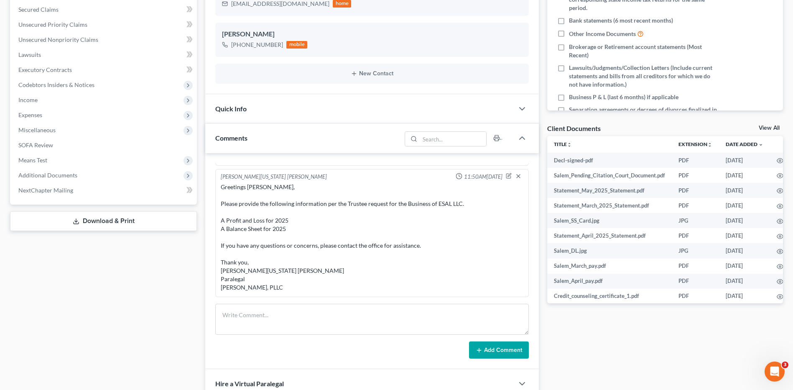
scroll to position [0, 0]
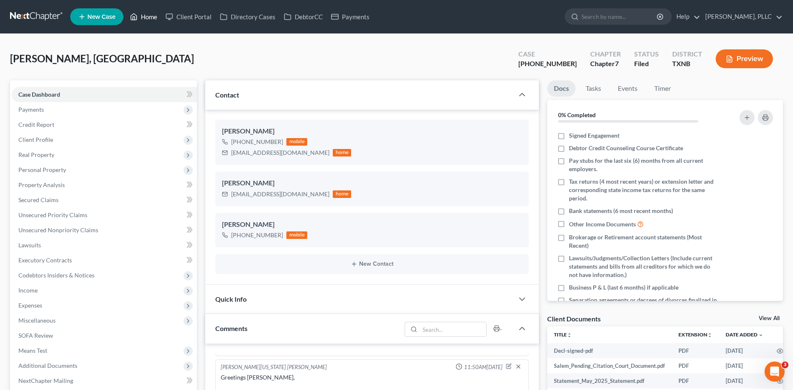
click at [148, 12] on link "Home" at bounding box center [144, 16] width 36 height 15
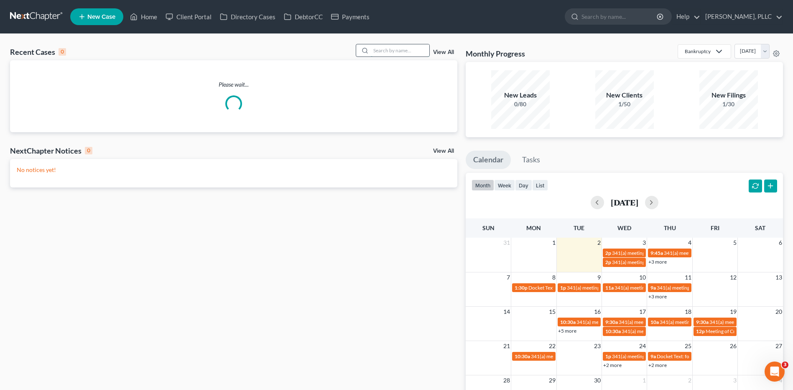
click at [394, 52] on input "search" at bounding box center [400, 50] width 59 height 12
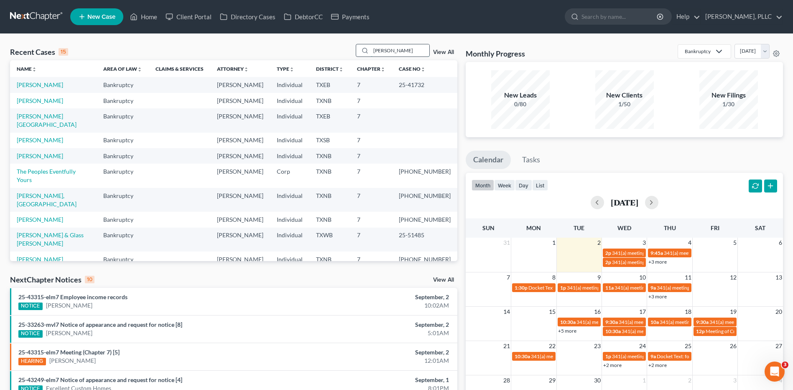
type input "Pearley"
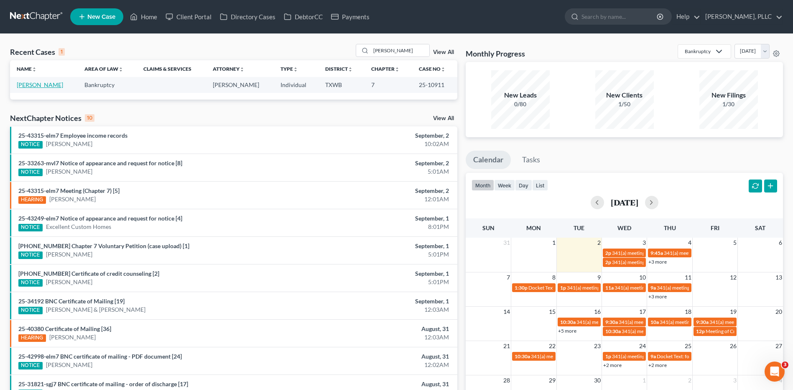
click at [41, 86] on link "Pearley, Tamala" at bounding box center [40, 84] width 46 height 7
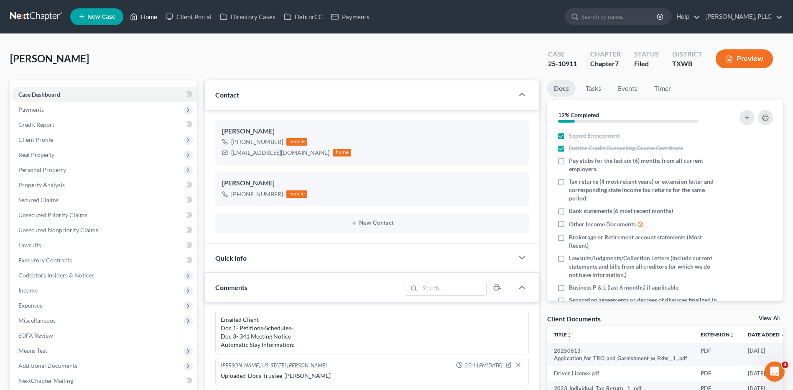
click at [148, 15] on link "Home" at bounding box center [144, 16] width 36 height 15
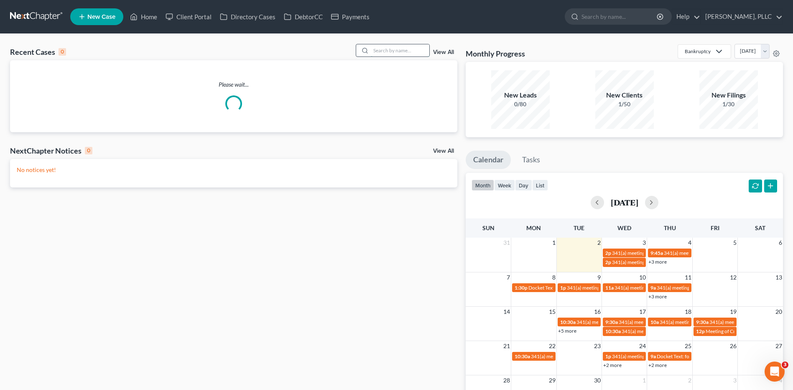
click at [380, 48] on input "search" at bounding box center [400, 50] width 59 height 12
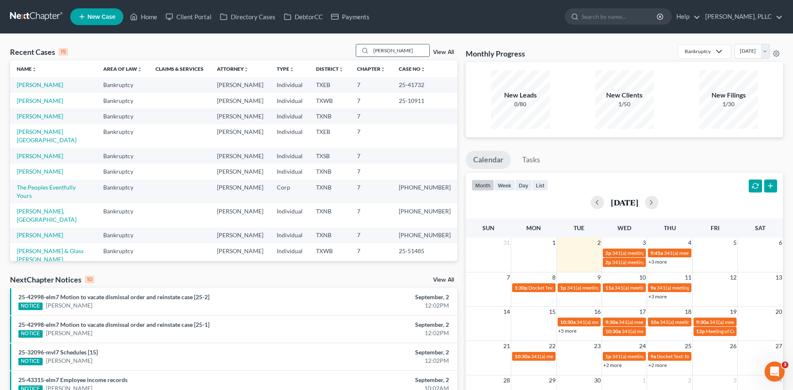
type input "Jackson"
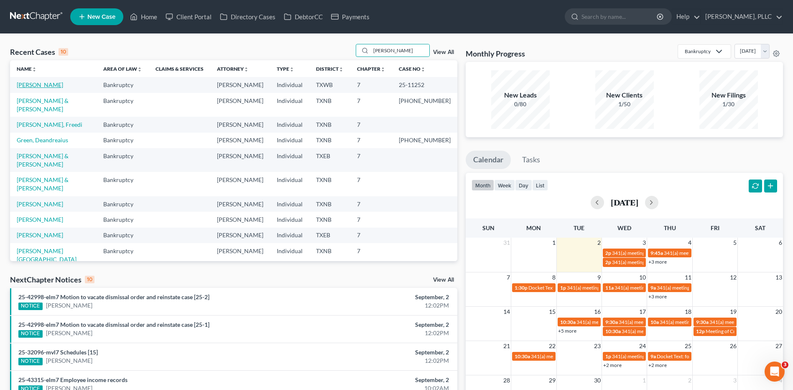
click at [47, 83] on link "Jackson, Felicia" at bounding box center [40, 84] width 46 height 7
select select "1"
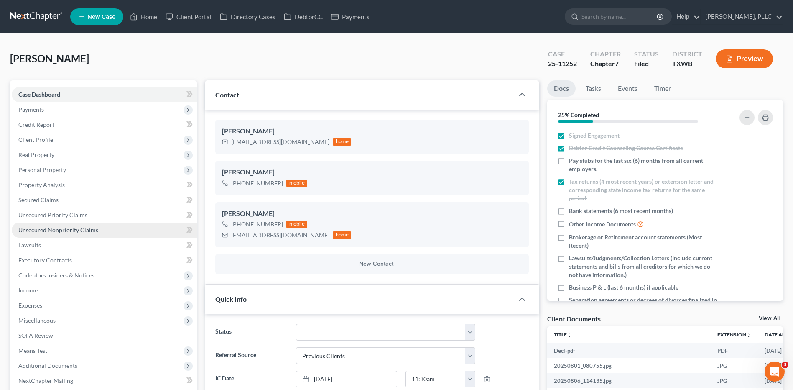
scroll to position [485, 0]
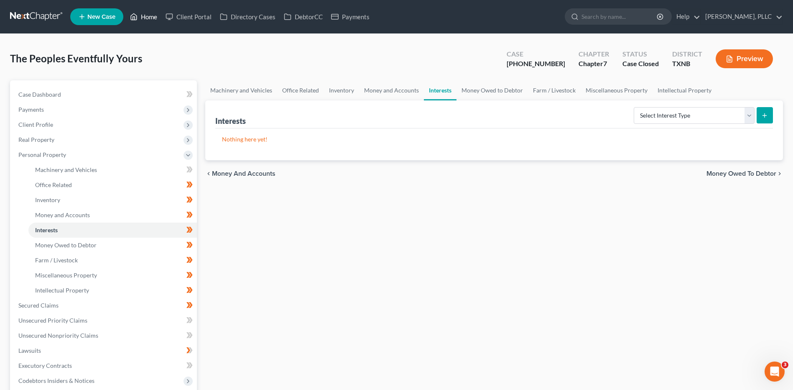
click at [153, 18] on link "Home" at bounding box center [144, 16] width 36 height 15
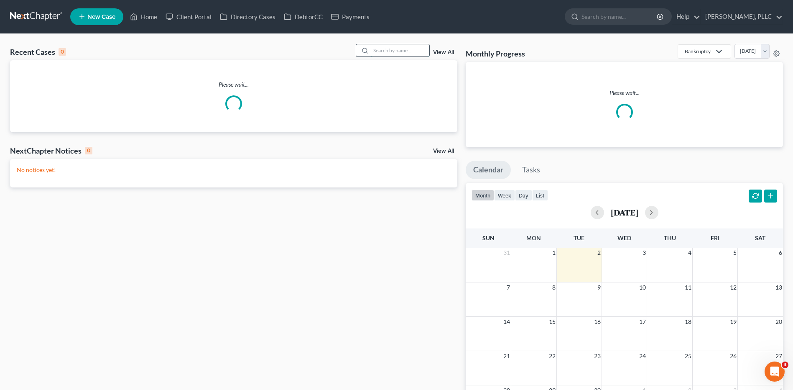
click at [384, 50] on input "search" at bounding box center [400, 50] width 59 height 12
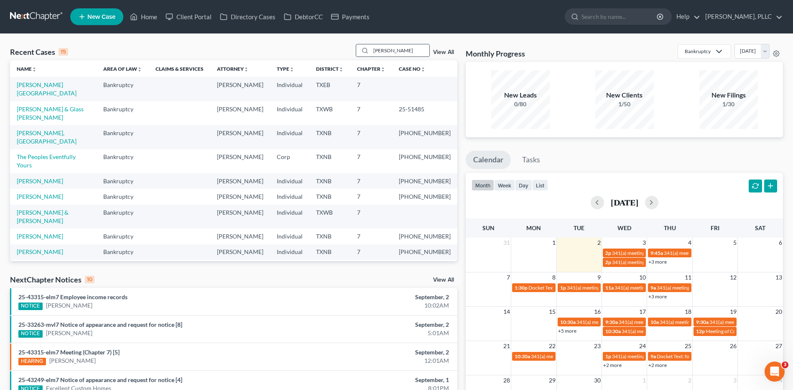
type input "[PERSON_NAME]"
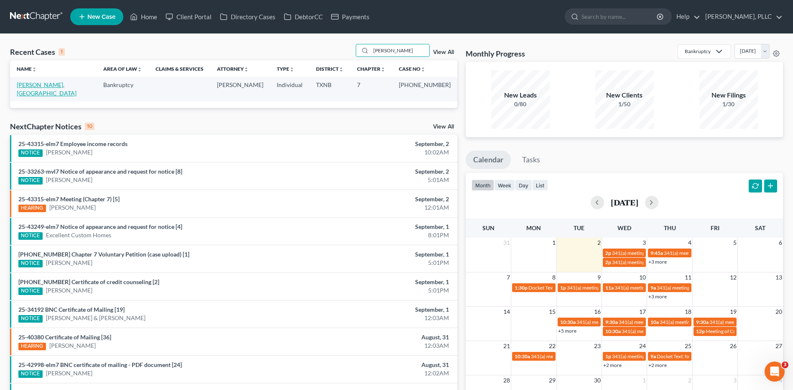
click at [33, 86] on link "[PERSON_NAME], [GEOGRAPHIC_DATA]" at bounding box center [47, 88] width 60 height 15
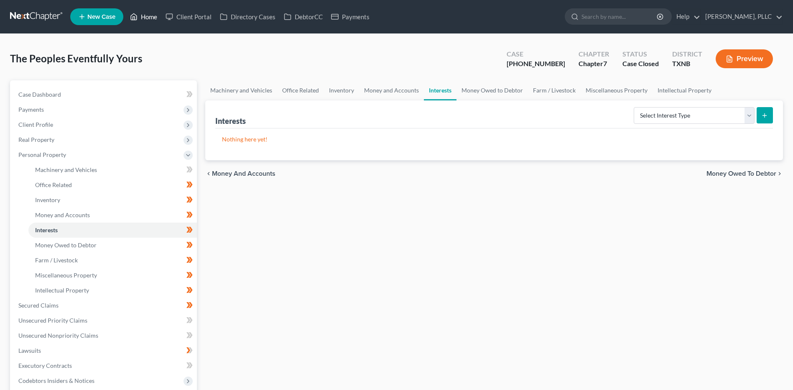
click at [146, 18] on link "Home" at bounding box center [144, 16] width 36 height 15
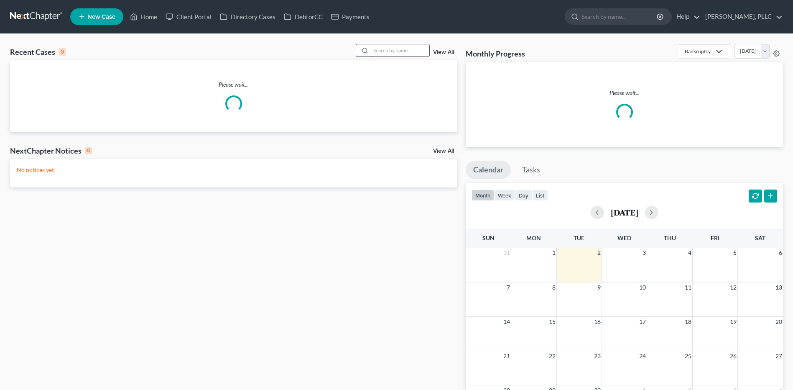
click at [384, 50] on input "search" at bounding box center [400, 50] width 59 height 12
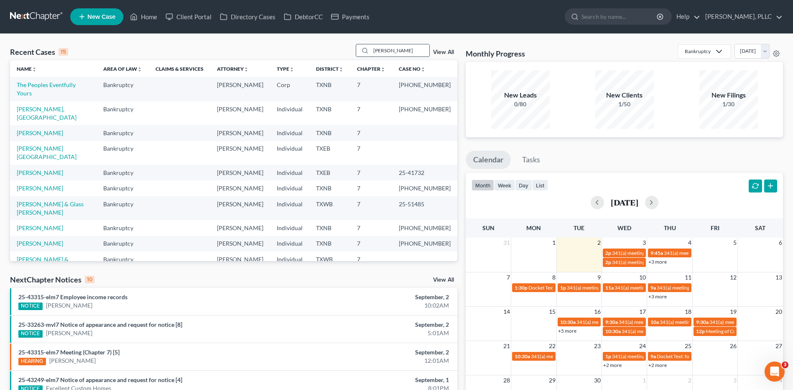
type input "[PERSON_NAME]"
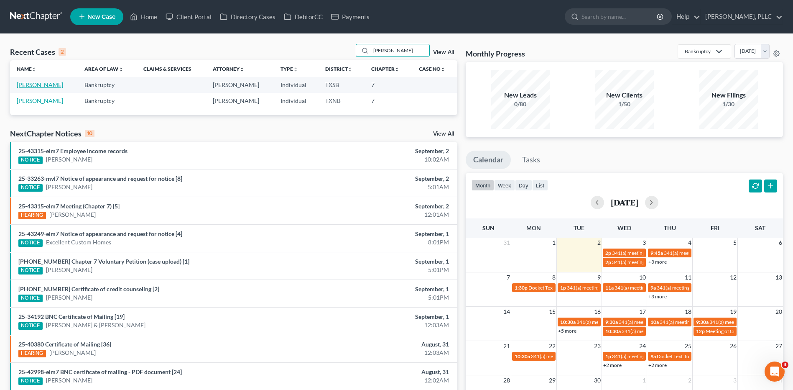
click at [30, 83] on link "[PERSON_NAME]" at bounding box center [40, 84] width 46 height 7
select select "6"
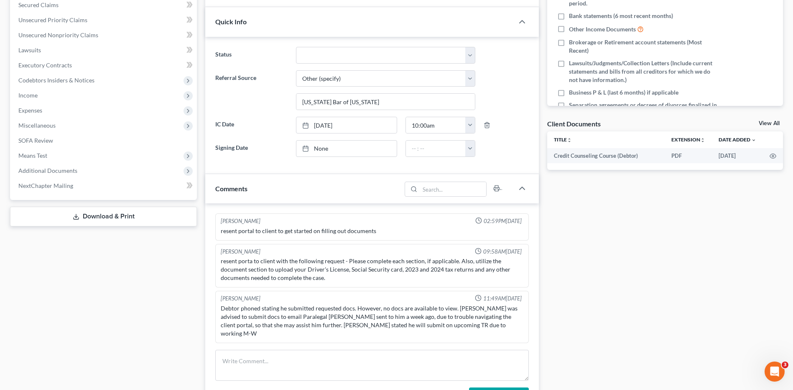
scroll to position [196, 0]
click at [255, 357] on textarea at bounding box center [372, 363] width 314 height 31
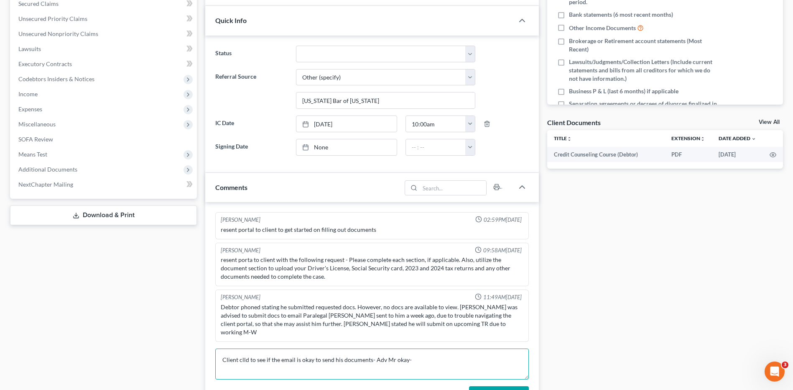
type textarea "Client clld to see if the email is okay to send his documents- Adv Mr okay-"
click at [483, 386] on button "Add Comment" at bounding box center [499, 395] width 60 height 18
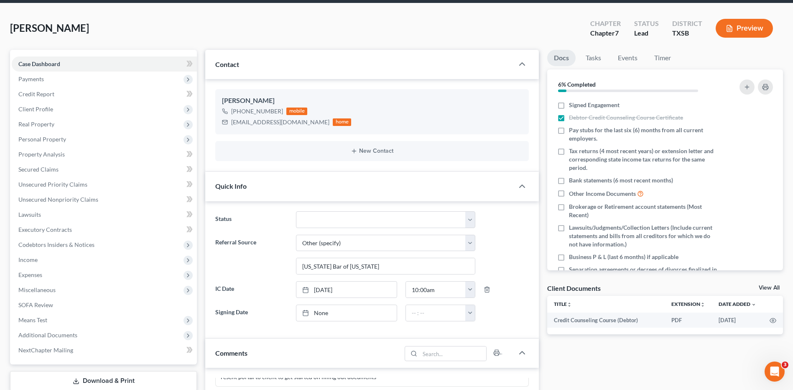
scroll to position [31, 0]
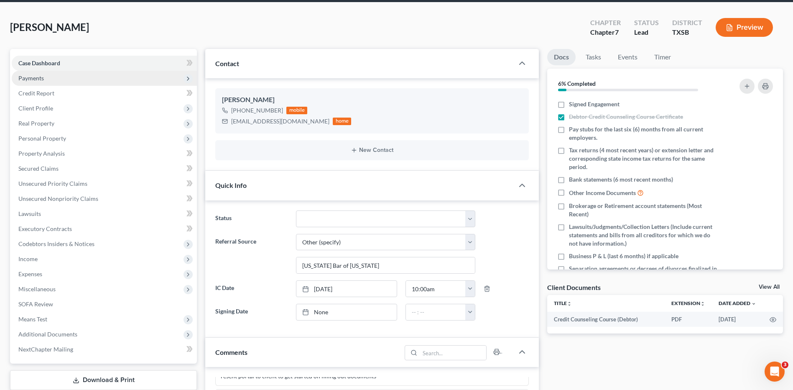
click at [35, 79] on span "Payments" at bounding box center [31, 77] width 26 height 7
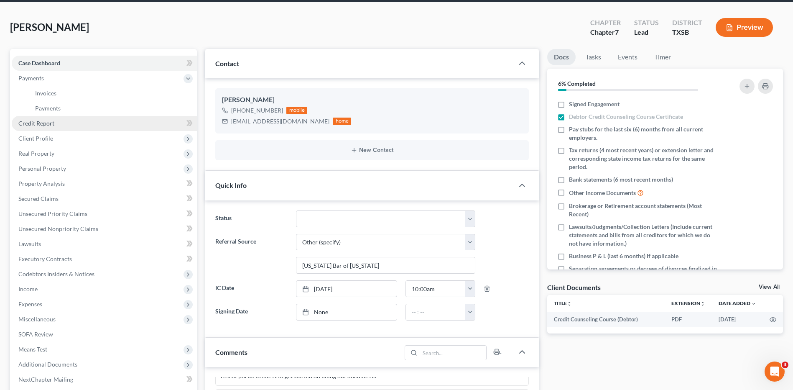
click at [41, 124] on span "Credit Report" at bounding box center [36, 123] width 36 height 7
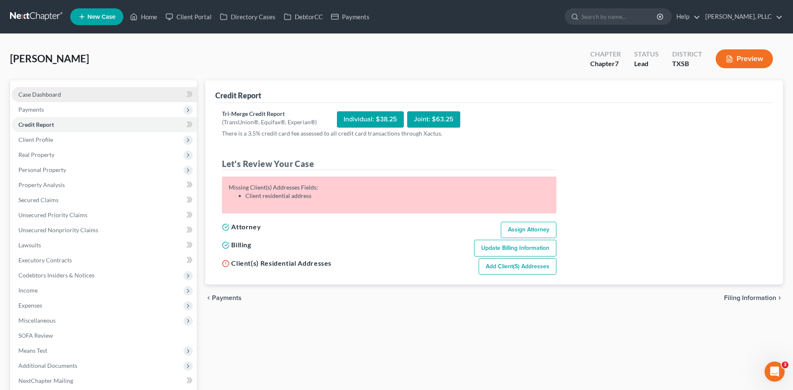
click at [51, 93] on span "Case Dashboard" at bounding box center [39, 94] width 43 height 7
select select "6"
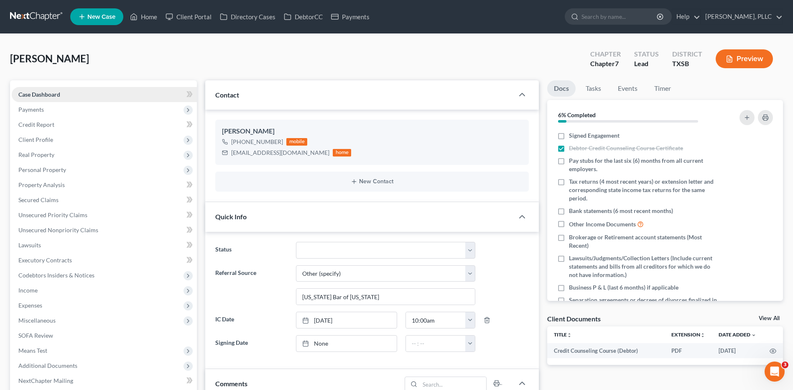
scroll to position [18, 0]
drag, startPoint x: 640, startPoint y: 59, endPoint x: 690, endPoint y: 42, distance: 52.8
click at [640, 59] on div "Status Lead" at bounding box center [647, 59] width 38 height 25
